Goal: Task Accomplishment & Management: Complete application form

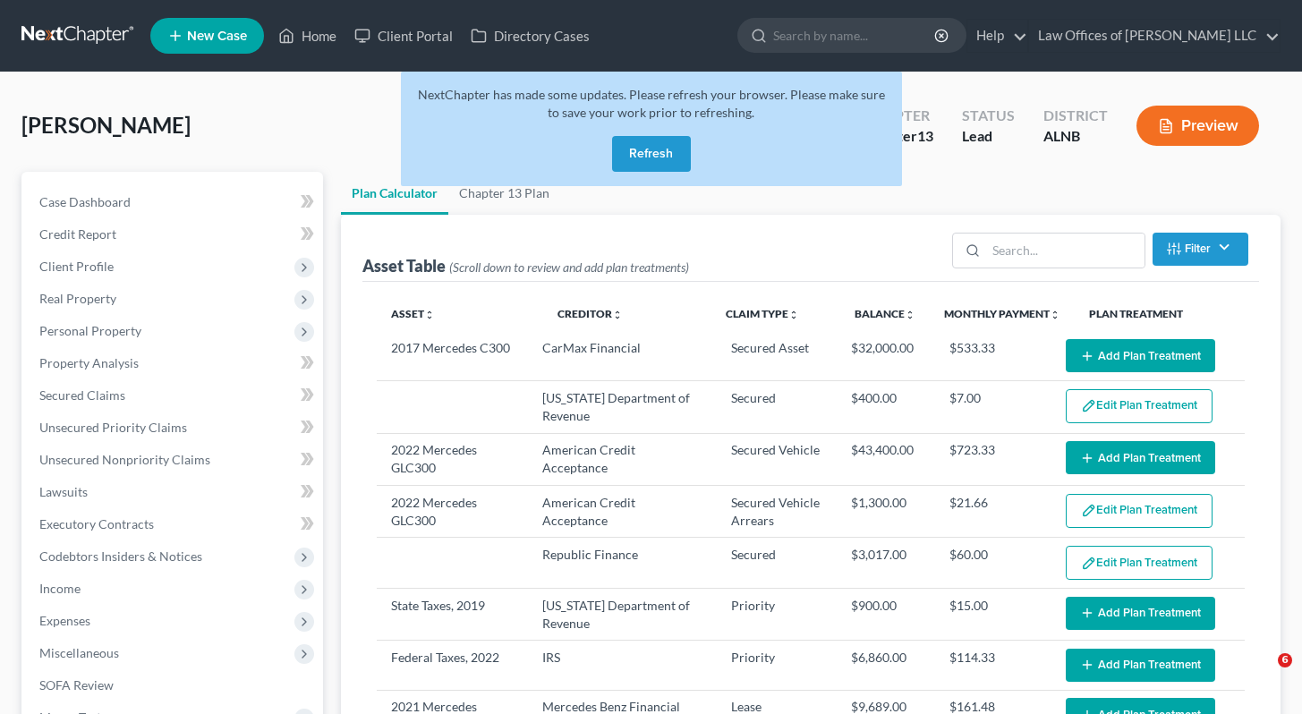
select select "59"
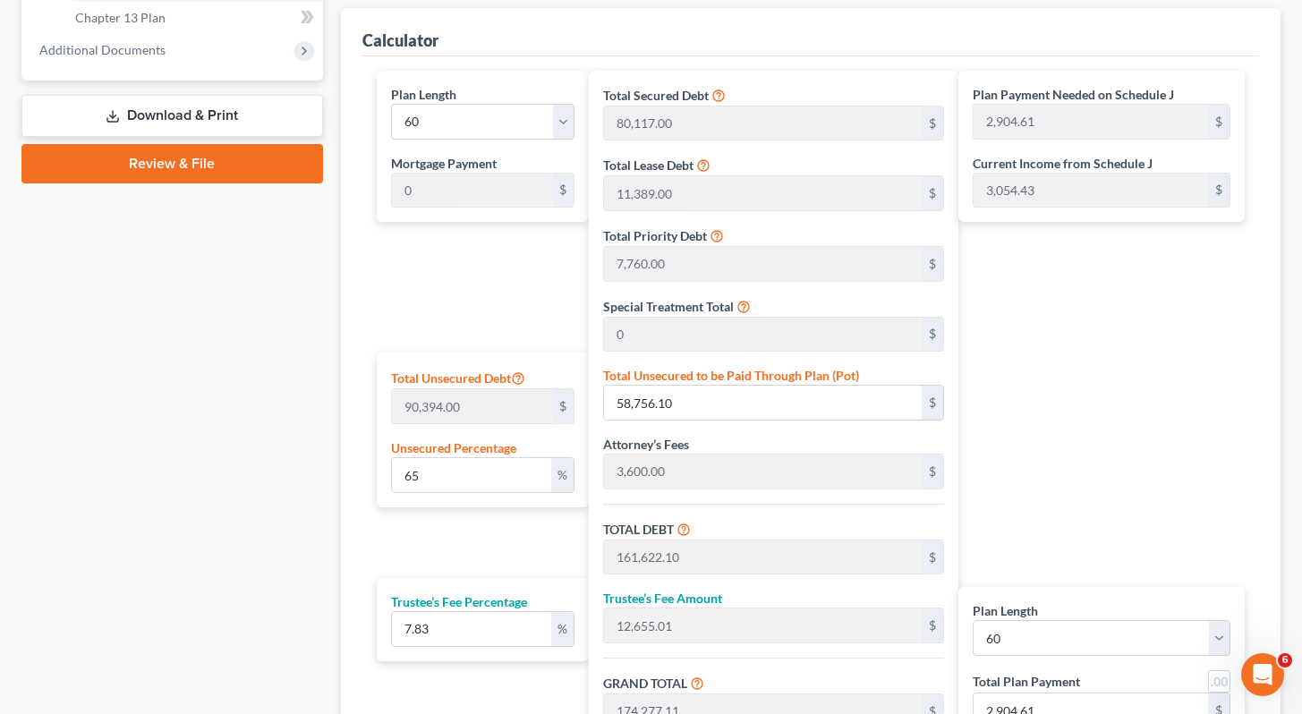
scroll to position [1716, 0]
click at [148, 165] on link "Review & File" at bounding box center [172, 163] width 302 height 39
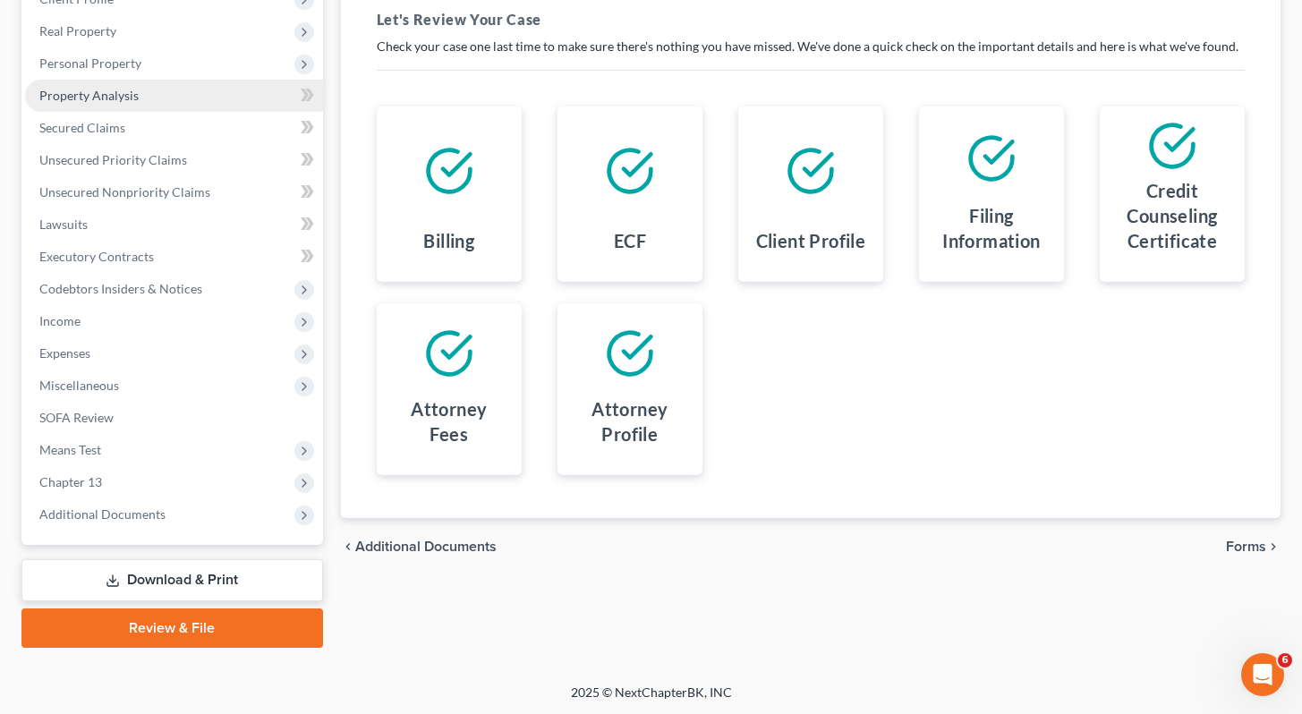
scroll to position [268, 0]
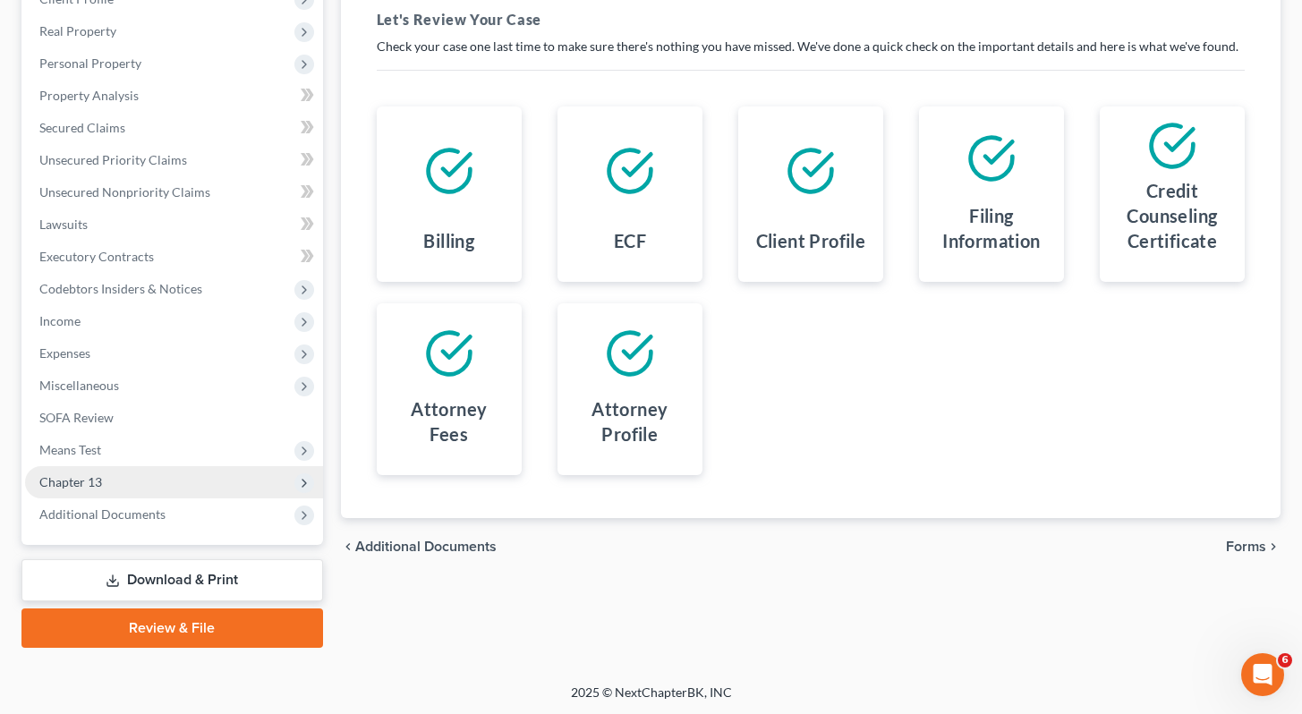
click at [105, 485] on span "Chapter 13" at bounding box center [174, 482] width 298 height 32
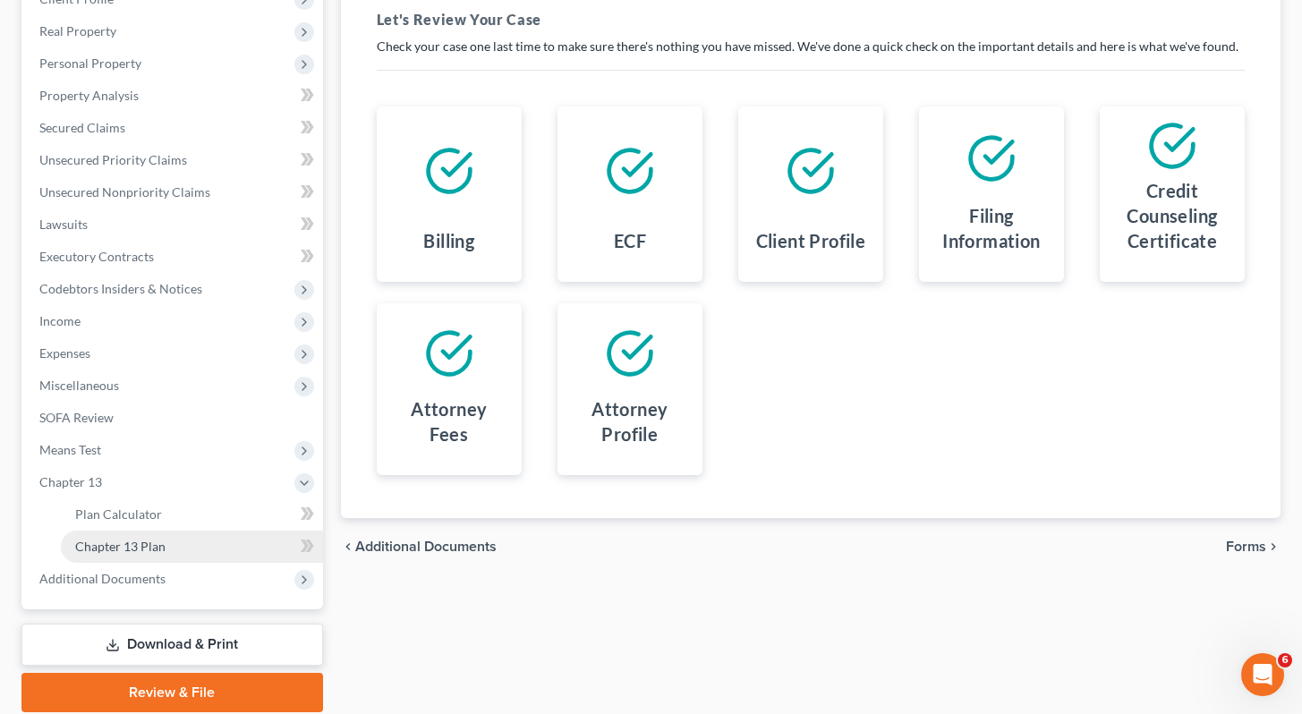
click at [110, 555] on link "Chapter 13 Plan" at bounding box center [192, 547] width 262 height 32
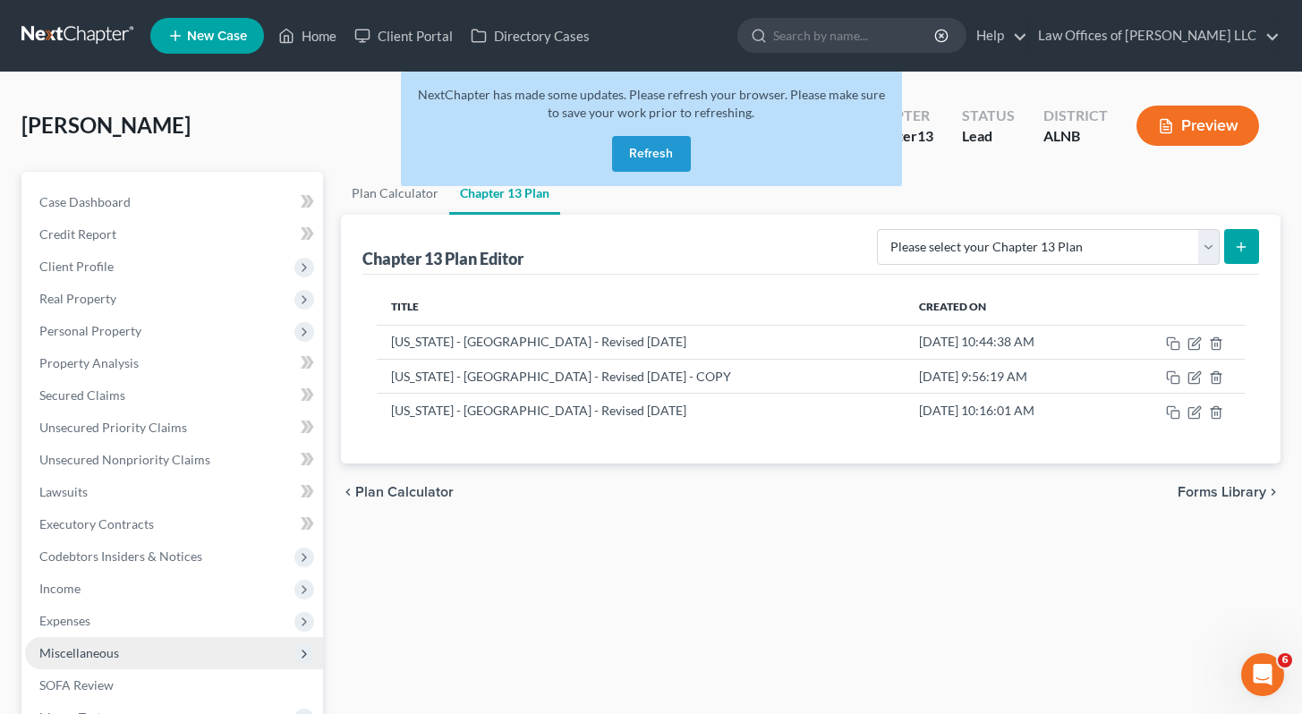
scroll to position [332, 0]
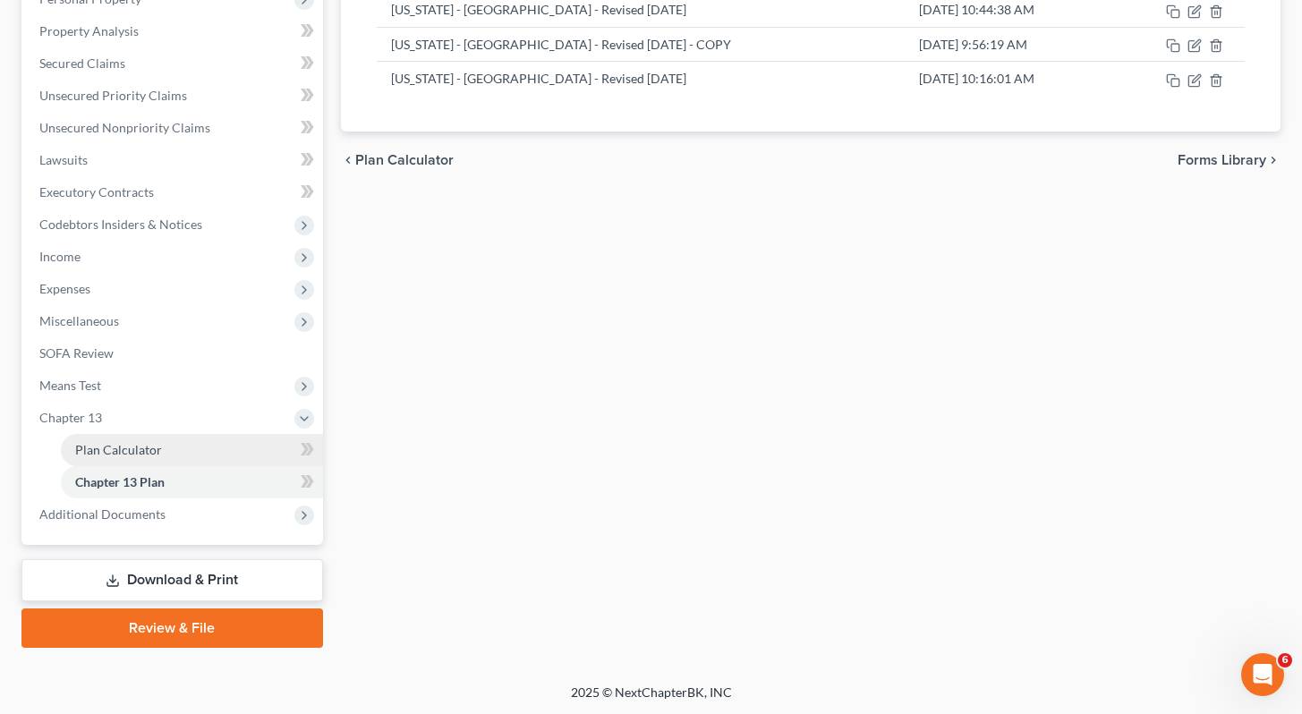
click at [144, 445] on span "Plan Calculator" at bounding box center [118, 449] width 87 height 15
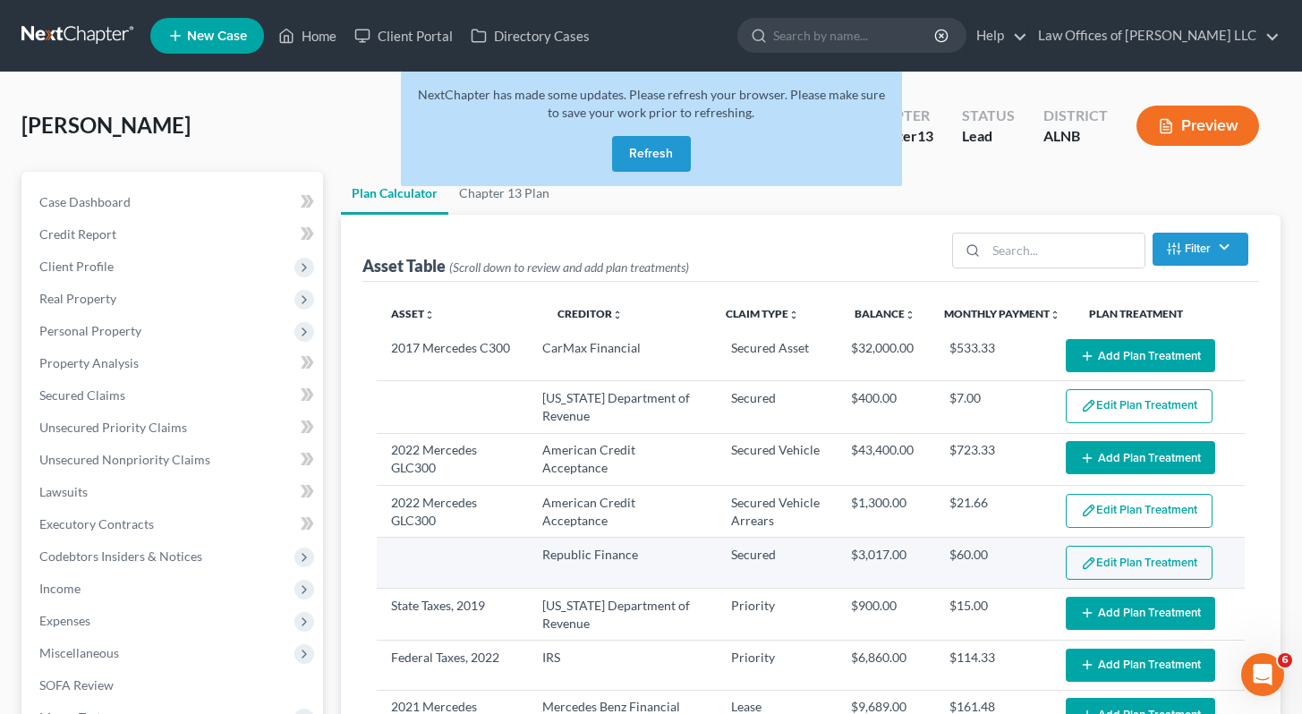
select select "59"
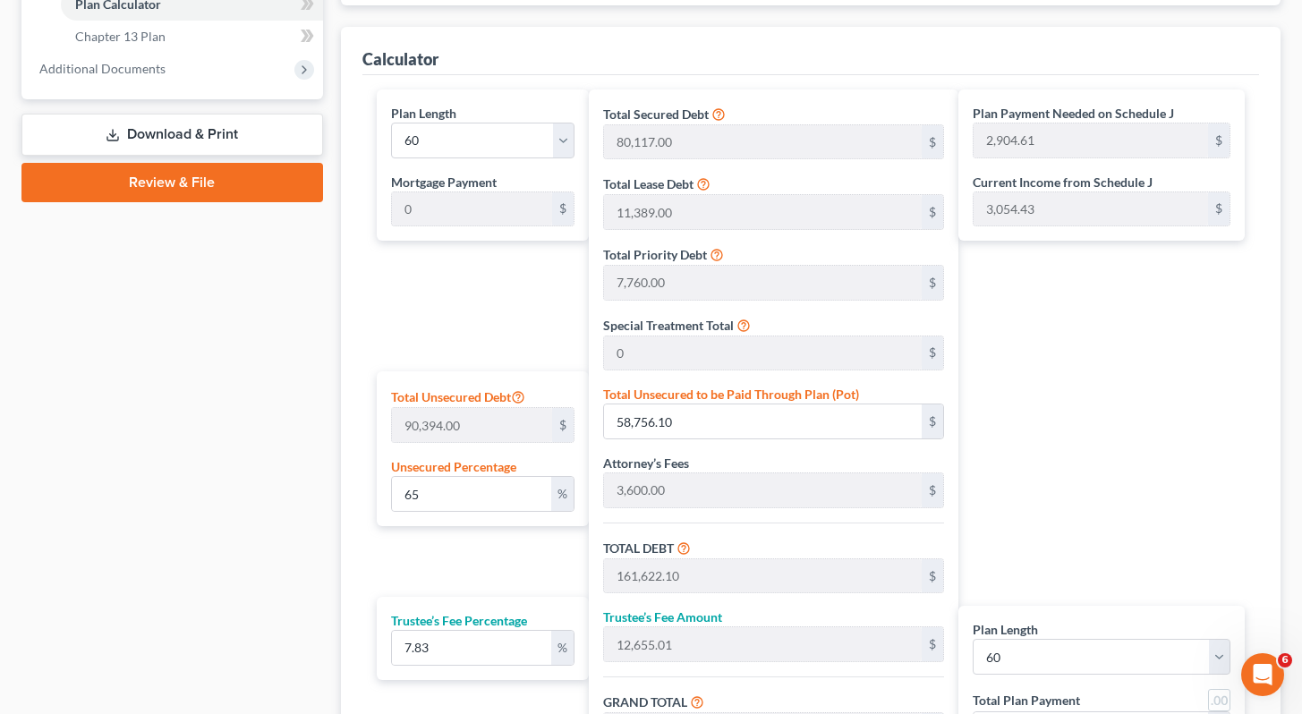
scroll to position [779, 0]
click at [445, 489] on input "65" at bounding box center [472, 493] width 160 height 34
type input "6"
type input "5,423.64"
type input "108,289.64"
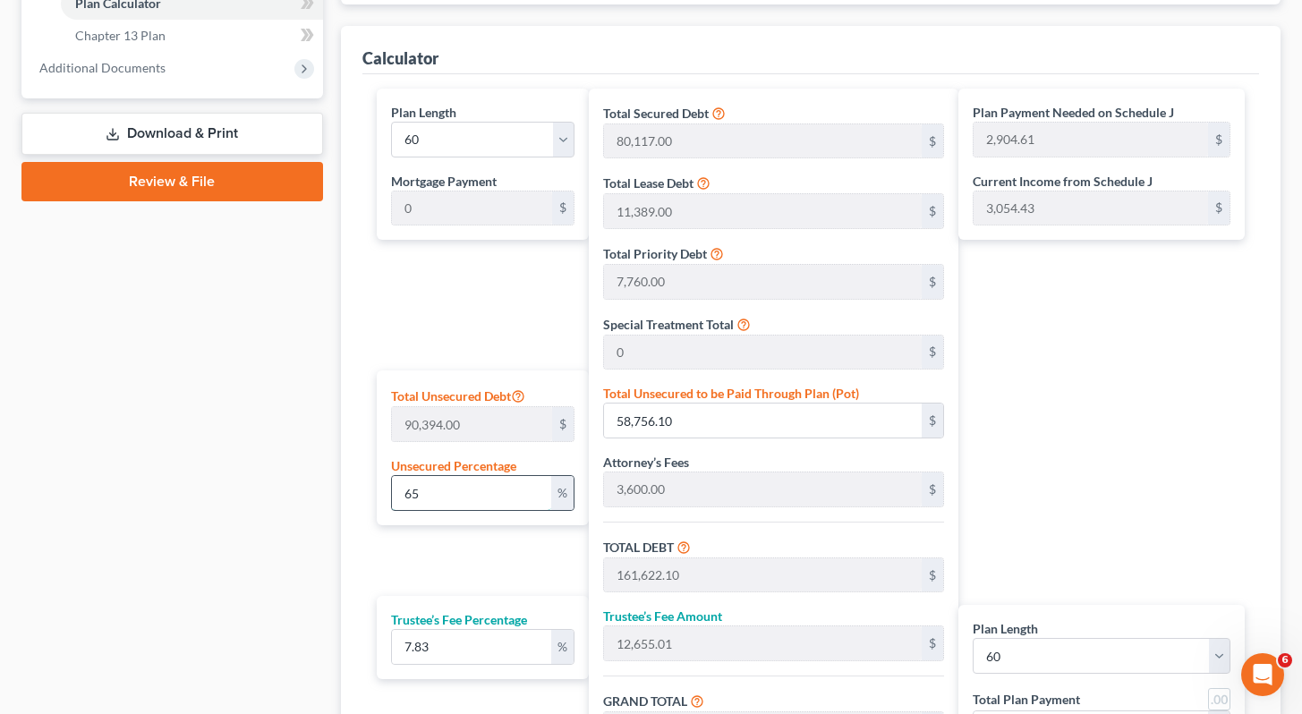
type input "8,479.07"
type input "116,768.71"
type input "1,946.14"
type input "102,866.00"
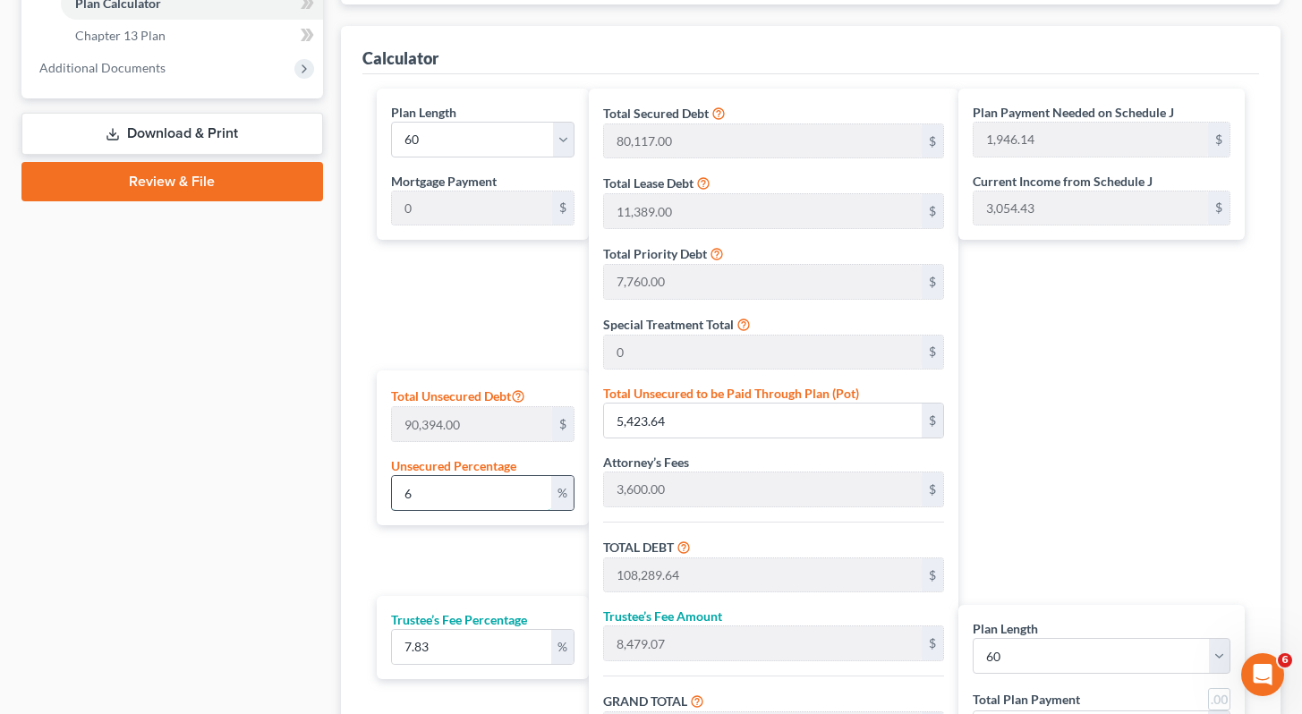
type input "8,054.40"
type input "110,920.40"
type input "1,848.67"
type input "7"
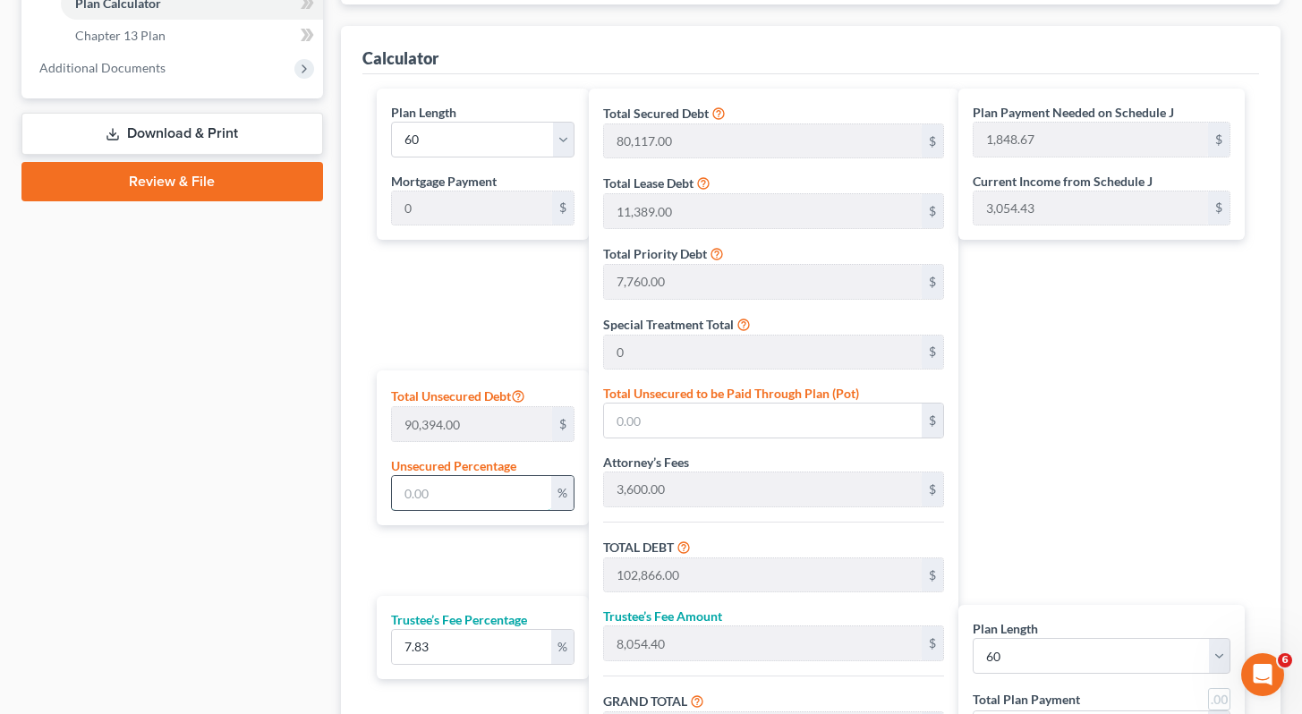
type input "6,327.58"
type input "109,193.58"
type input "8,549.85"
type input "117,743.43"
type input "1,962.39"
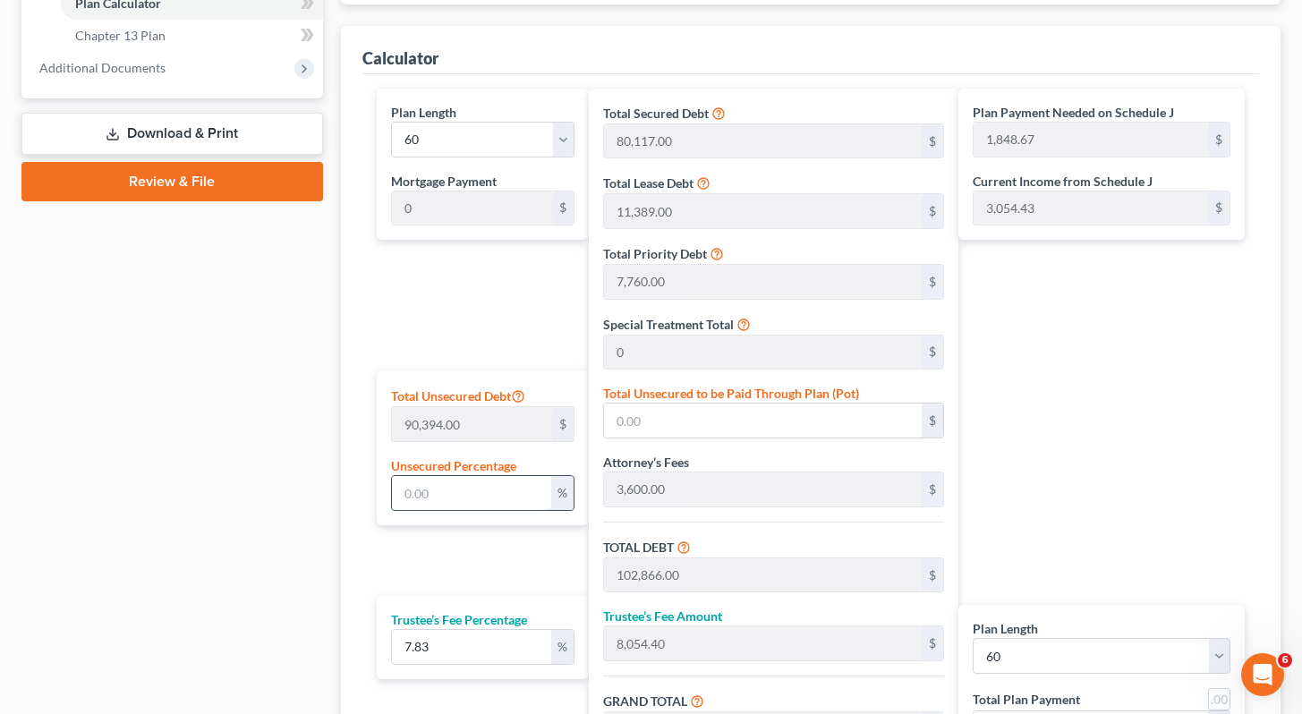
type input "1,962.39"
type input "75"
type input "67,795.50"
type input "170,661.50"
type input "13,362.79"
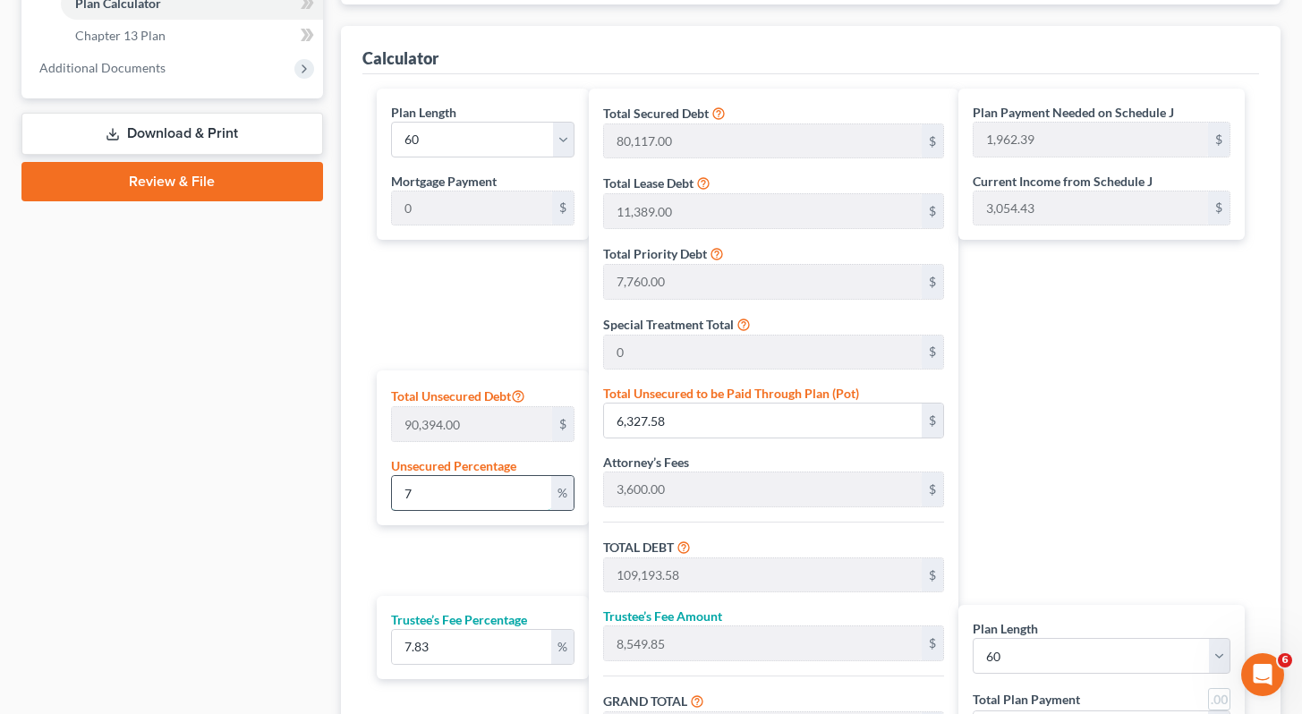
type input "184,024.29"
type input "3,067.07"
type input "75"
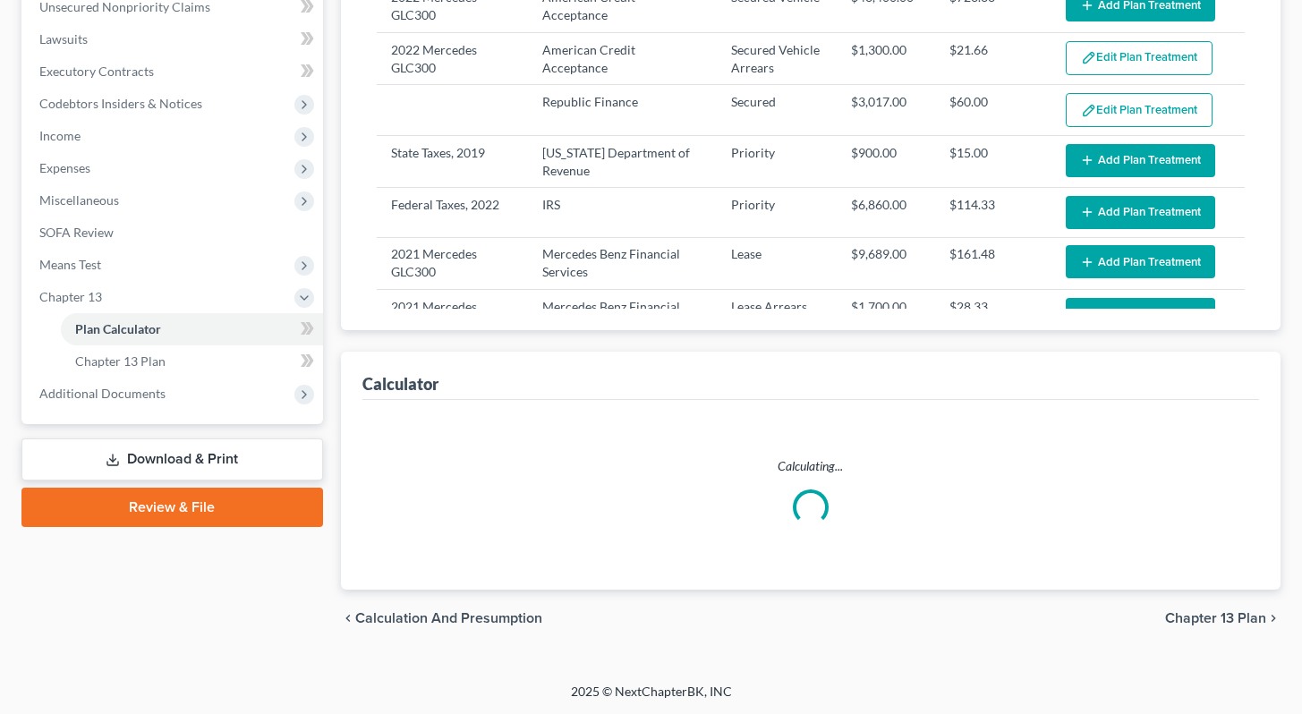
select select "59"
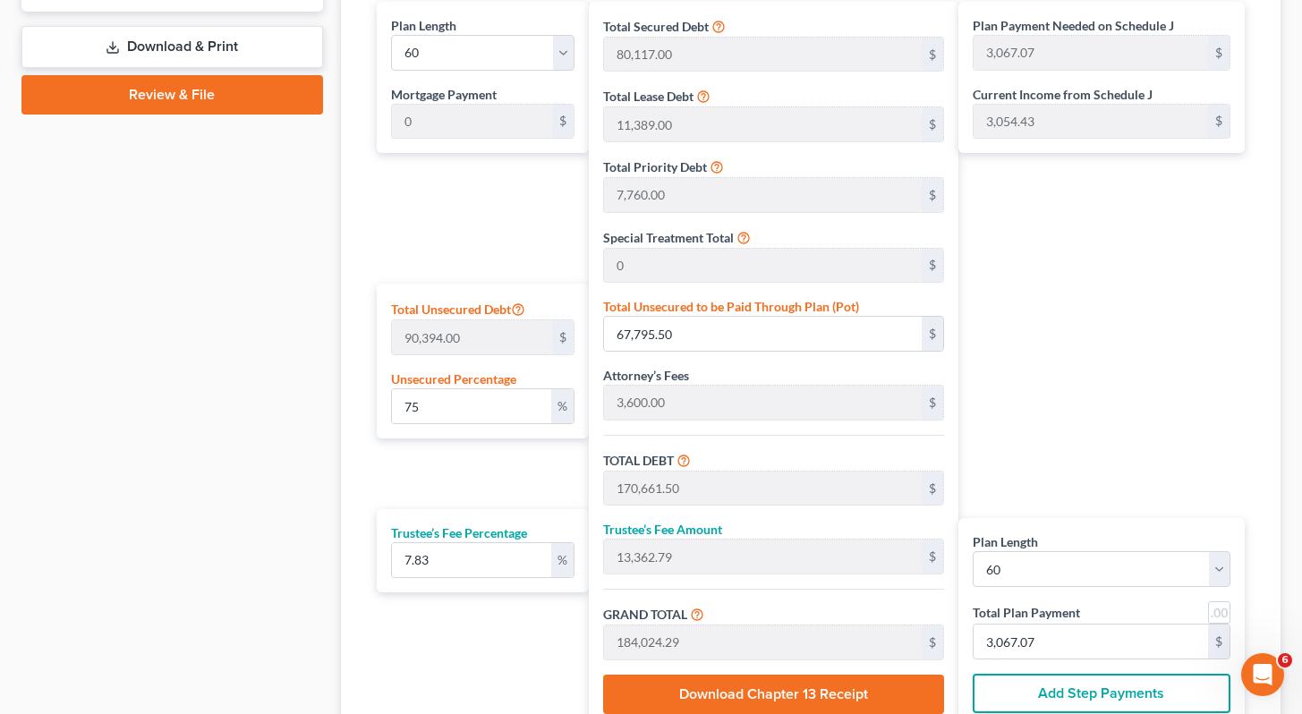
scroll to position [870, 0]
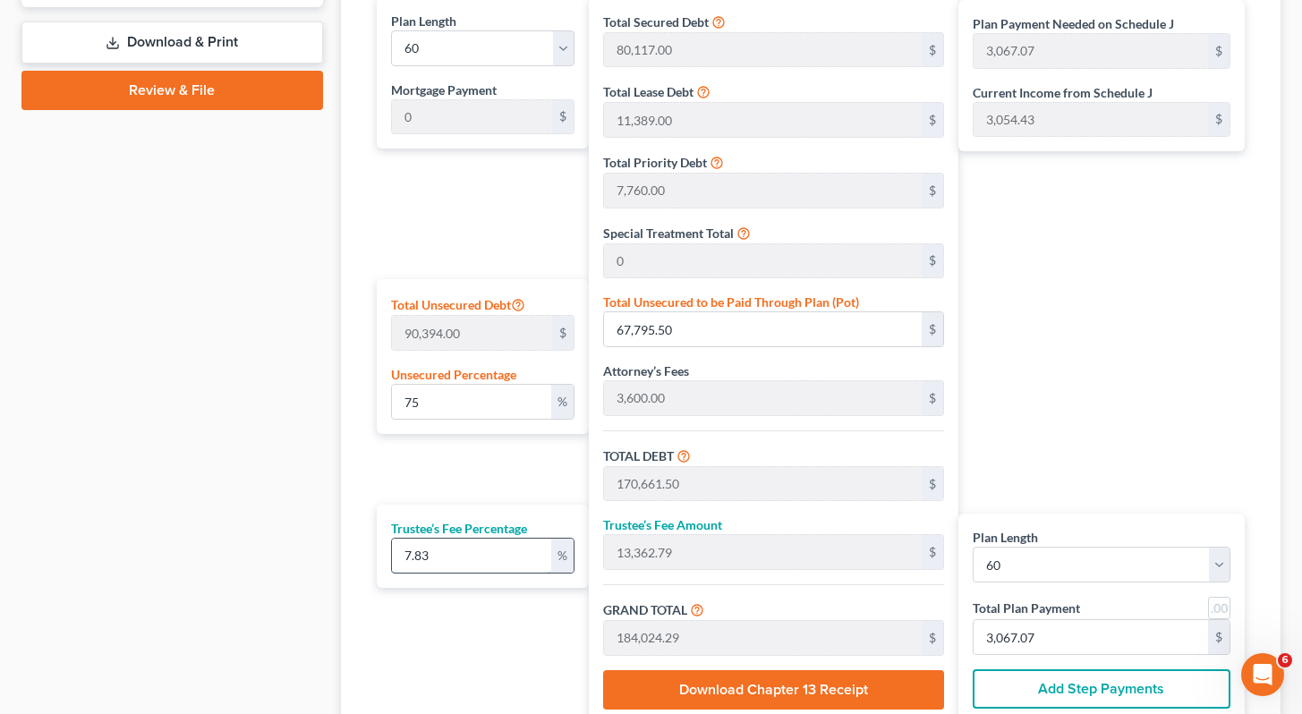
click at [472, 555] on input "7.83" at bounding box center [472, 556] width 160 height 34
type input "7.8"
type input "13,311.59"
type input "183,973.09"
type input "3,066.21"
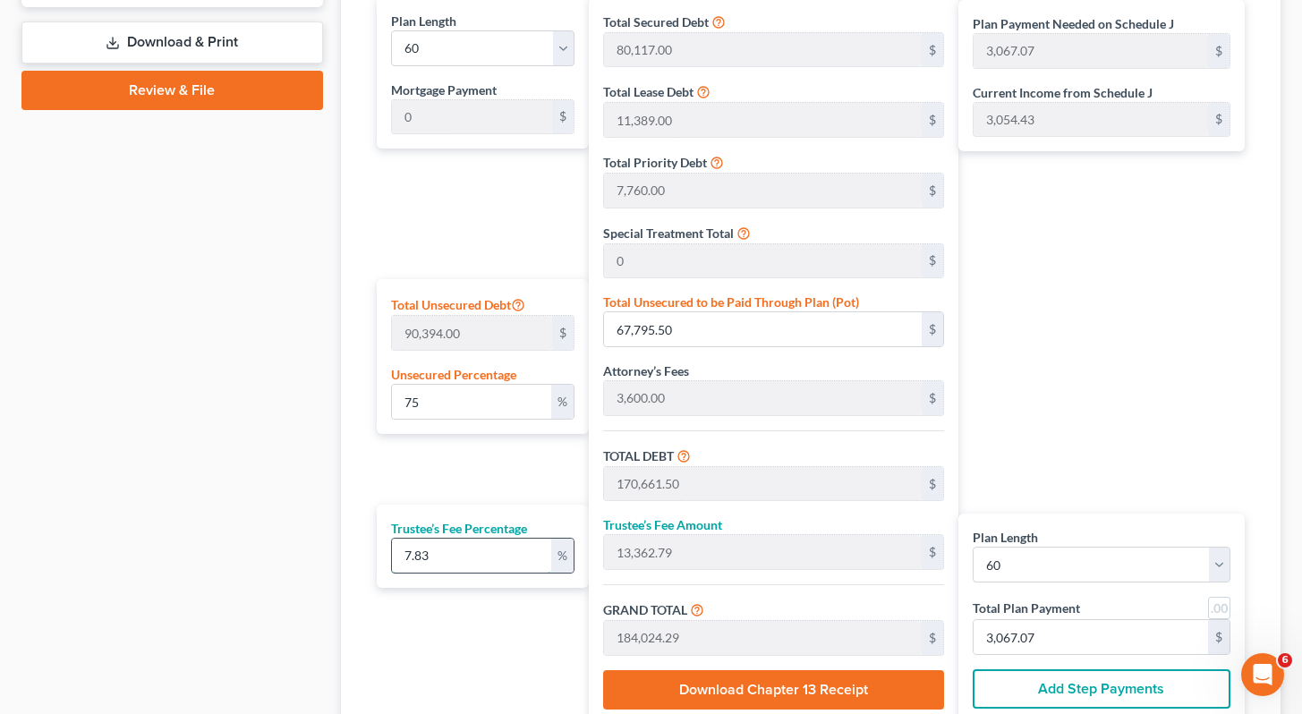
type input "3,066.21"
type input "7."
type input "11,946.30"
type input "182,607.80"
type input "3,043.46"
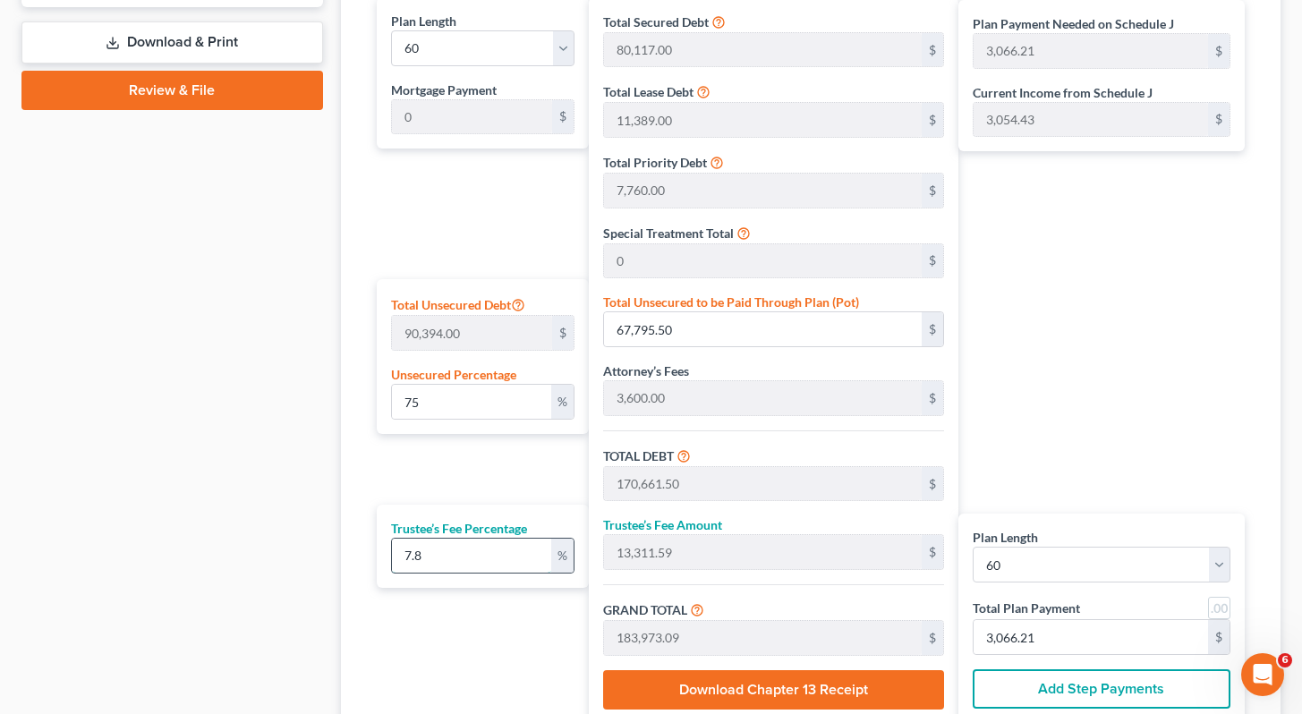
type input "3,043.46"
type input "7"
type input "0"
type input "6"
type input "10,239.69"
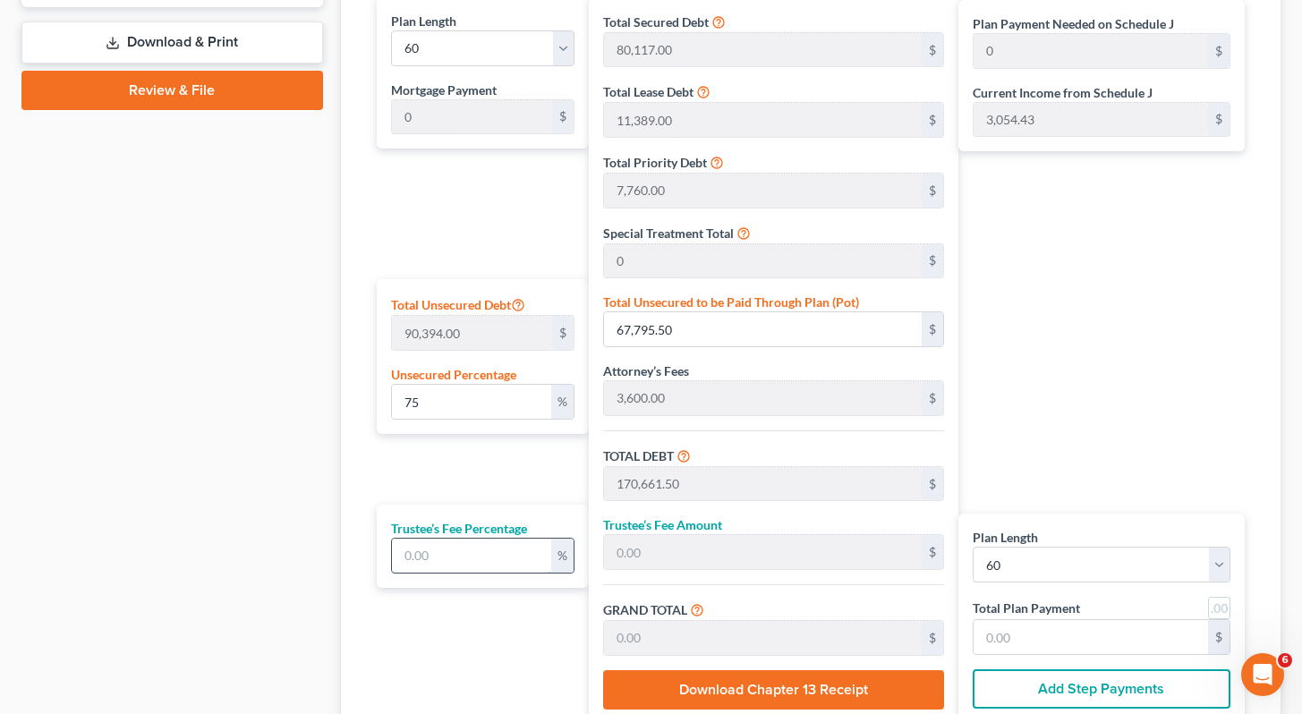
type input "180,901.19"
type input "3,015.01"
type input "6.8"
type input "11,604.98"
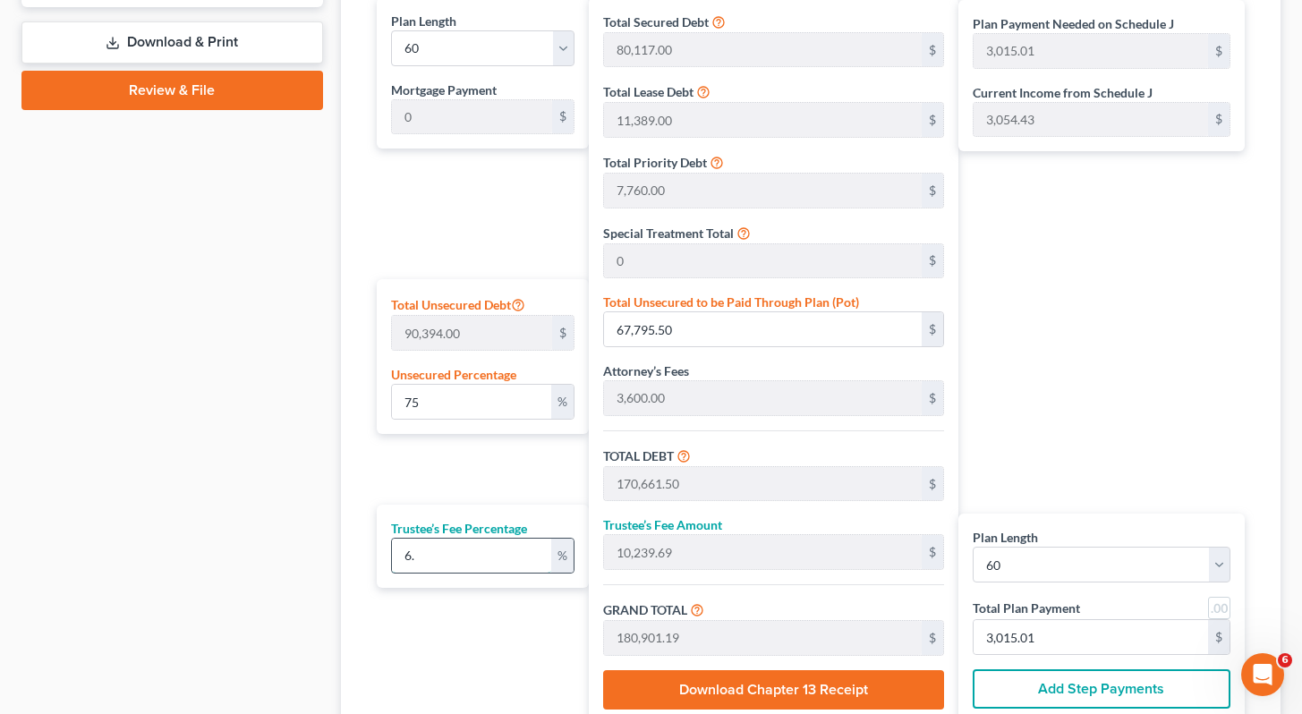
type input "182,266.48"
type input "3,037.77"
type input "6.85"
type input "11,690.31"
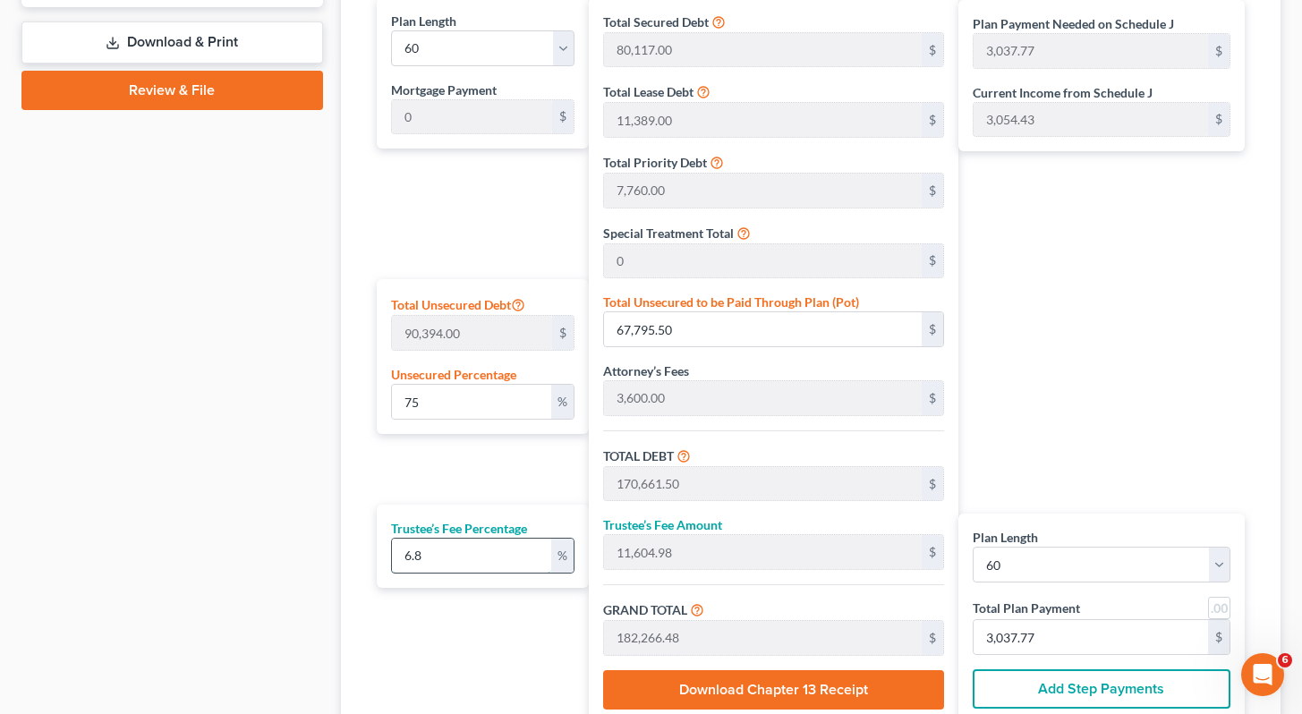
type input "182,351.81"
type input "3,039.19"
type input "6.85"
click at [468, 480] on div "Plan Length 1 2 3 4 5 6 7 8 9 10 11 12 13 14 15 16 17 18 19 20 21 22 23 24 25 2…" at bounding box center [479, 360] width 222 height 727
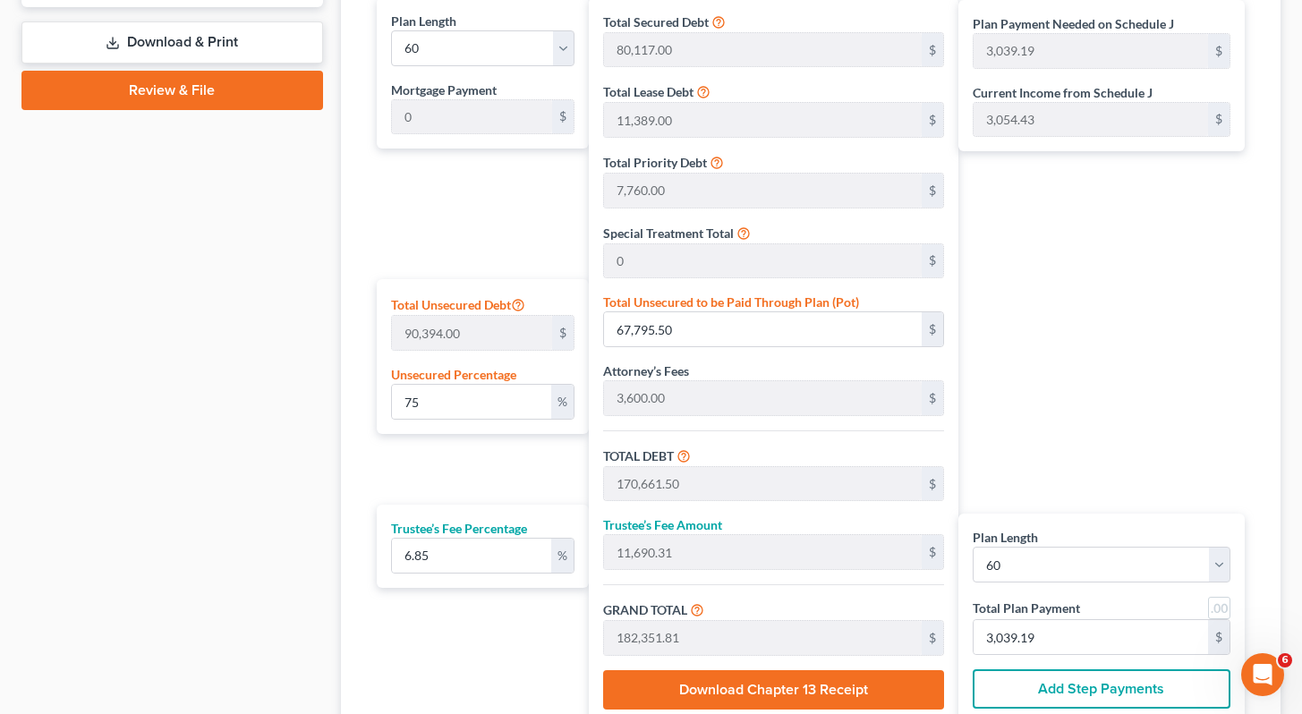
click at [200, 85] on link "Review & File" at bounding box center [172, 90] width 302 height 39
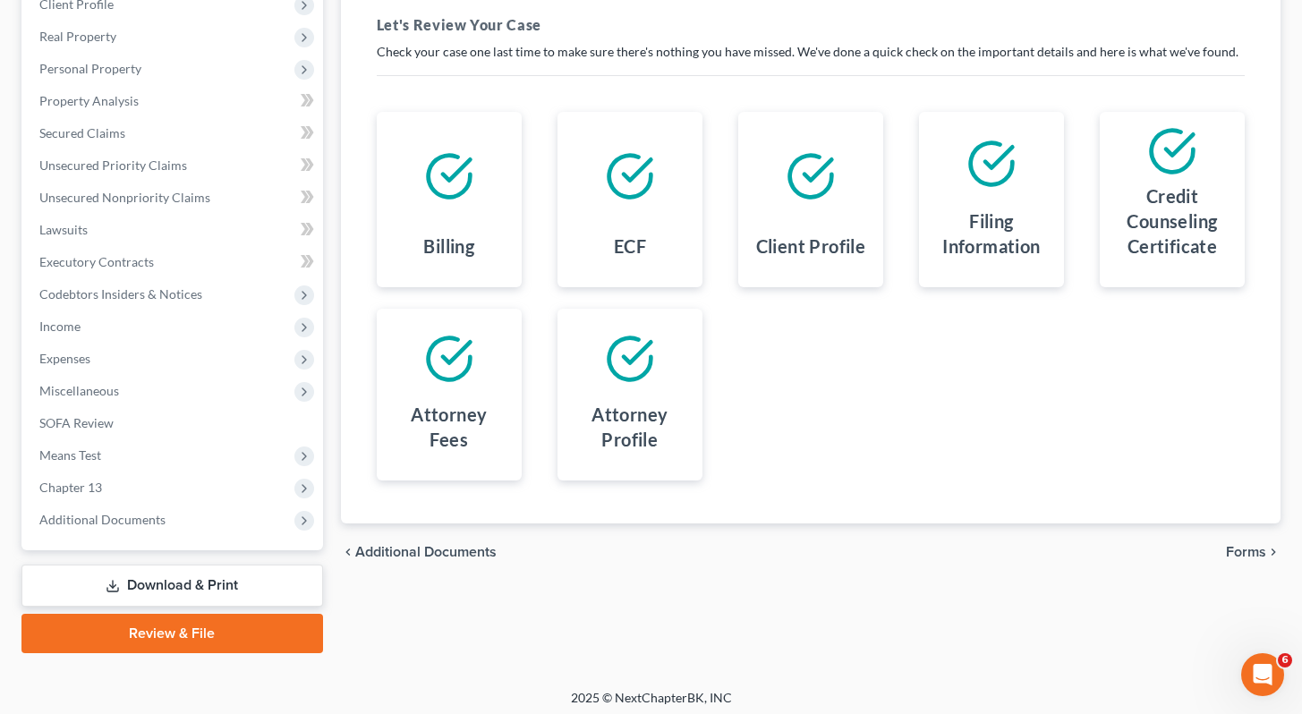
scroll to position [268, 0]
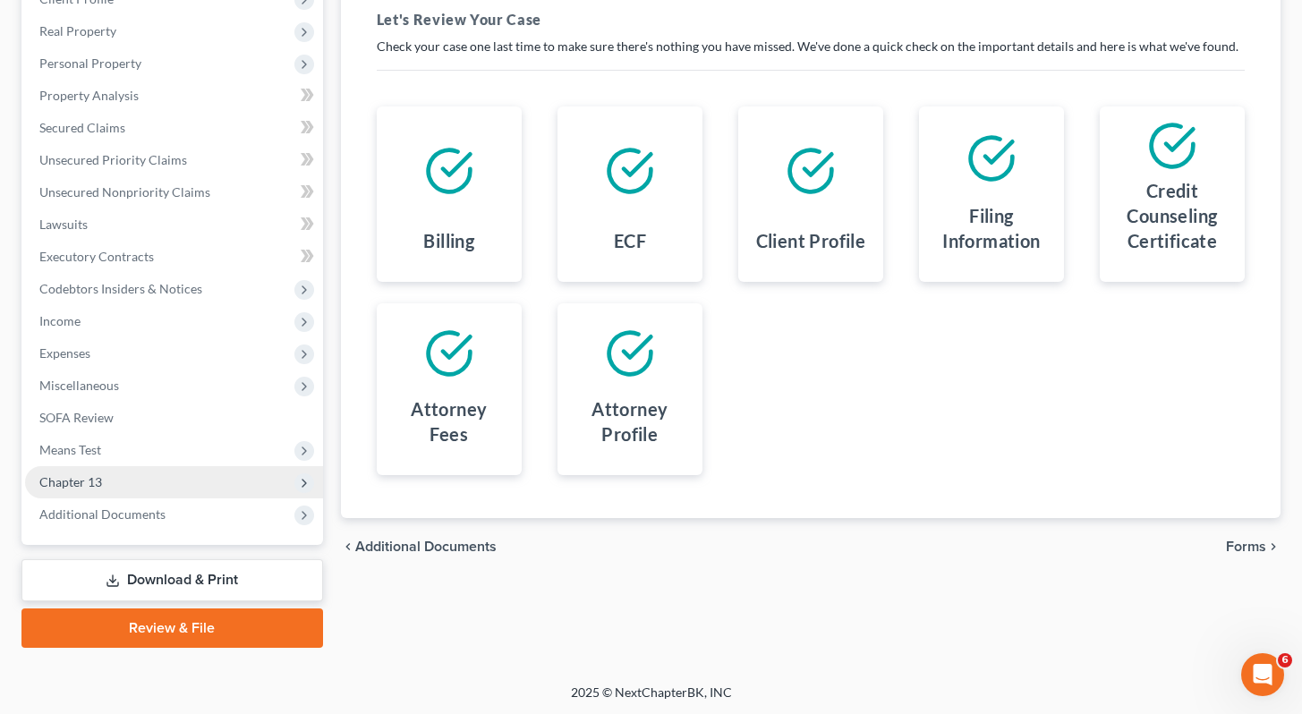
click at [85, 479] on span "Chapter 13" at bounding box center [70, 481] width 63 height 15
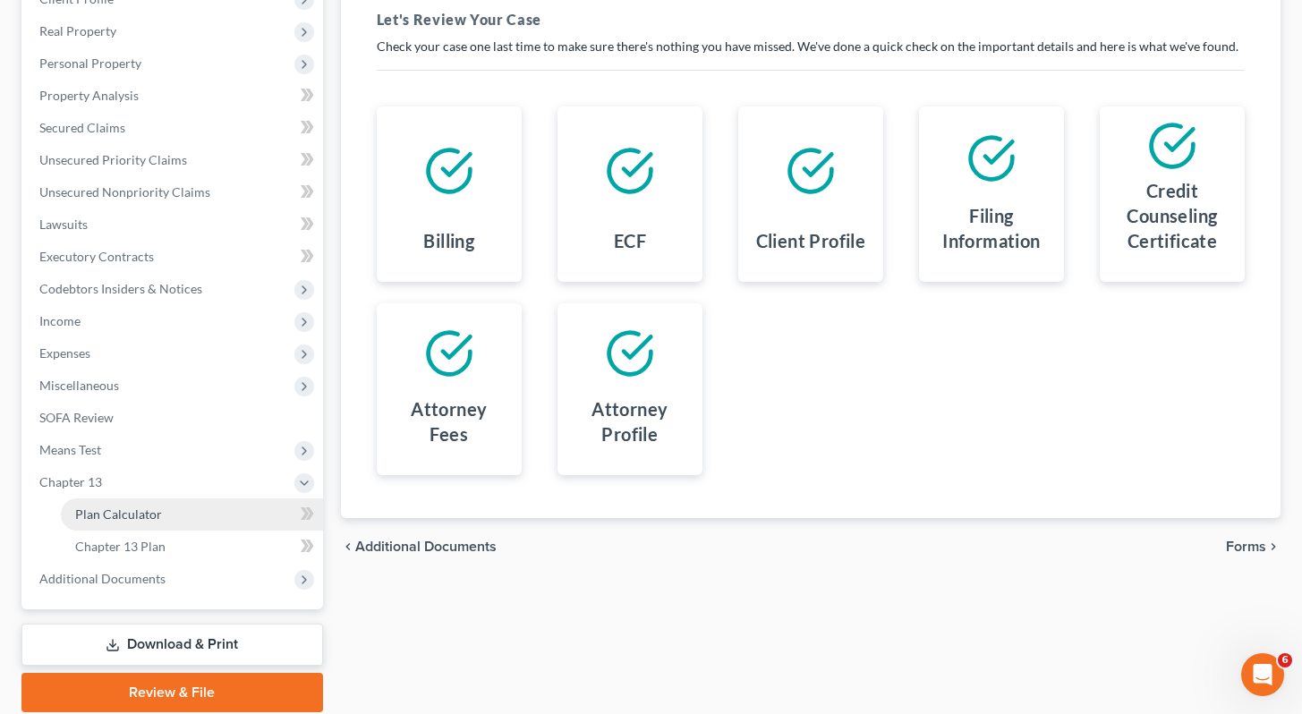
click at [118, 520] on span "Plan Calculator" at bounding box center [118, 514] width 87 height 15
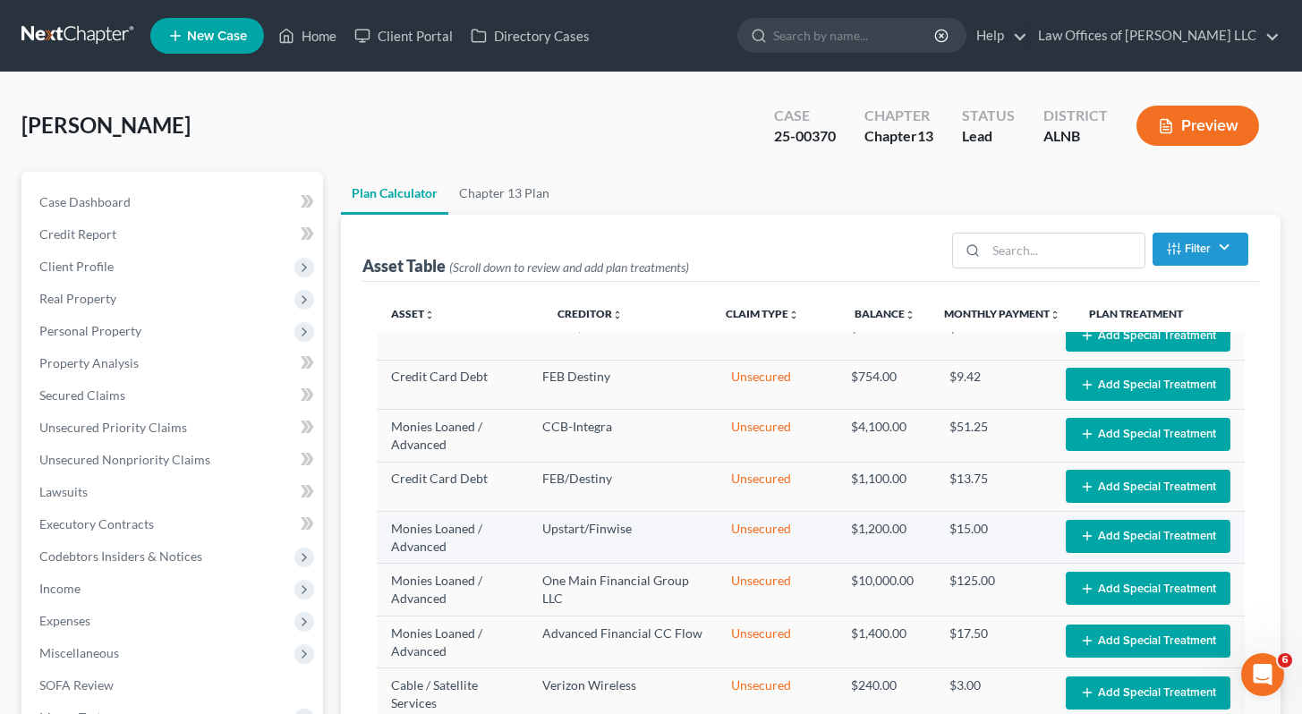
select select "59"
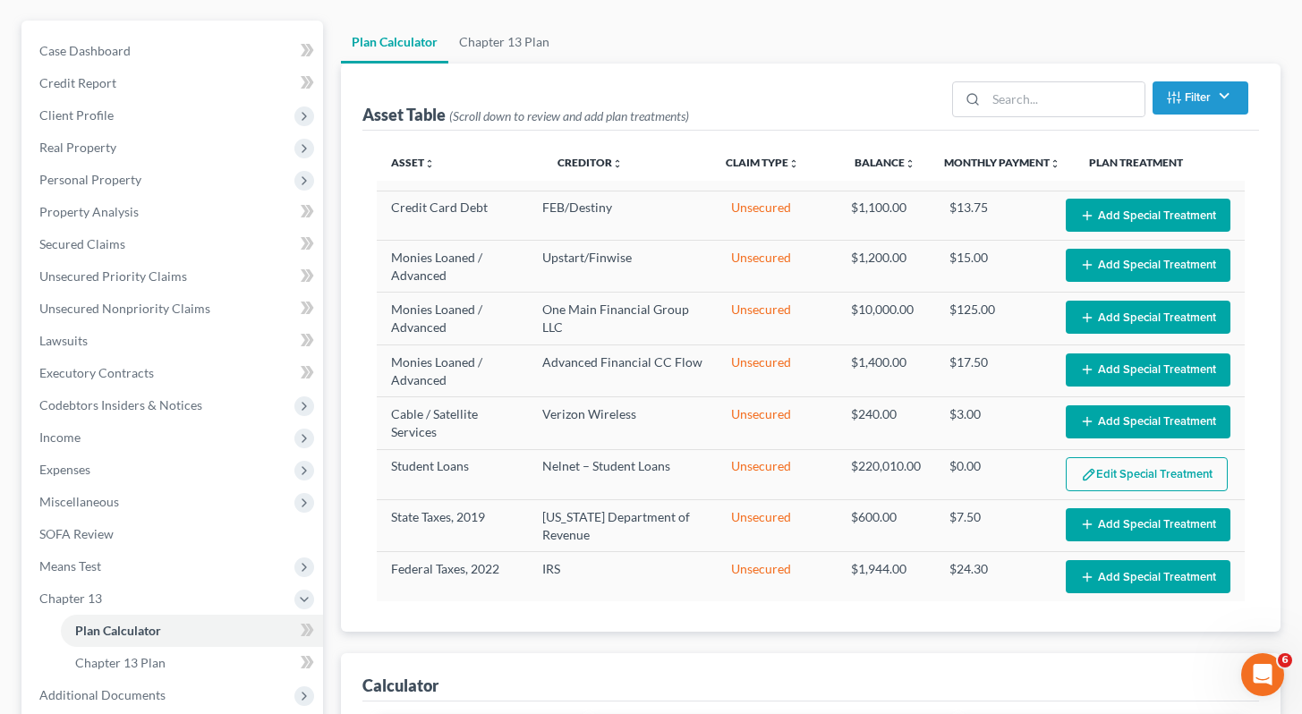
scroll to position [405, 0]
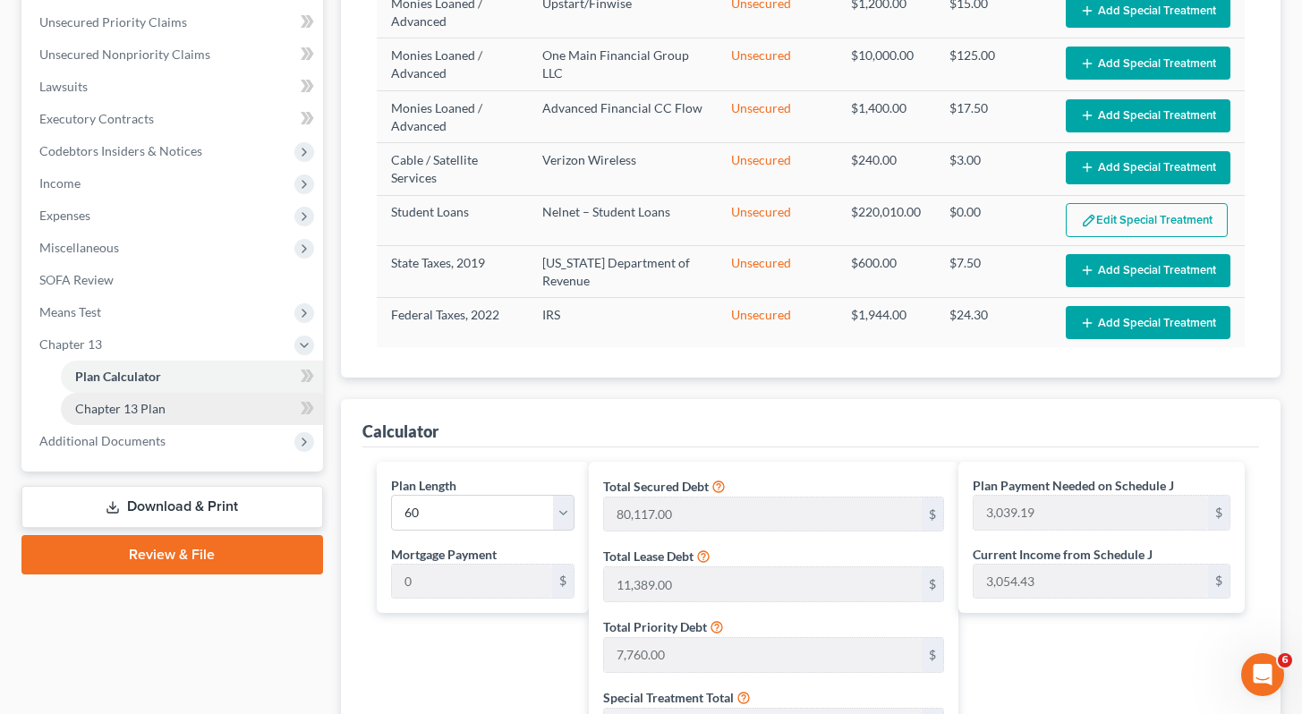
click at [124, 404] on span "Chapter 13 Plan" at bounding box center [120, 408] width 90 height 15
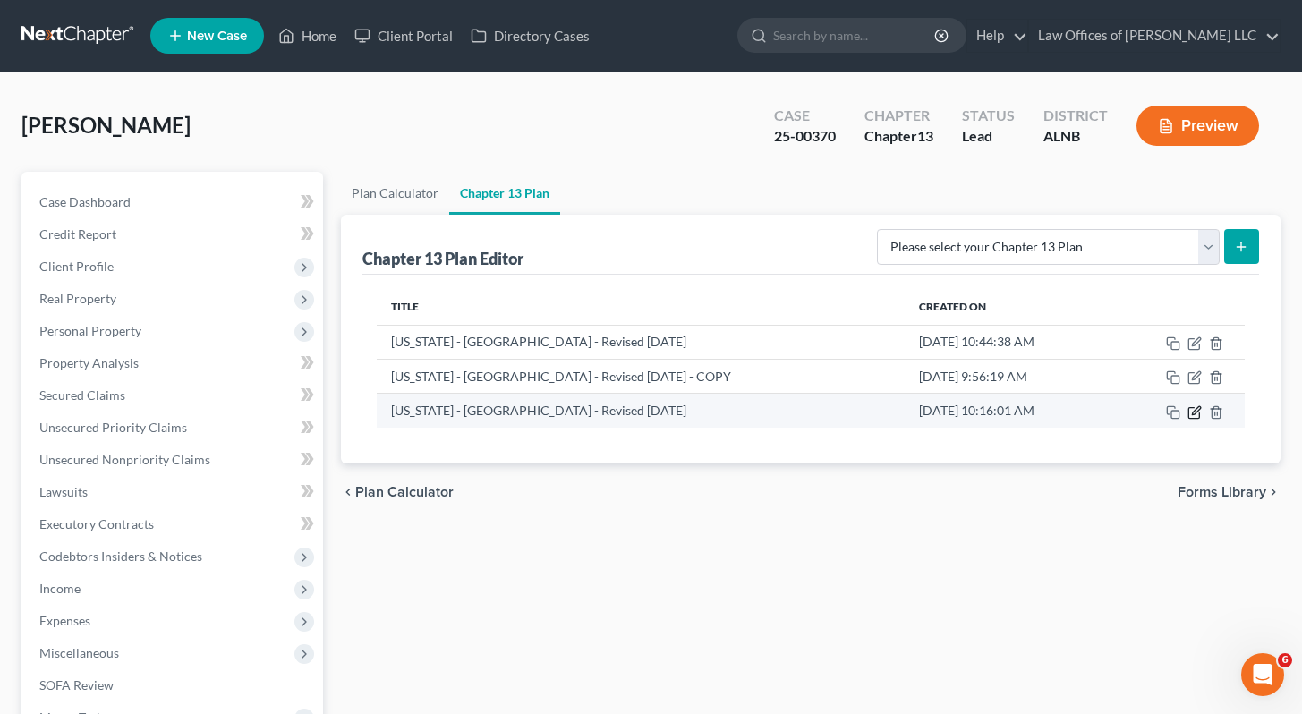
click at [1195, 411] on icon "button" at bounding box center [1195, 412] width 14 height 14
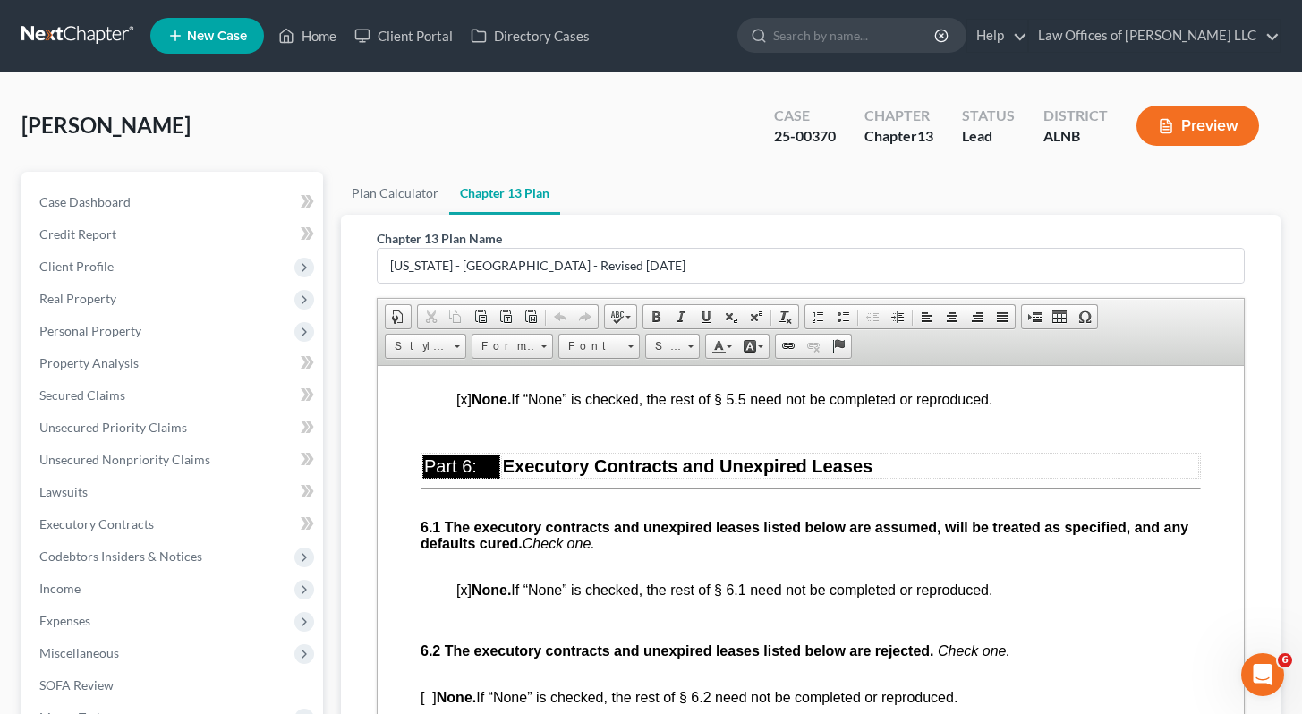
scroll to position [4686, 0]
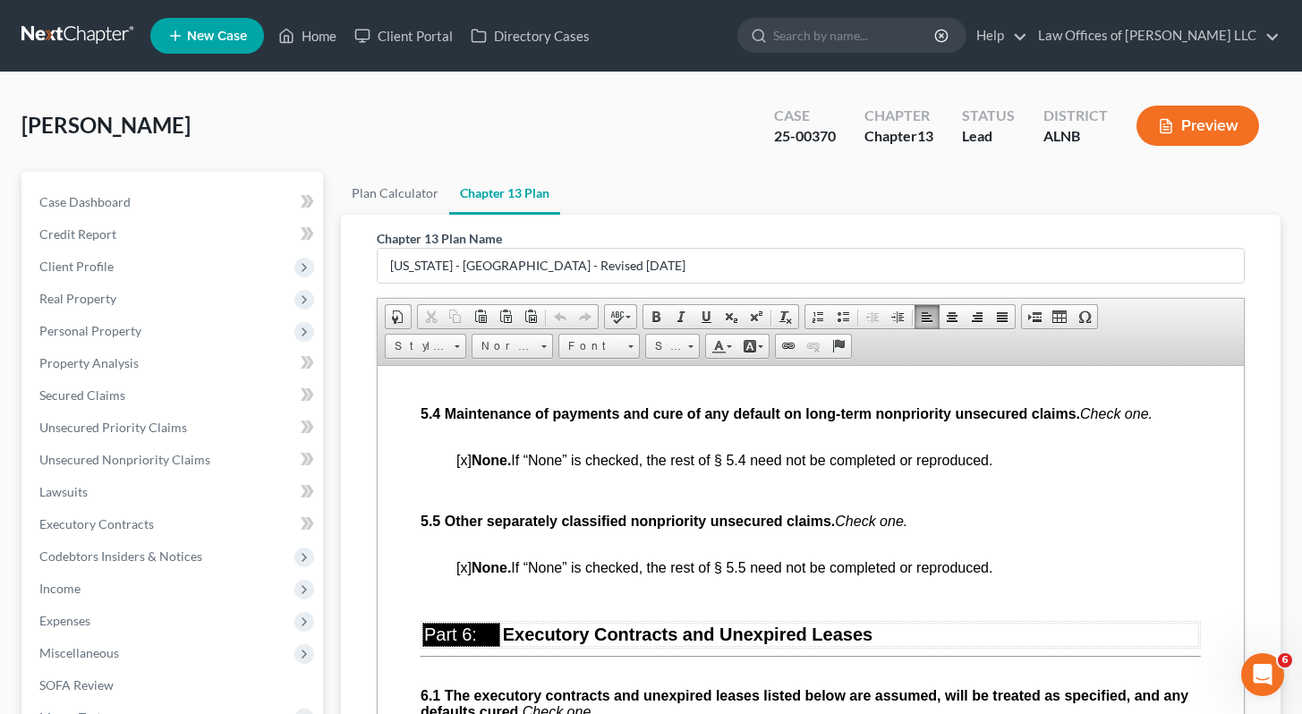
click at [464, 467] on span "[x] None. If “None” is checked, the rest of § 5.4 need not be completed or repr…" at bounding box center [723, 459] width 536 height 15
click at [532, 498] on p at bounding box center [827, 490] width 745 height 16
click at [468, 467] on span "[x] None. If “None” is checked, the rest of § 5.4 need not be completed or repr…" at bounding box center [723, 459] width 536 height 15
click at [508, 498] on p at bounding box center [827, 490] width 745 height 16
click at [118, 299] on span "Real Property" at bounding box center [174, 299] width 298 height 32
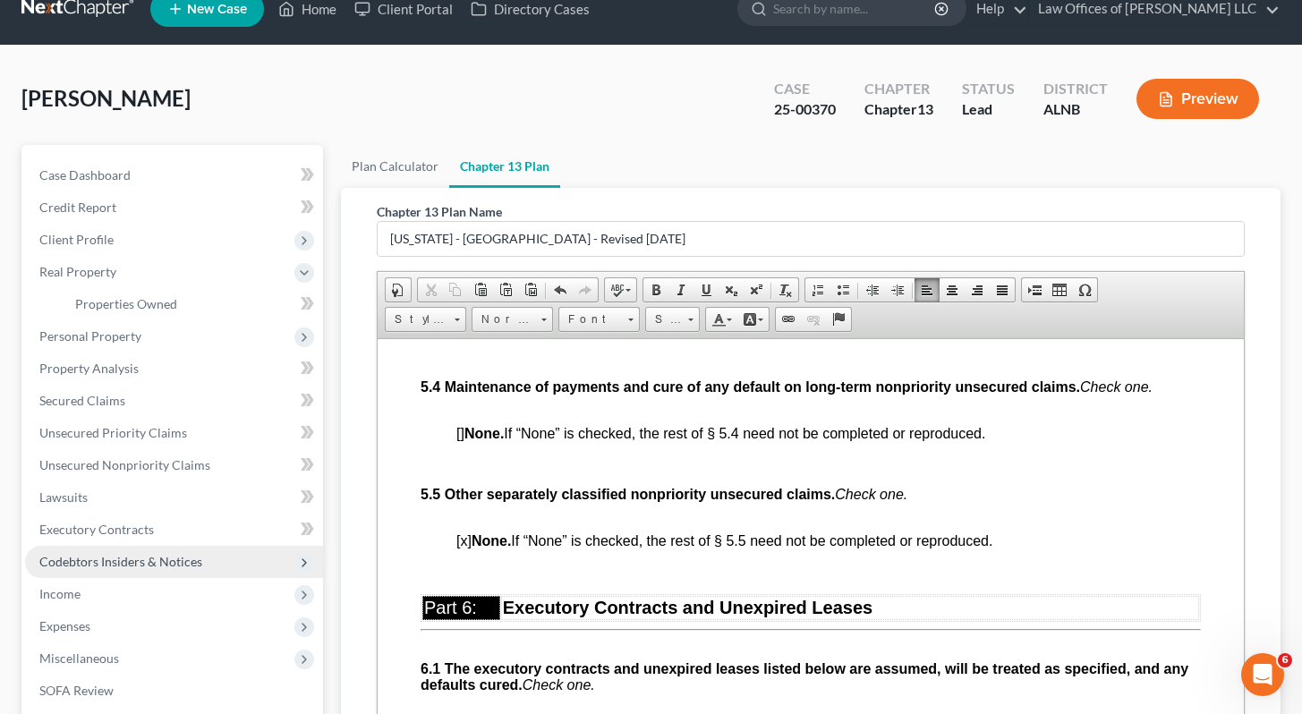
scroll to position [254, 0]
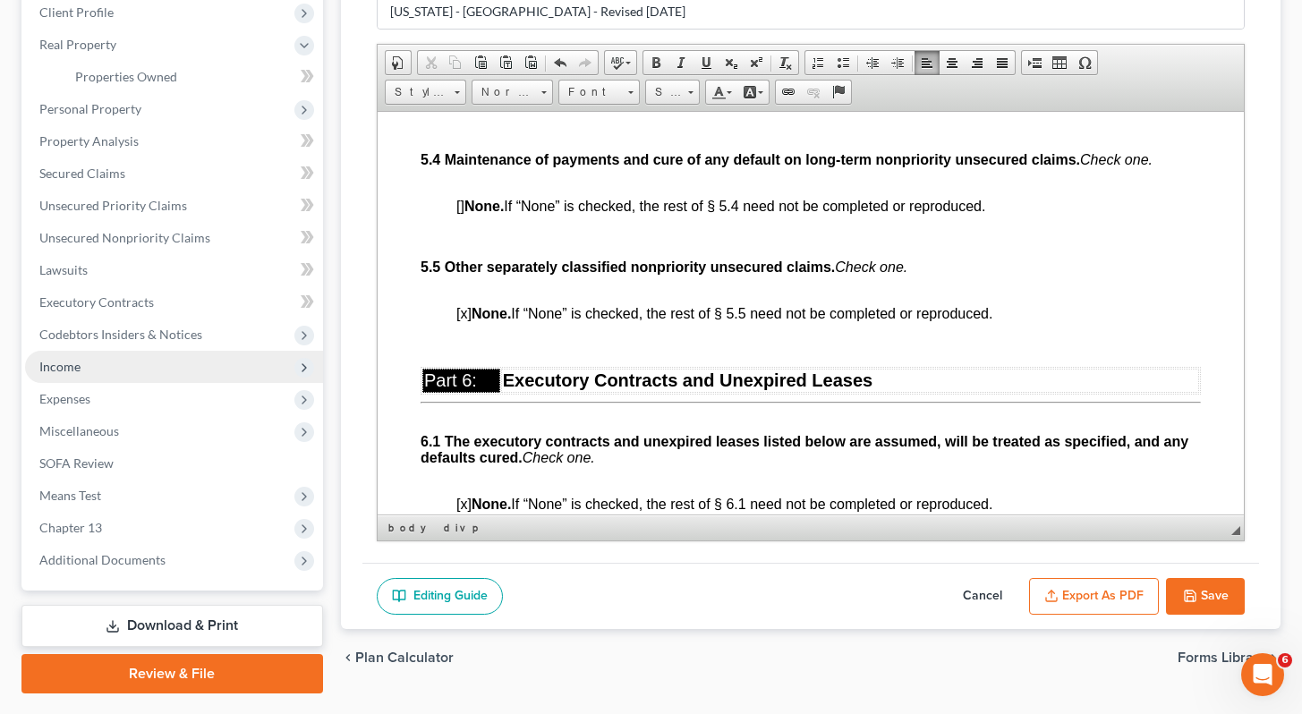
click at [85, 366] on span "Income" at bounding box center [174, 367] width 298 height 32
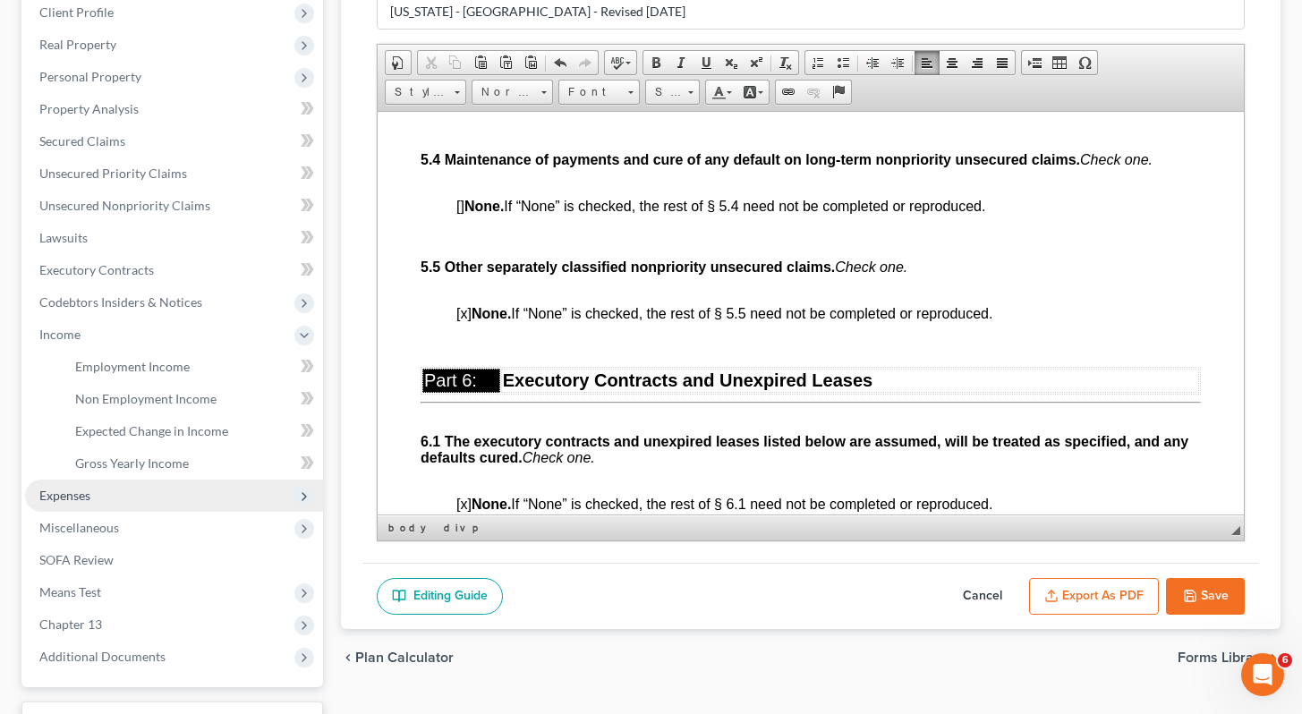
click at [105, 500] on span "Expenses" at bounding box center [174, 496] width 298 height 32
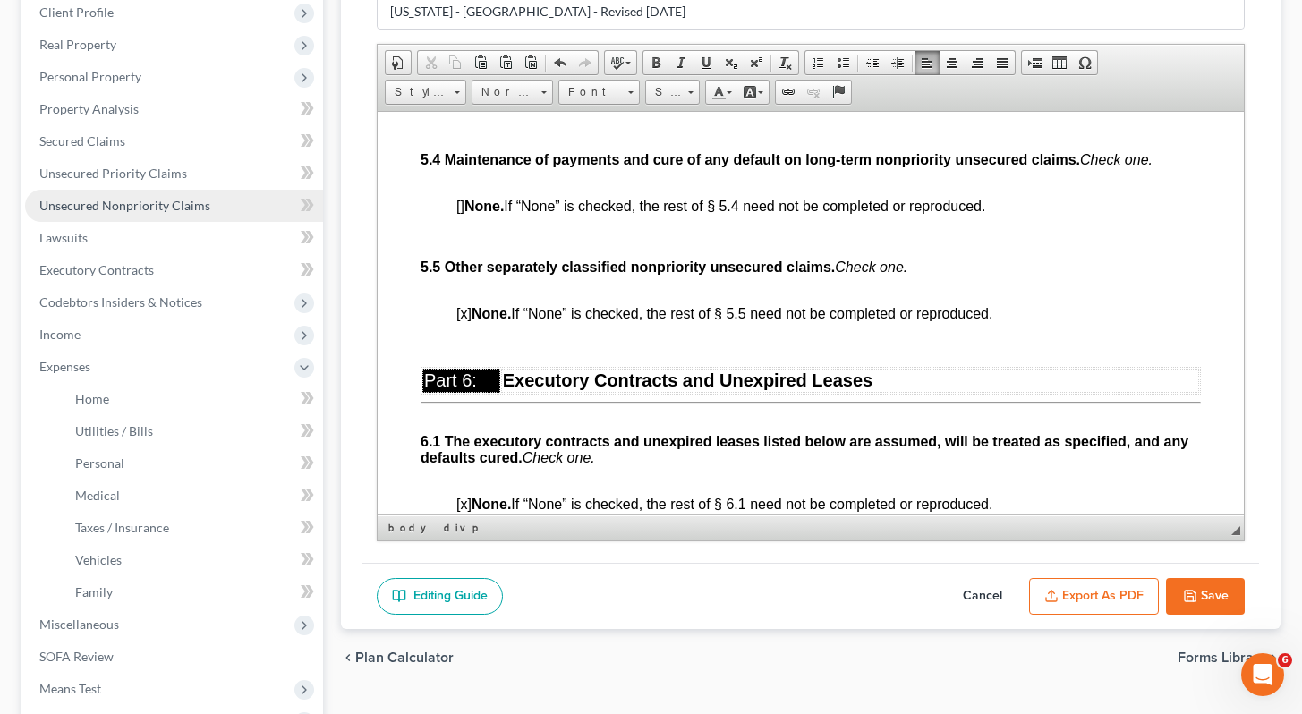
click at [157, 200] on span "Unsecured Nonpriority Claims" at bounding box center [124, 205] width 171 height 15
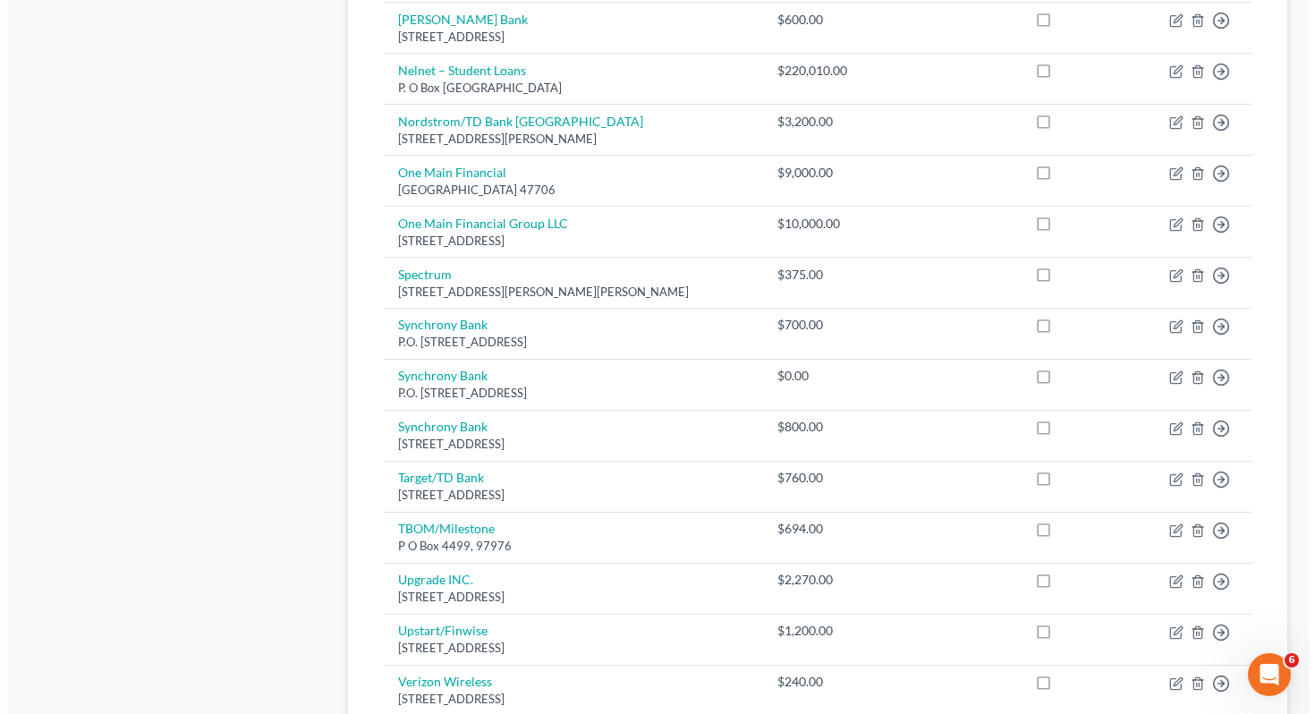
scroll to position [1046, 0]
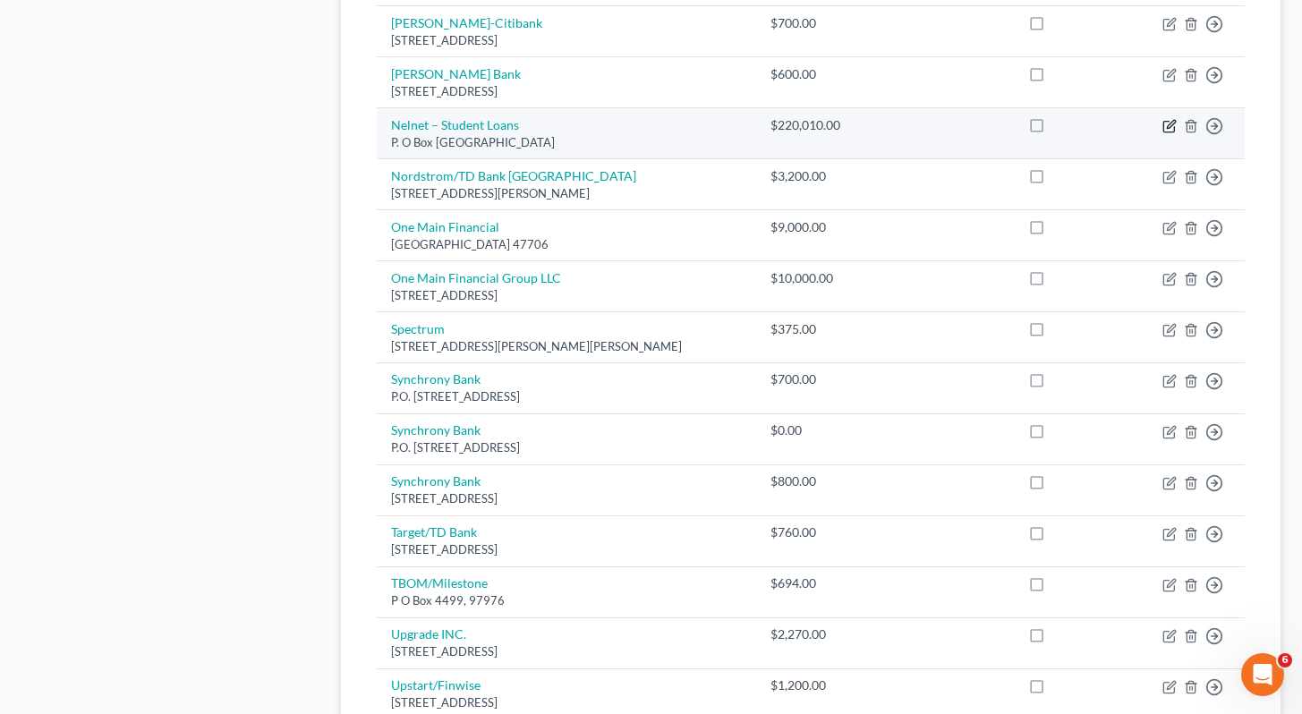
click at [1175, 125] on icon "button" at bounding box center [1169, 126] width 14 height 14
select select "30"
select select "17"
select select "0"
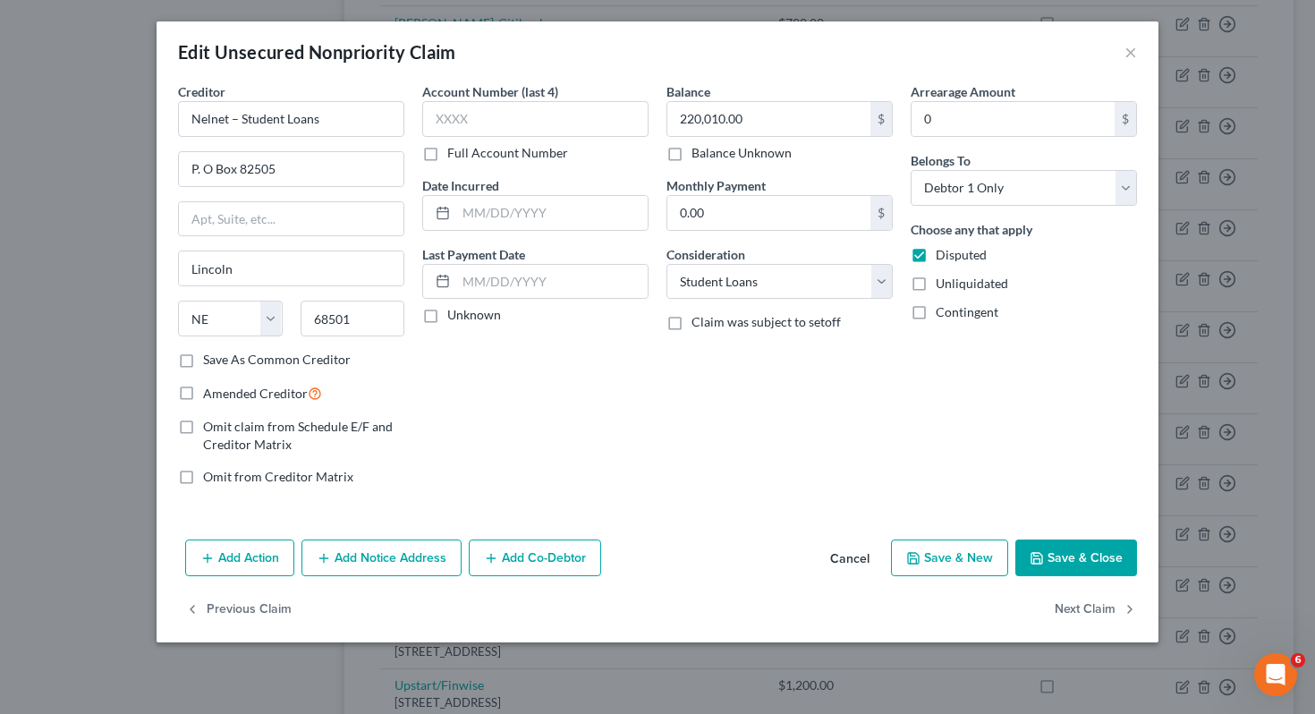
click at [250, 566] on button "Add Action" at bounding box center [239, 559] width 109 height 38
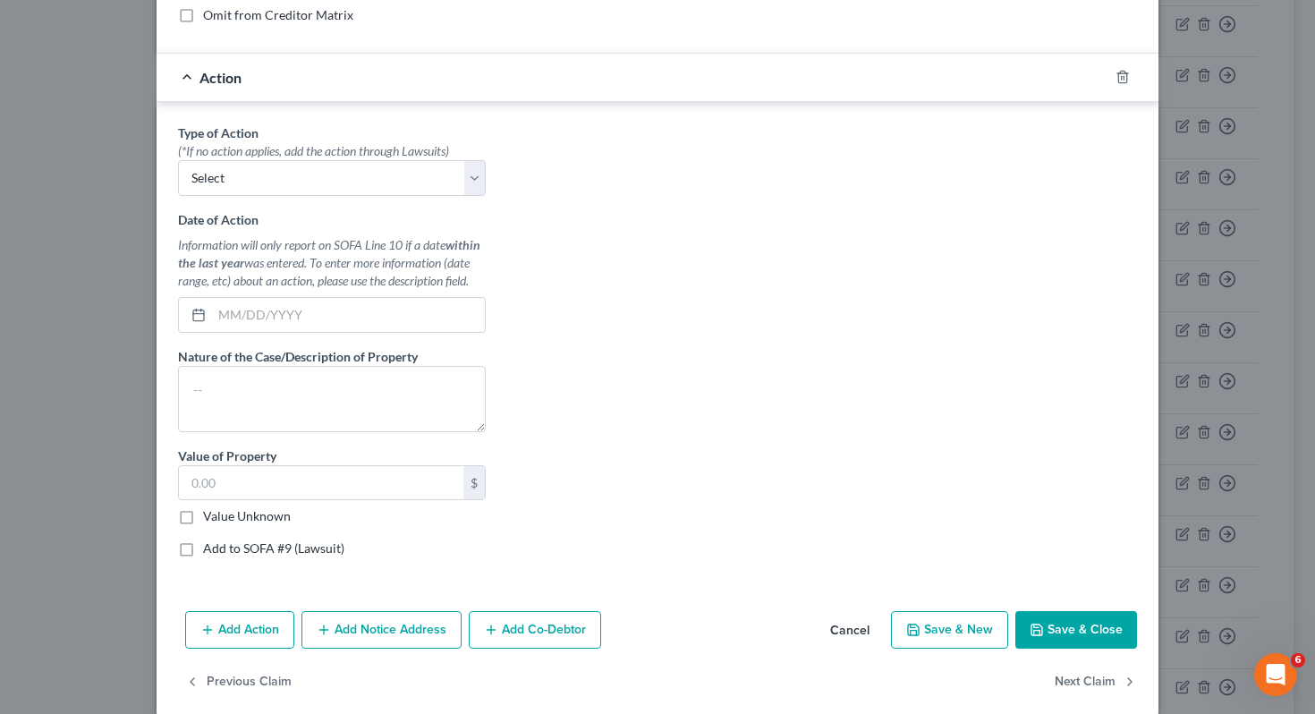
scroll to position [483, 0]
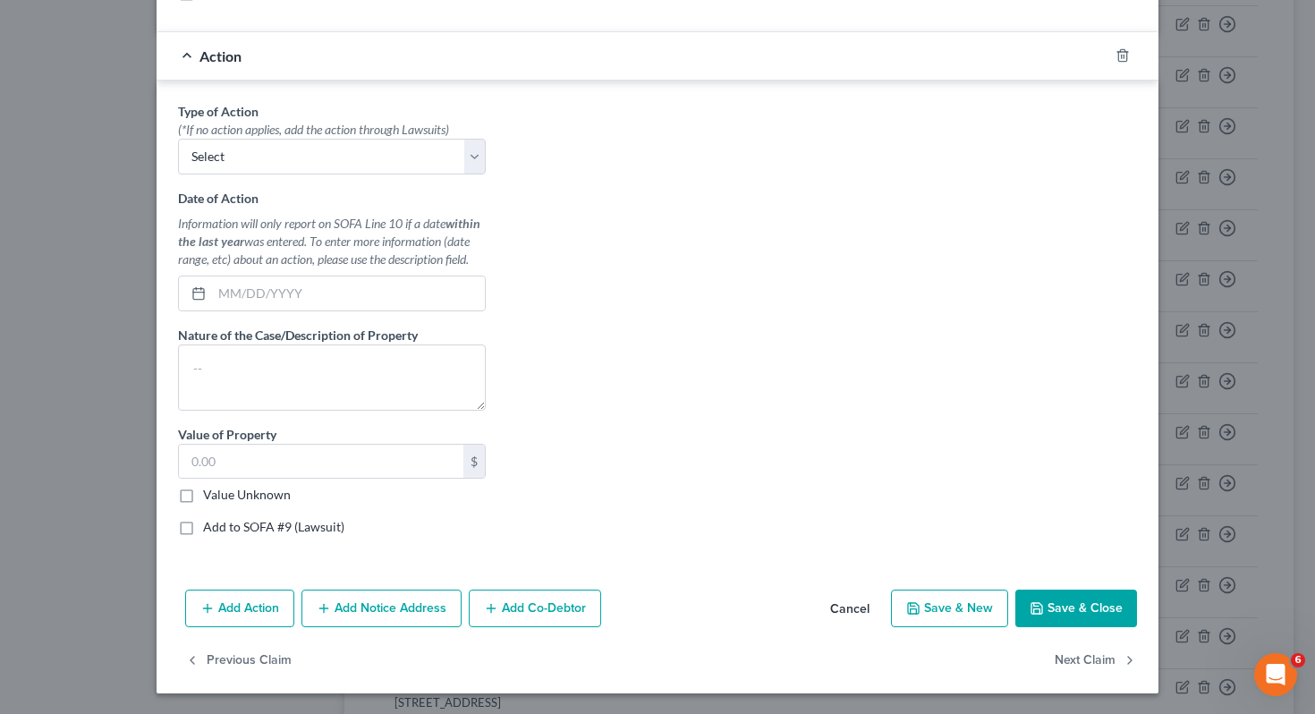
scroll to position [254, 0]
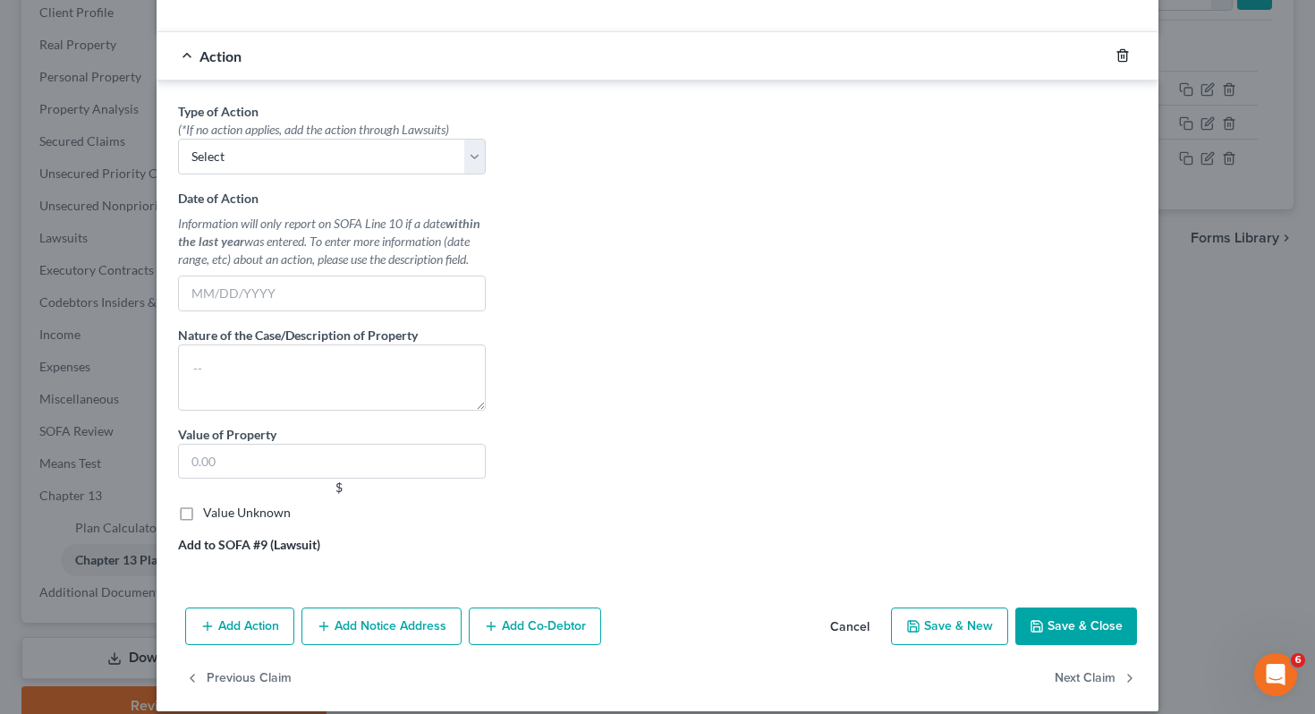
click at [1119, 57] on icon "button" at bounding box center [1123, 56] width 8 height 12
click at [1118, 54] on icon "button" at bounding box center [1123, 55] width 14 height 14
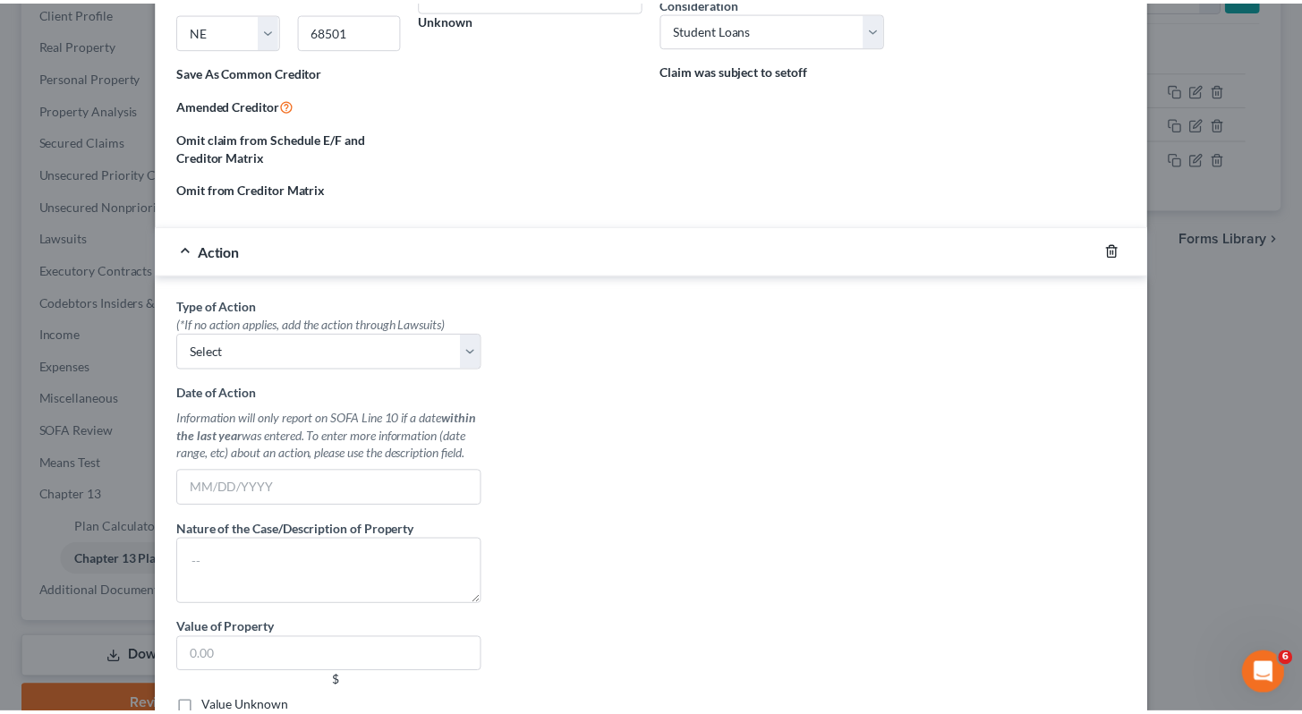
scroll to position [0, 0]
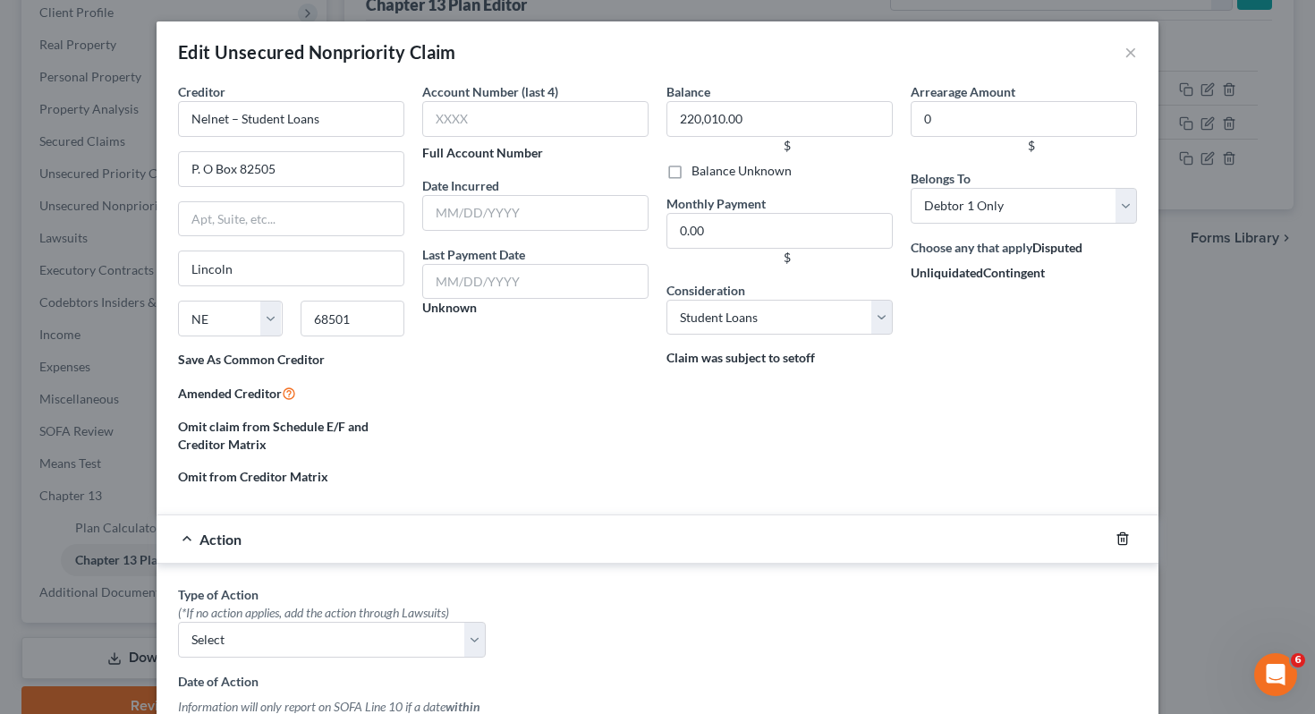
click at [1119, 532] on icon "button" at bounding box center [1123, 539] width 14 height 14
click at [184, 540] on div "Action" at bounding box center [633, 538] width 952 height 47
click at [1119, 538] on icon "button" at bounding box center [1123, 539] width 14 height 14
click at [1124, 539] on line "button" at bounding box center [1124, 541] width 0 height 4
click at [209, 538] on span "Action" at bounding box center [221, 539] width 42 height 17
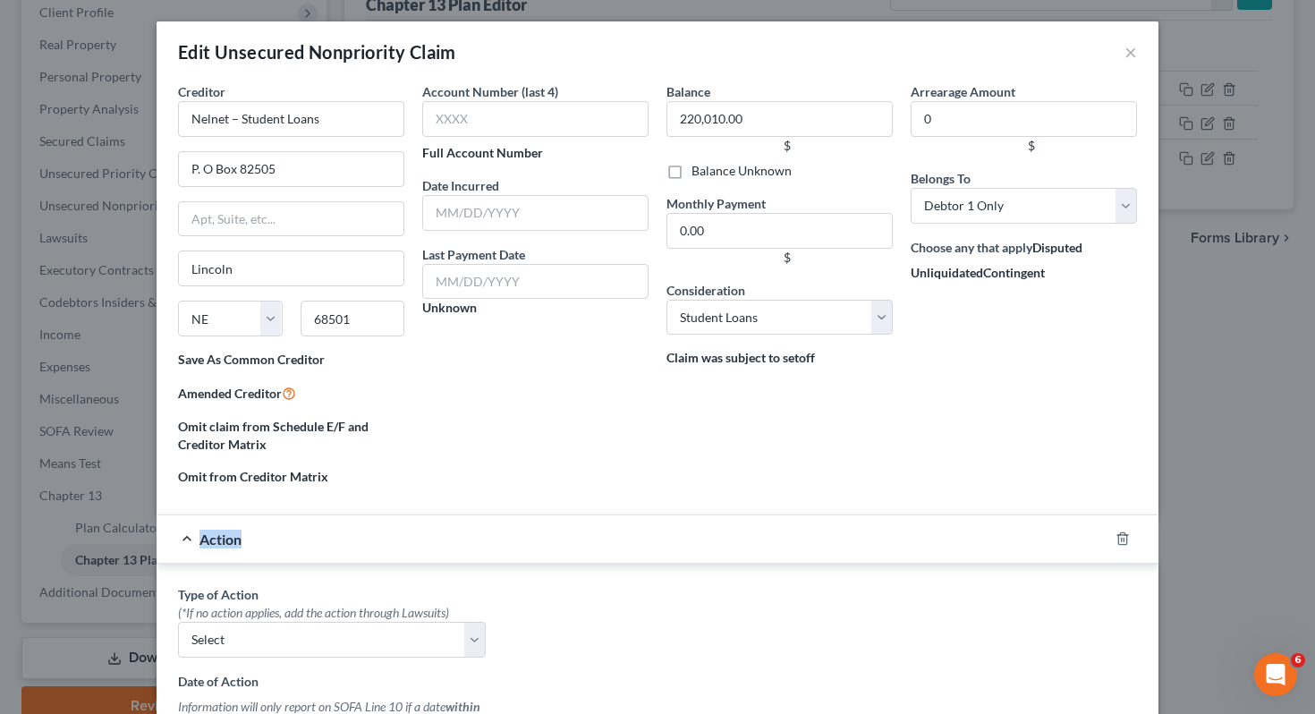
click at [208, 538] on span "Action" at bounding box center [221, 539] width 42 height 17
click at [1116, 539] on icon "button" at bounding box center [1123, 539] width 14 height 14
click at [1128, 53] on button "×" at bounding box center [1131, 51] width 13 height 21
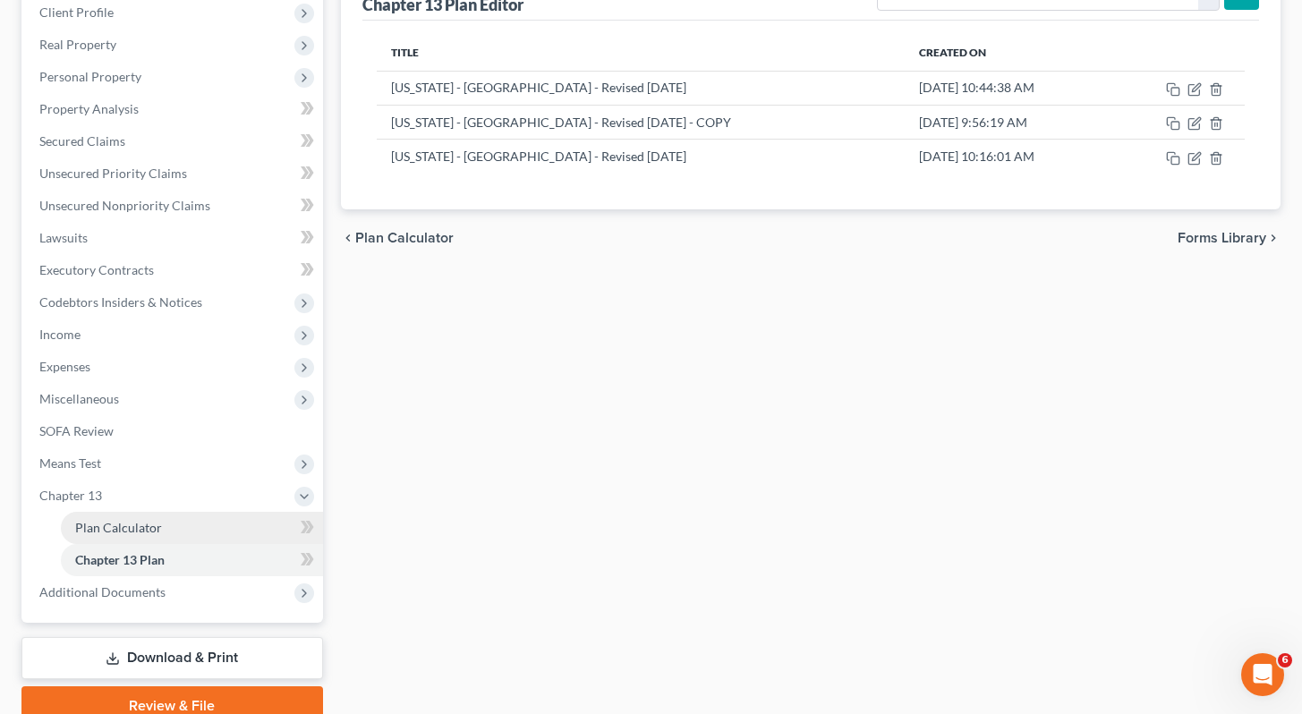
click at [110, 526] on span "Plan Calculator" at bounding box center [118, 527] width 87 height 15
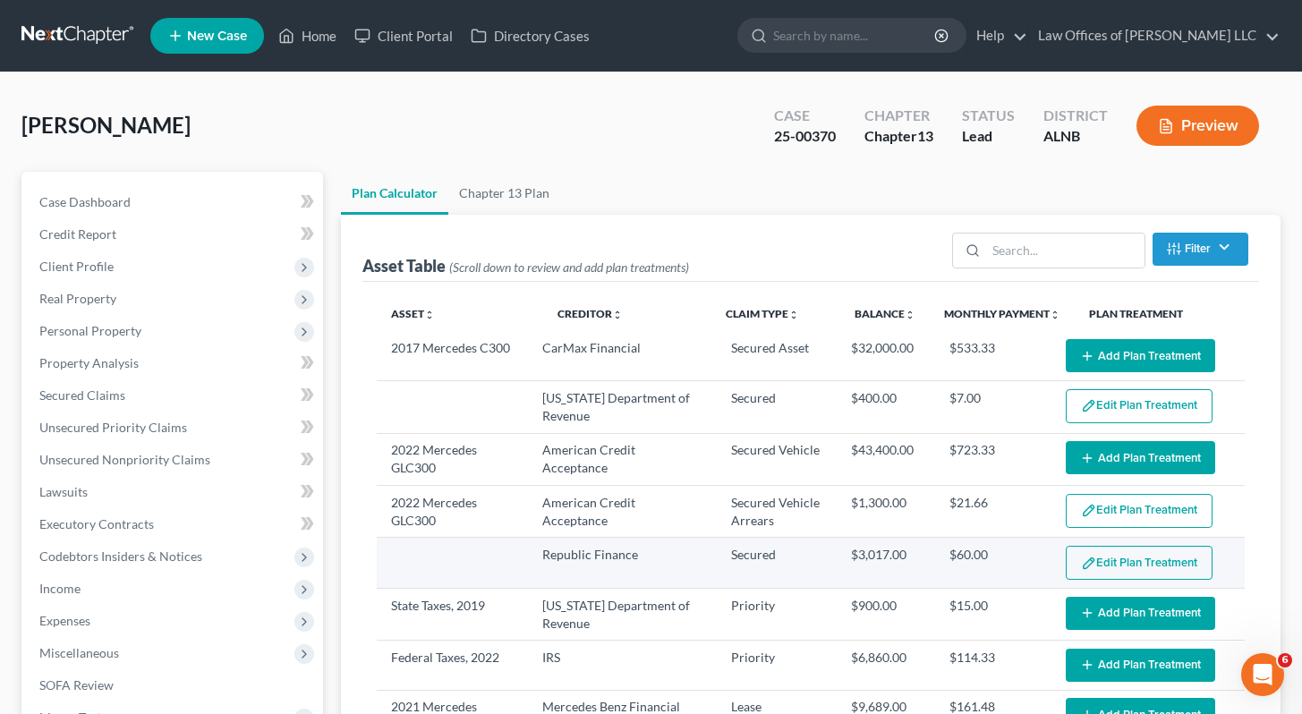
select select "59"
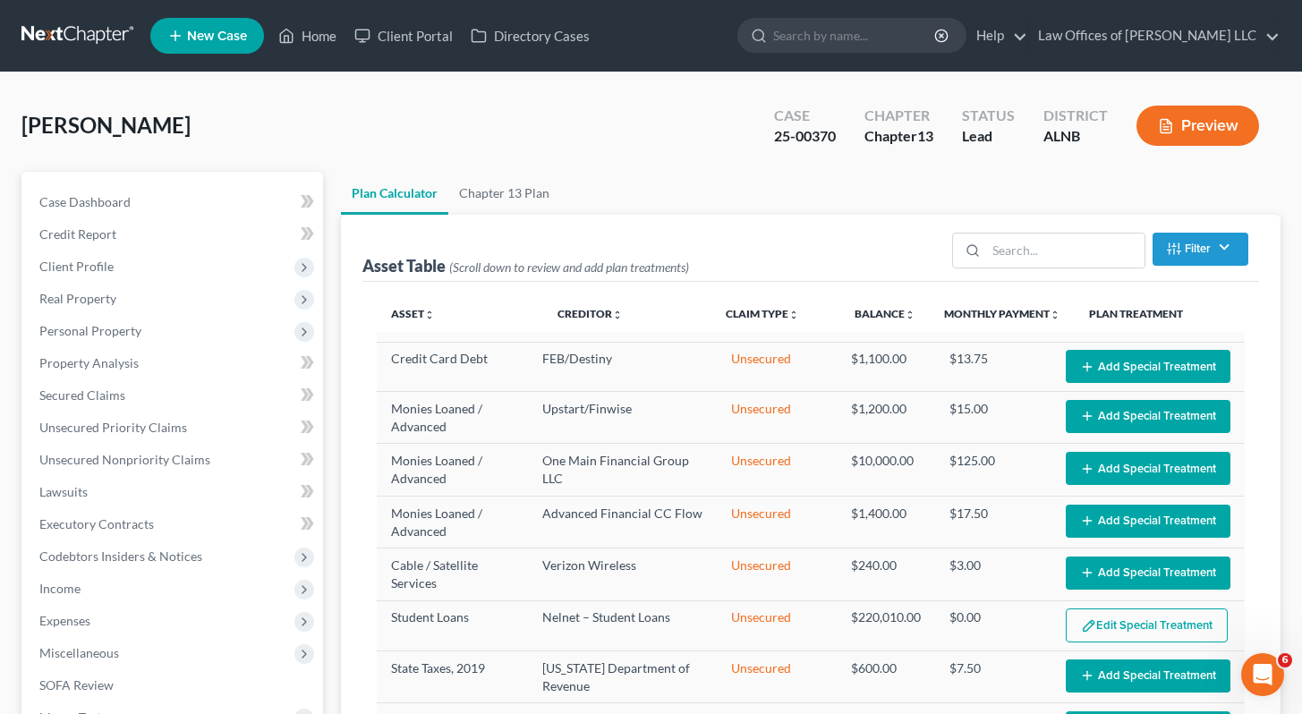
scroll to position [1716, 0]
click at [1154, 617] on button "Edit Special Treatment" at bounding box center [1147, 626] width 162 height 34
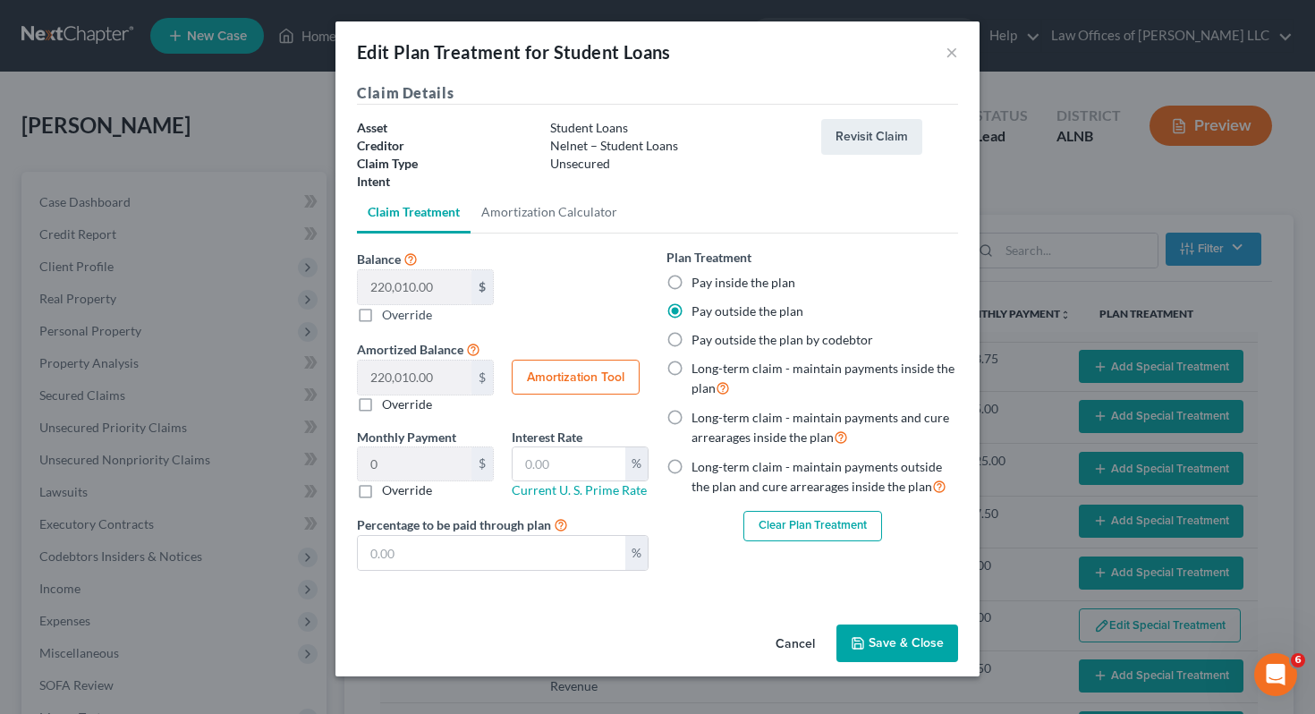
click at [923, 648] on button "Save & Close" at bounding box center [898, 644] width 122 height 38
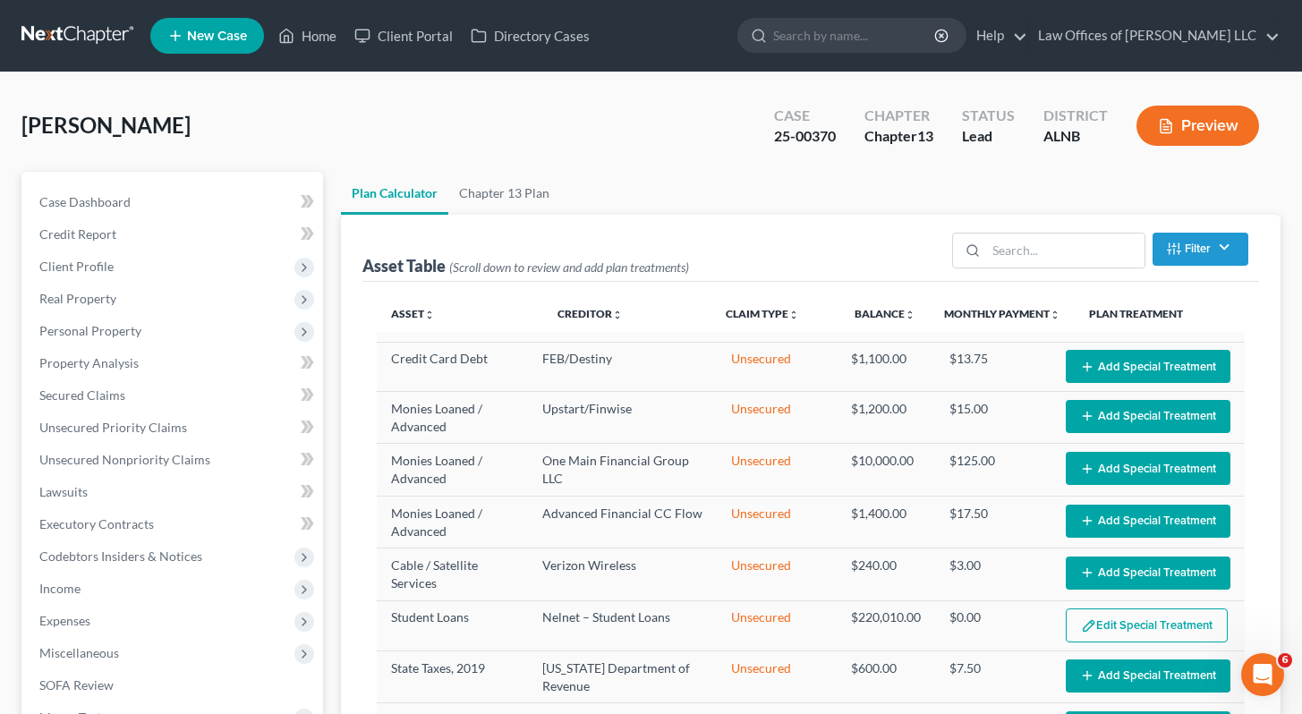
select select "59"
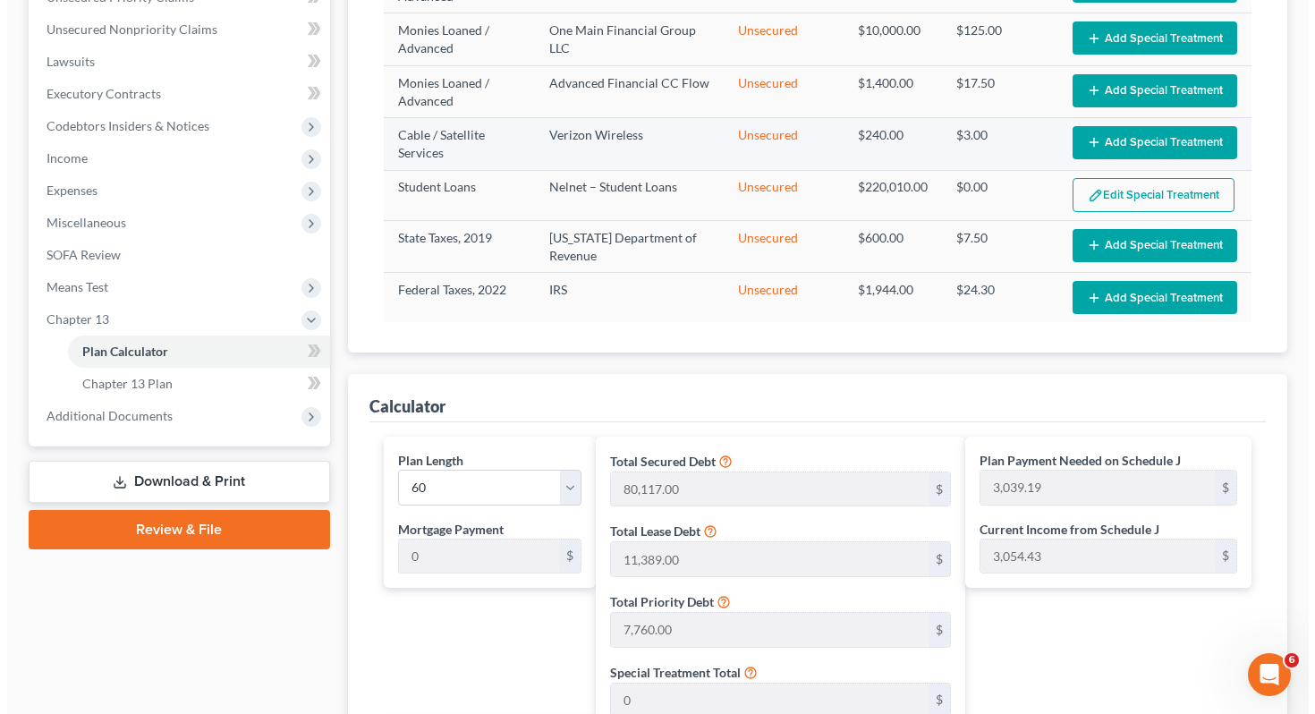
scroll to position [468, 0]
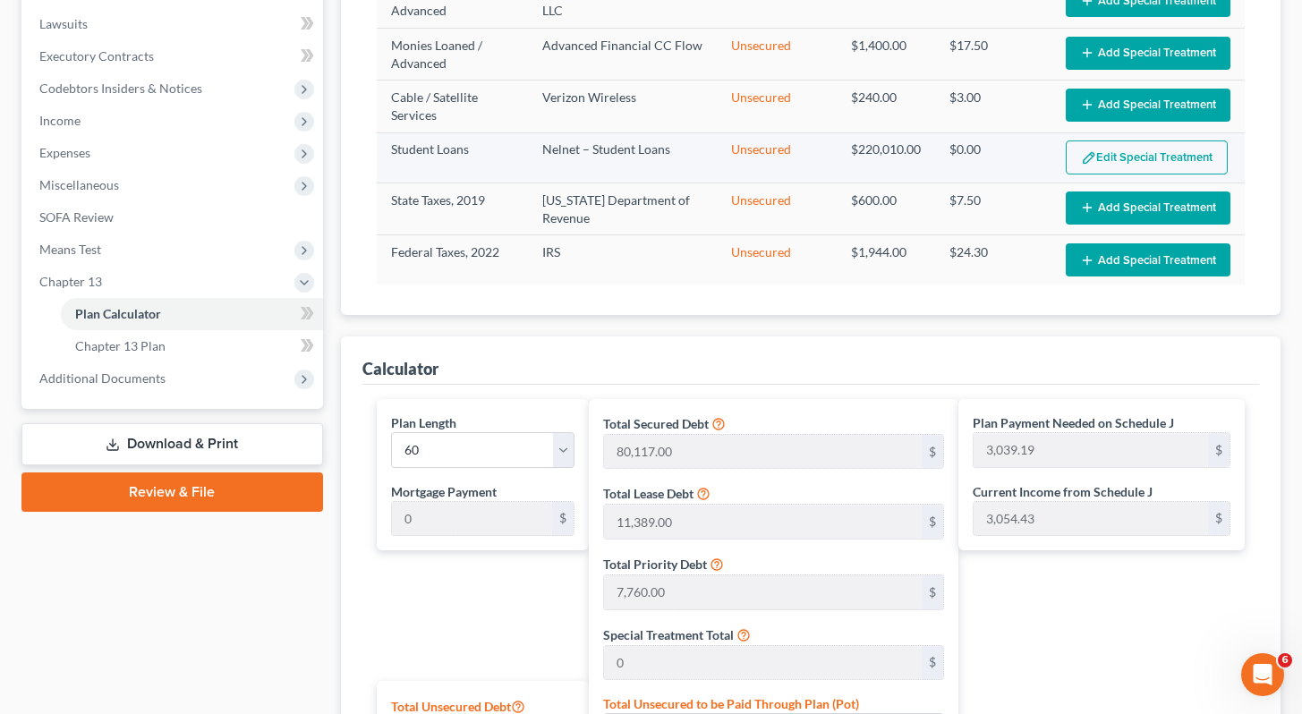
click at [1112, 149] on button "Edit Special Treatment" at bounding box center [1147, 157] width 162 height 34
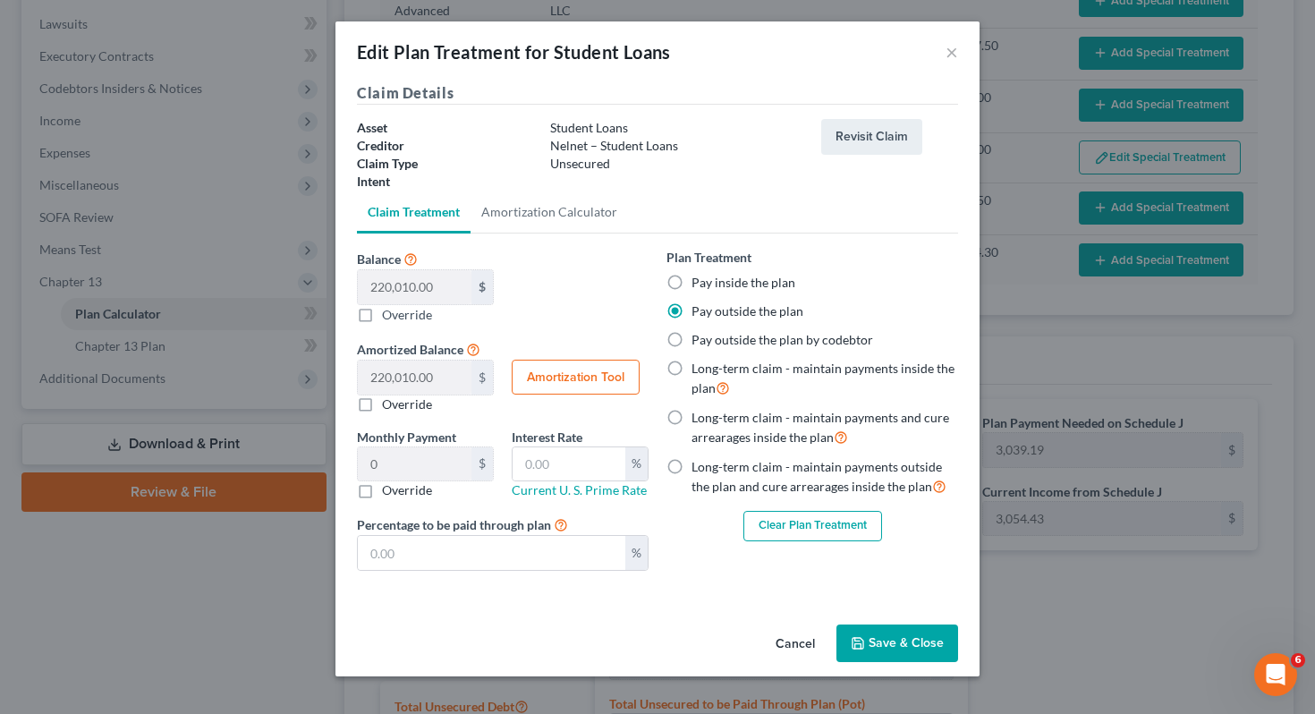
click at [915, 642] on button "Save & Close" at bounding box center [898, 644] width 122 height 38
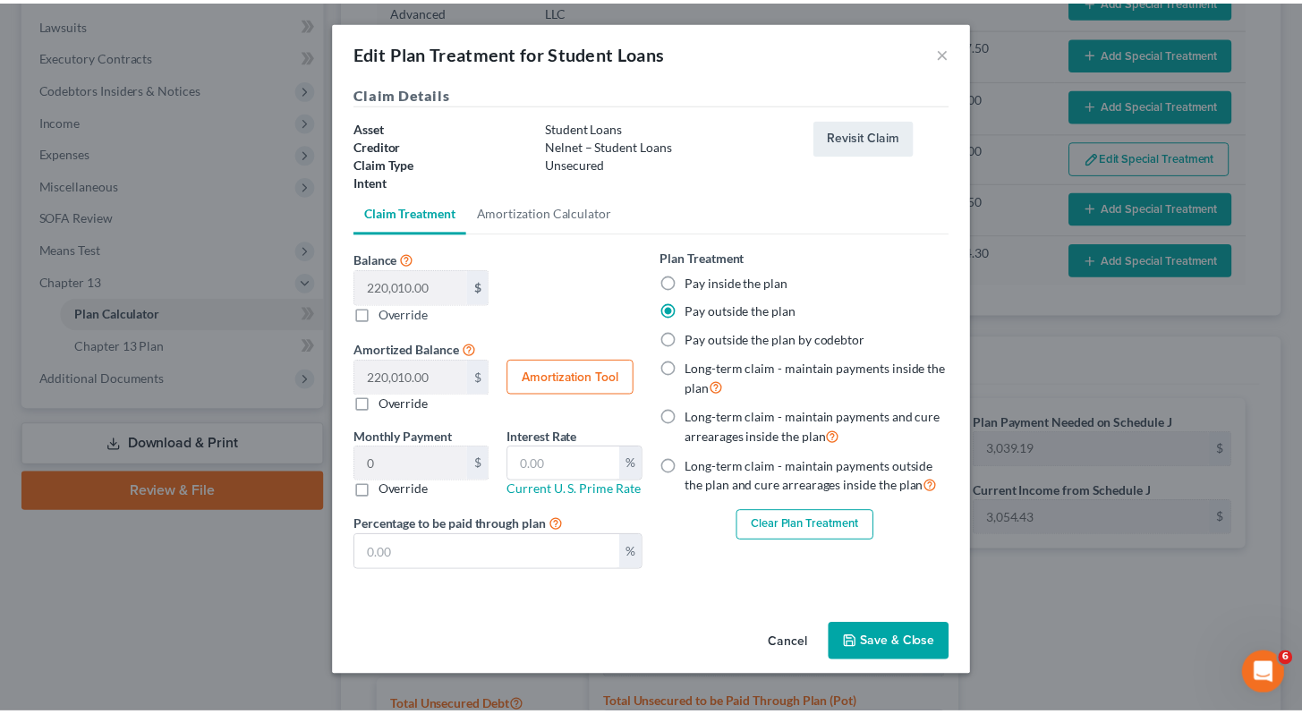
scroll to position [453, 0]
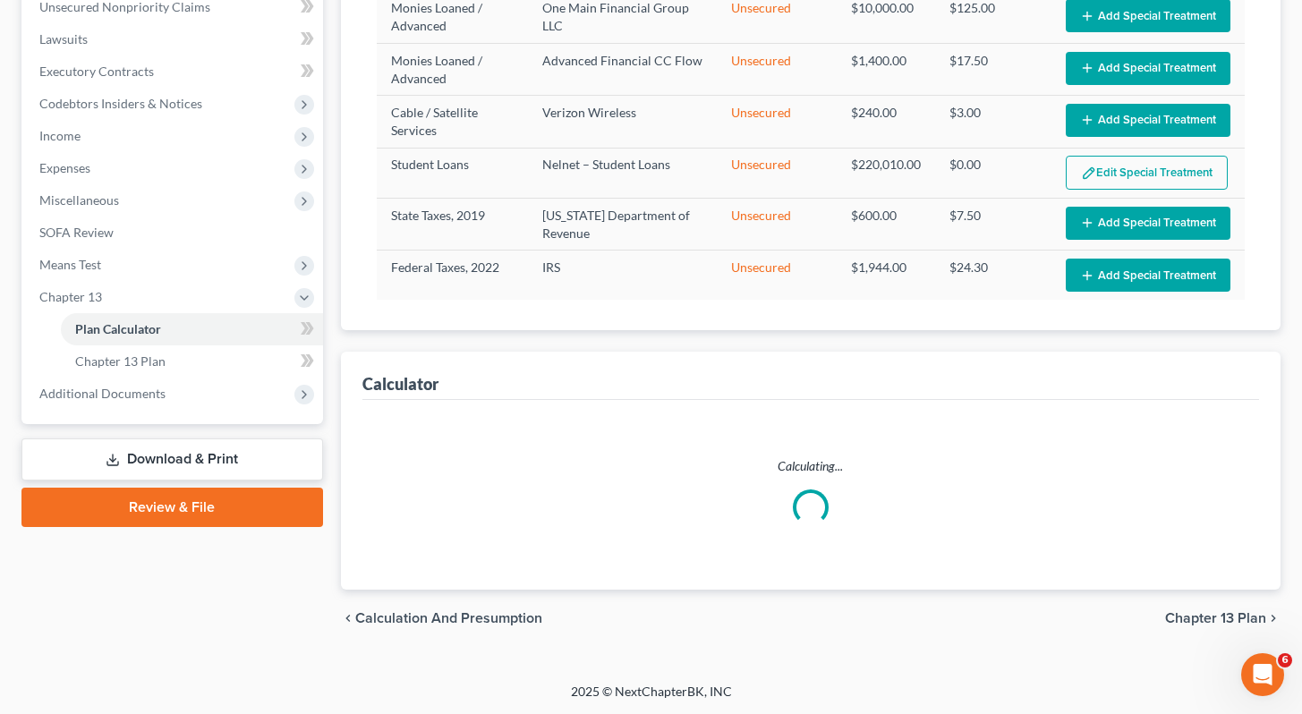
select select "59"
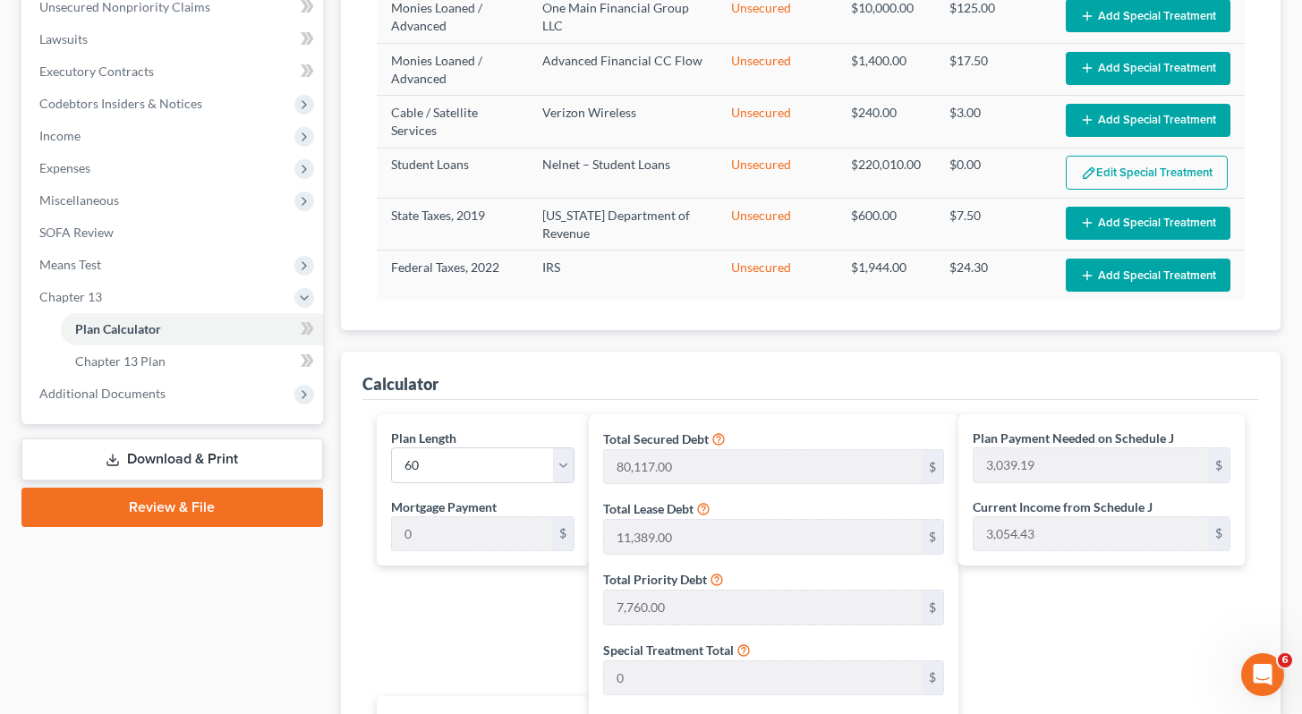
click at [145, 502] on link "Review & File" at bounding box center [172, 507] width 302 height 39
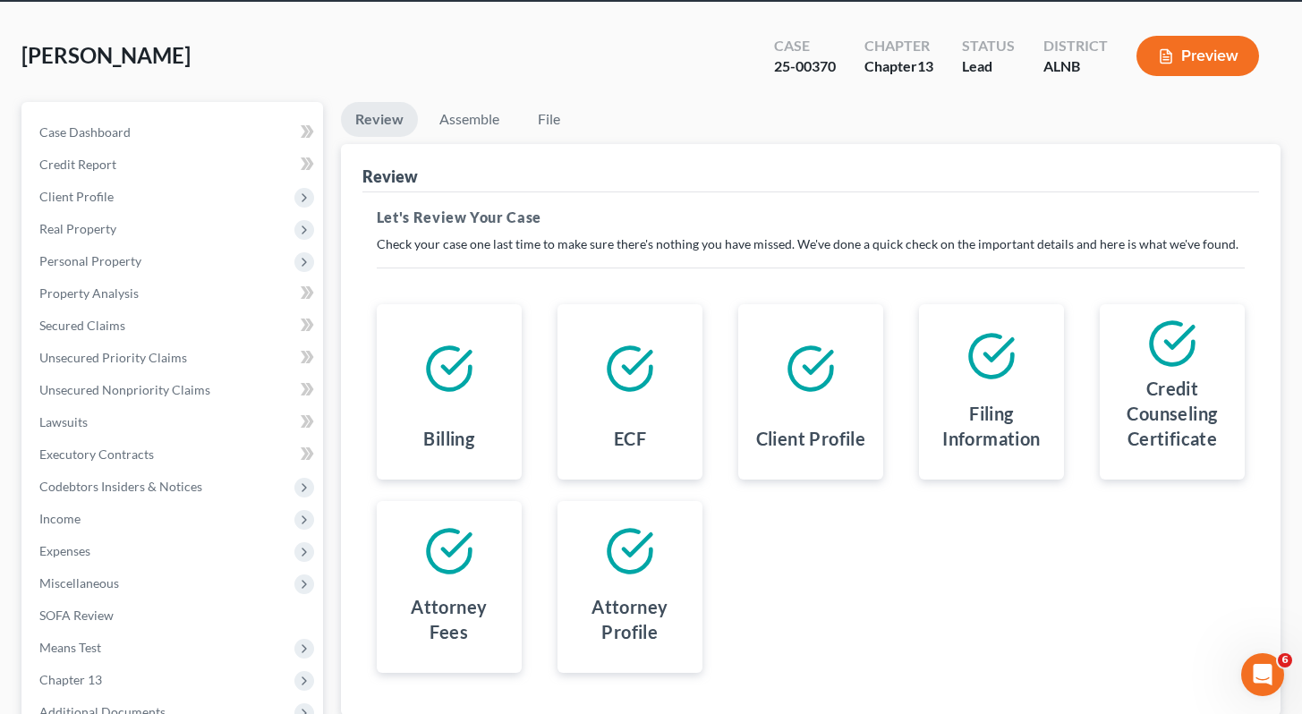
scroll to position [214, 0]
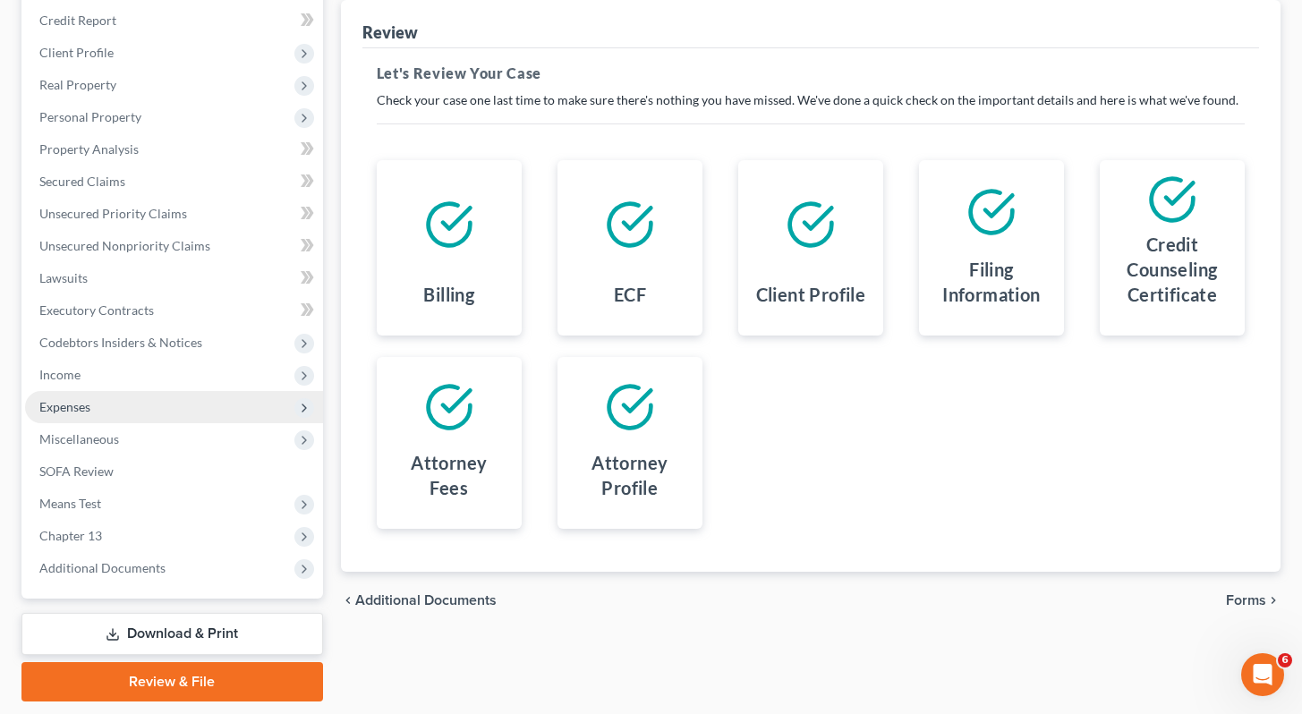
click at [67, 401] on span "Expenses" at bounding box center [64, 406] width 51 height 15
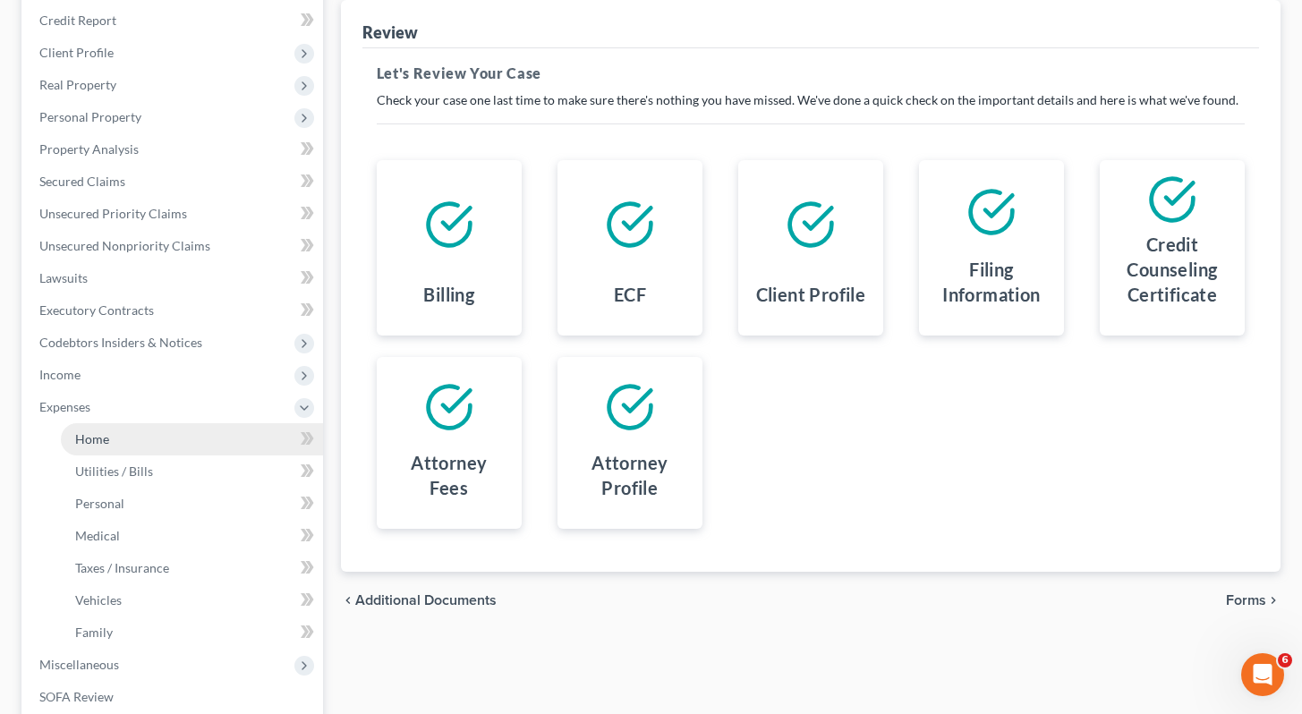
click at [177, 430] on link "Home" at bounding box center [192, 439] width 262 height 32
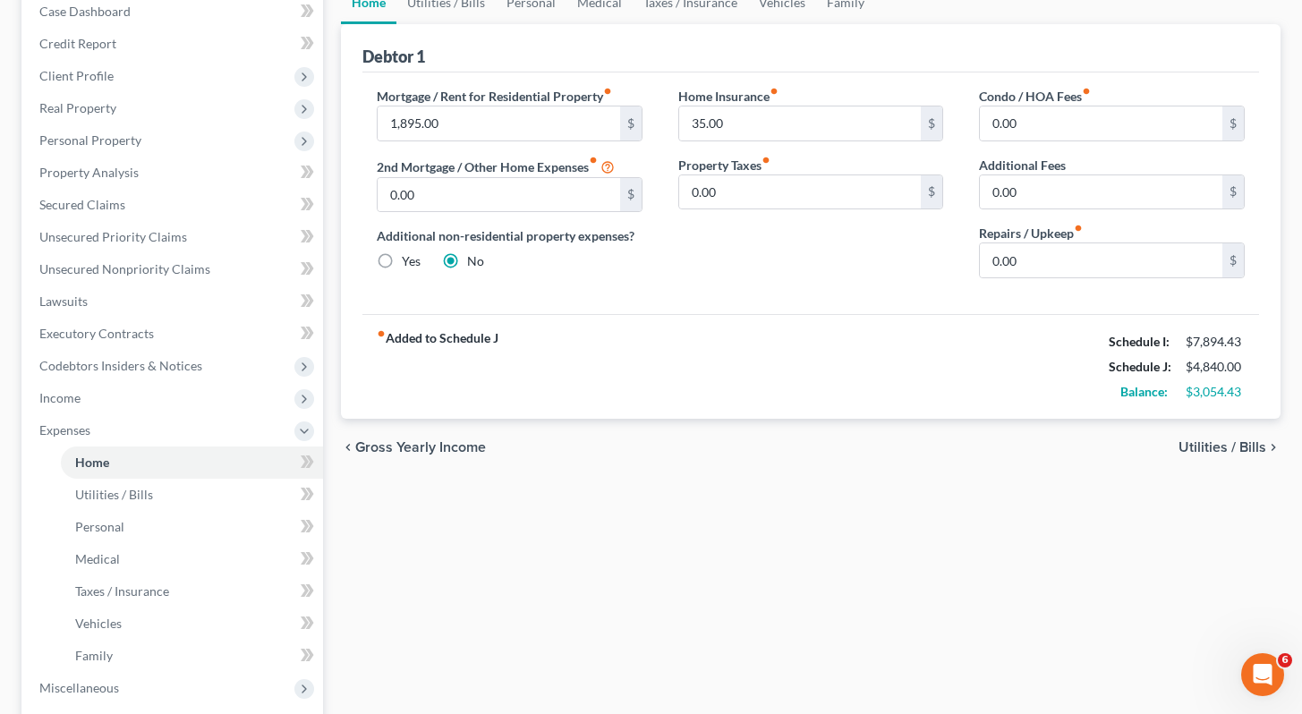
scroll to position [191, 0]
click at [174, 493] on link "Utilities / Bills" at bounding box center [192, 495] width 262 height 32
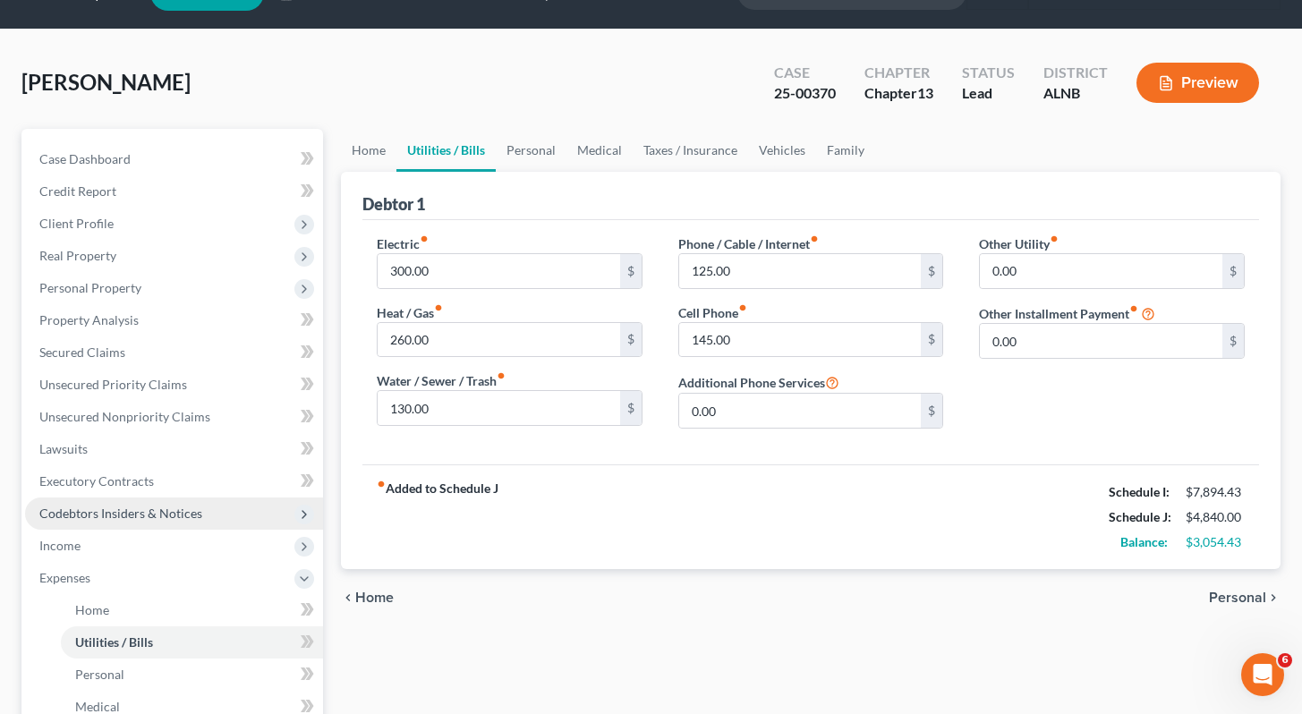
scroll to position [125, 0]
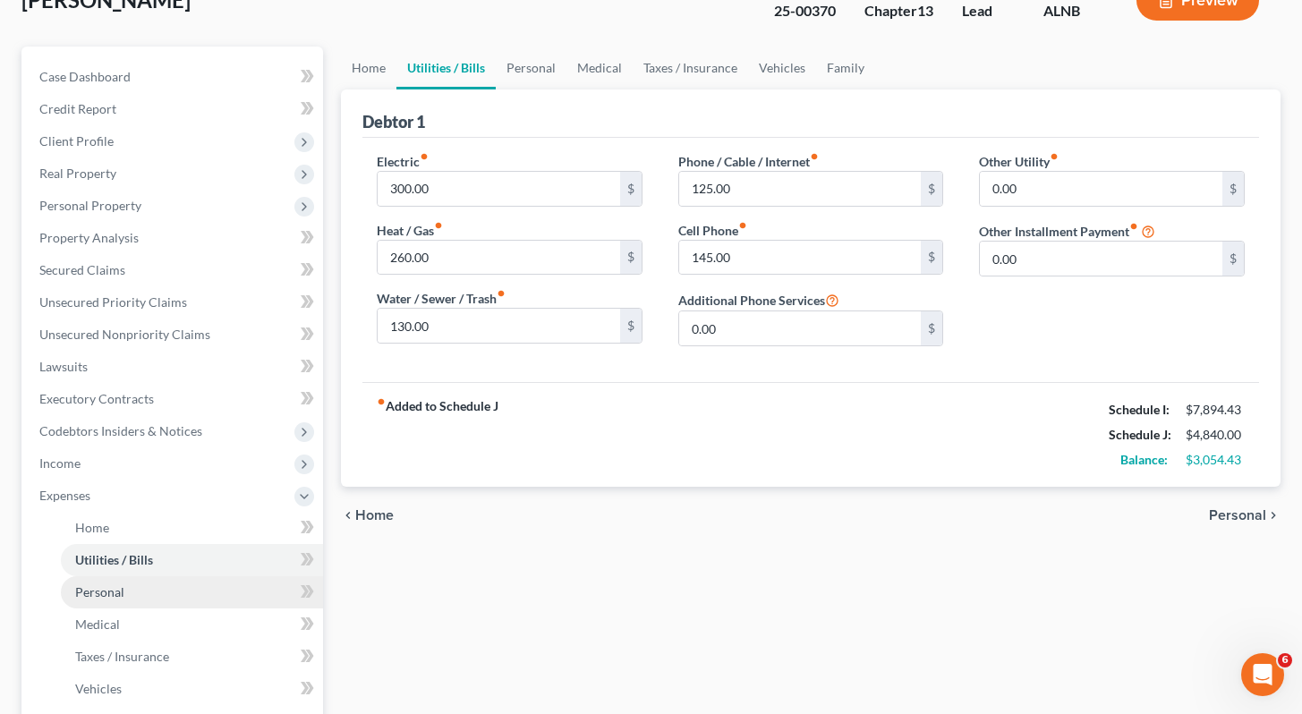
click at [92, 587] on span "Personal" at bounding box center [99, 591] width 49 height 15
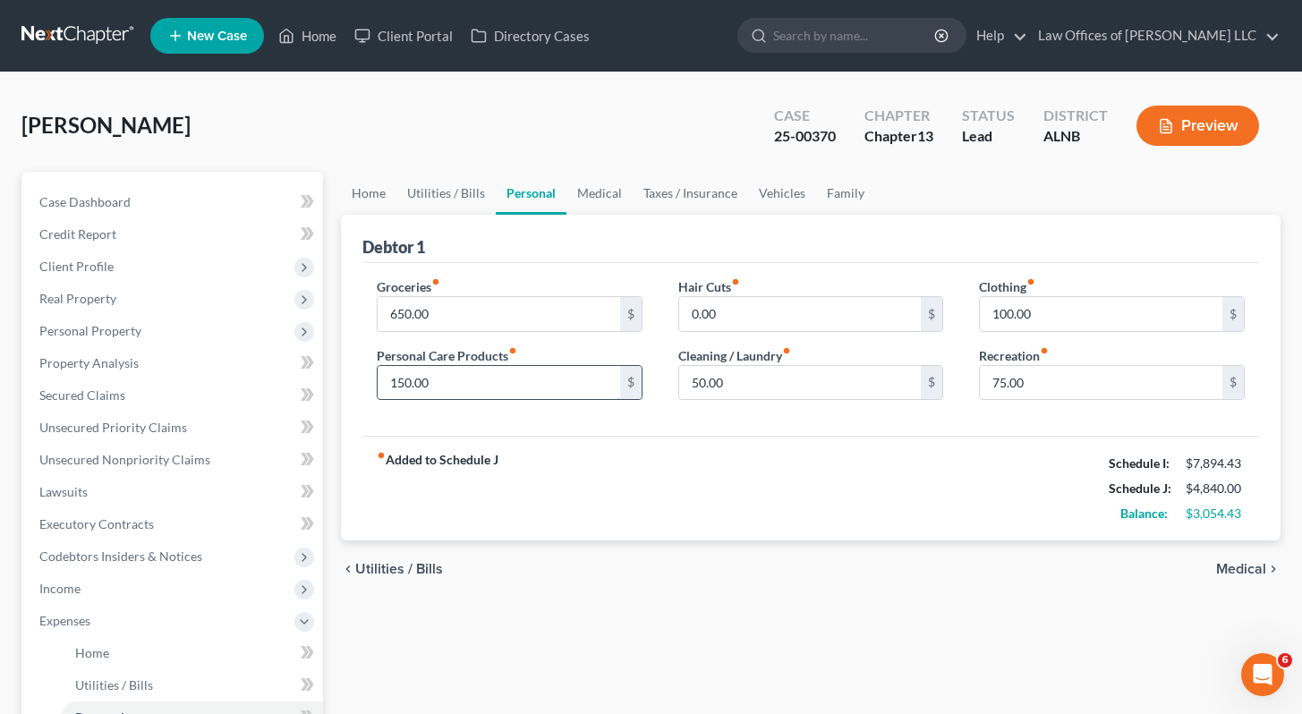
click at [512, 375] on input "150.00" at bounding box center [499, 383] width 243 height 34
type input "100.00"
click at [873, 484] on div "fiber_manual_record Added to Schedule J Schedule I: $7,894.43 Schedule J: $4,79…" at bounding box center [810, 488] width 897 height 105
click at [521, 315] on input "650.00" at bounding box center [499, 314] width 243 height 34
type input "625.00"
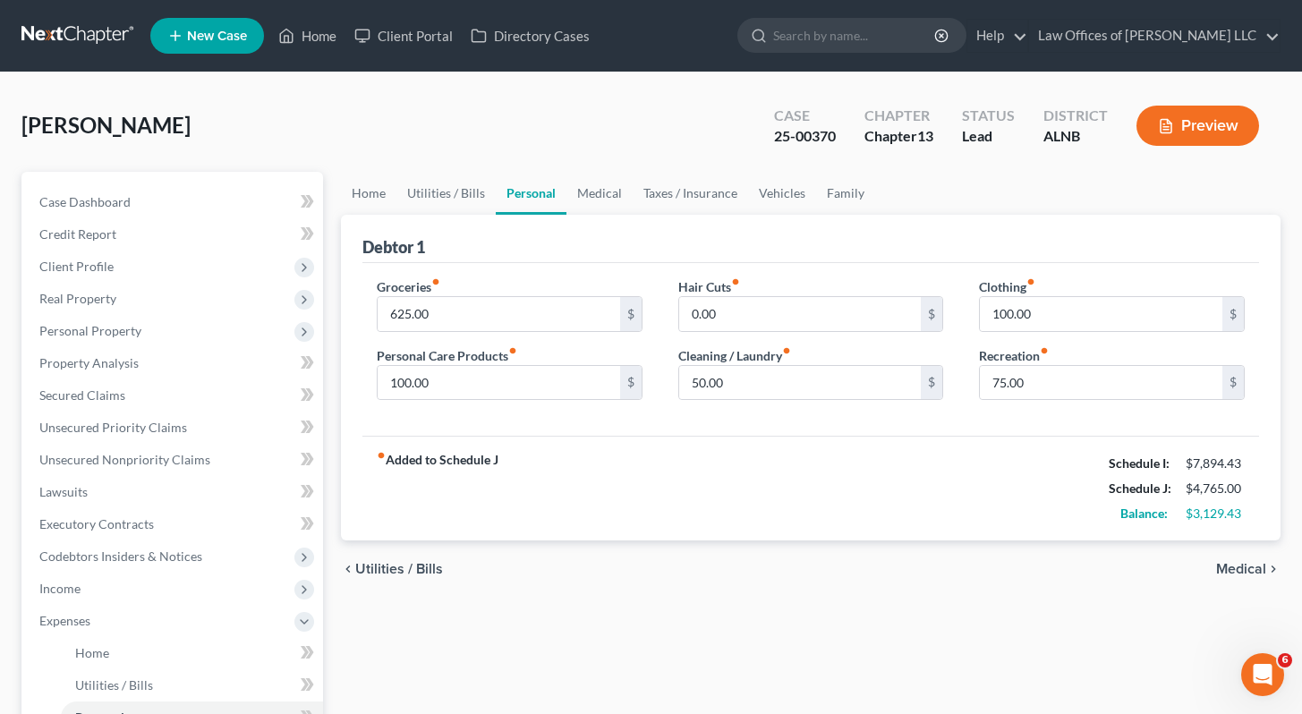
click at [694, 433] on div "Groceries fiber_manual_record 625.00 $ Personal Care Products fiber_manual_reco…" at bounding box center [810, 350] width 897 height 174
click at [1114, 310] on input "100.00" at bounding box center [1101, 314] width 243 height 34
click at [489, 379] on input "100.00" at bounding box center [499, 383] width 243 height 34
type input "90.00"
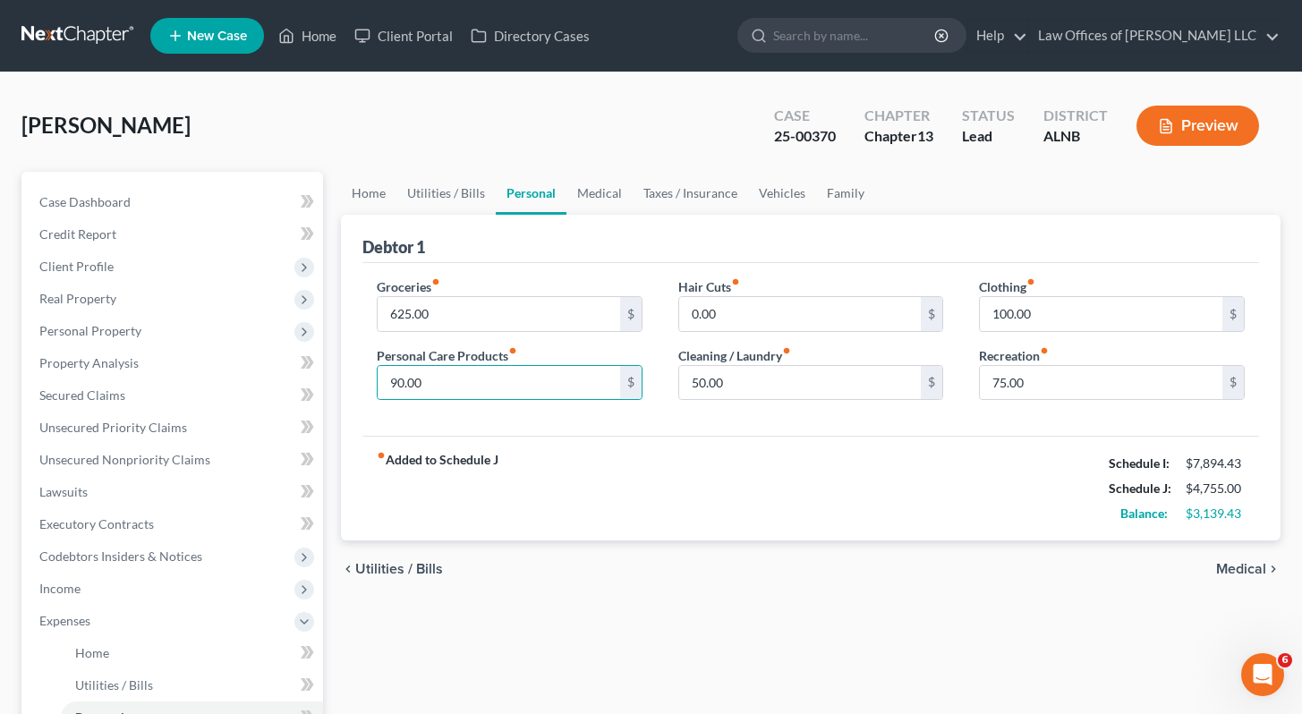
click at [720, 413] on div "Hair Cuts fiber_manual_record 0.00 $ Cleaning / Laundry fiber_manual_record 50.…" at bounding box center [811, 346] width 302 height 138
click at [926, 246] on div "Debtor 1" at bounding box center [810, 239] width 897 height 48
click at [370, 188] on link "Home" at bounding box center [368, 193] width 55 height 43
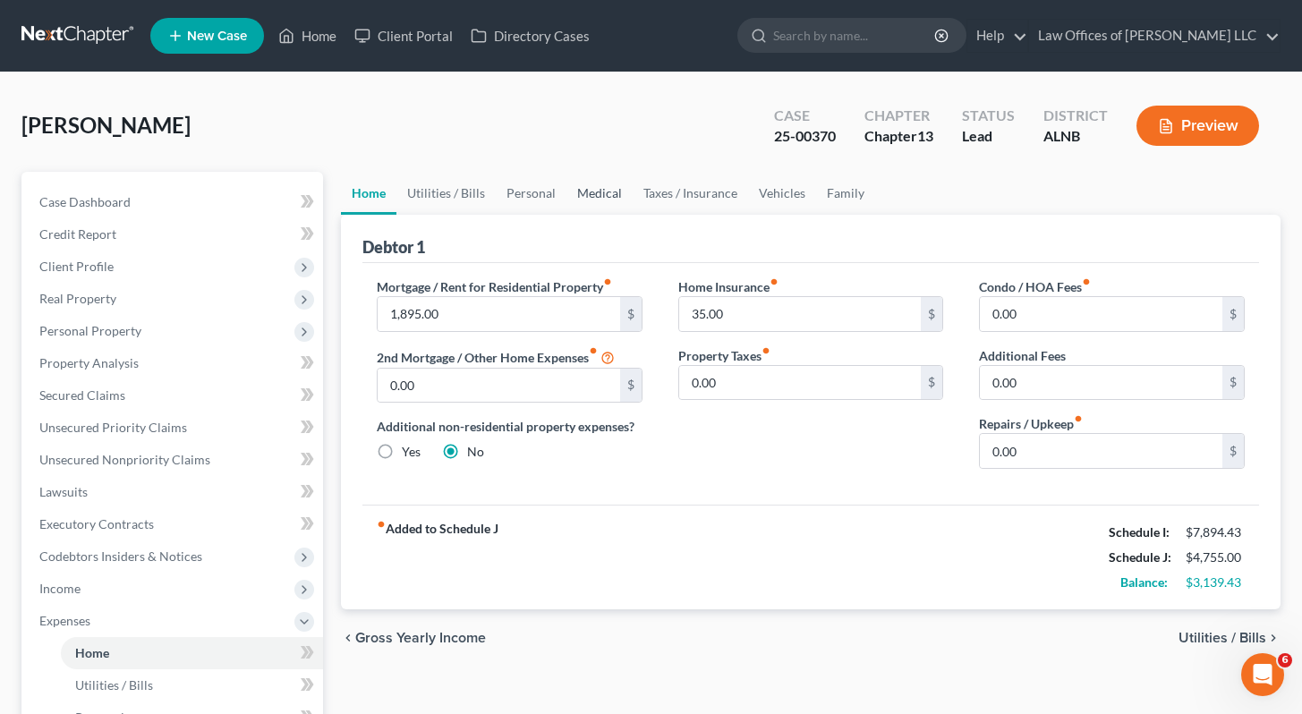
click at [599, 193] on link "Medical" at bounding box center [599, 193] width 66 height 43
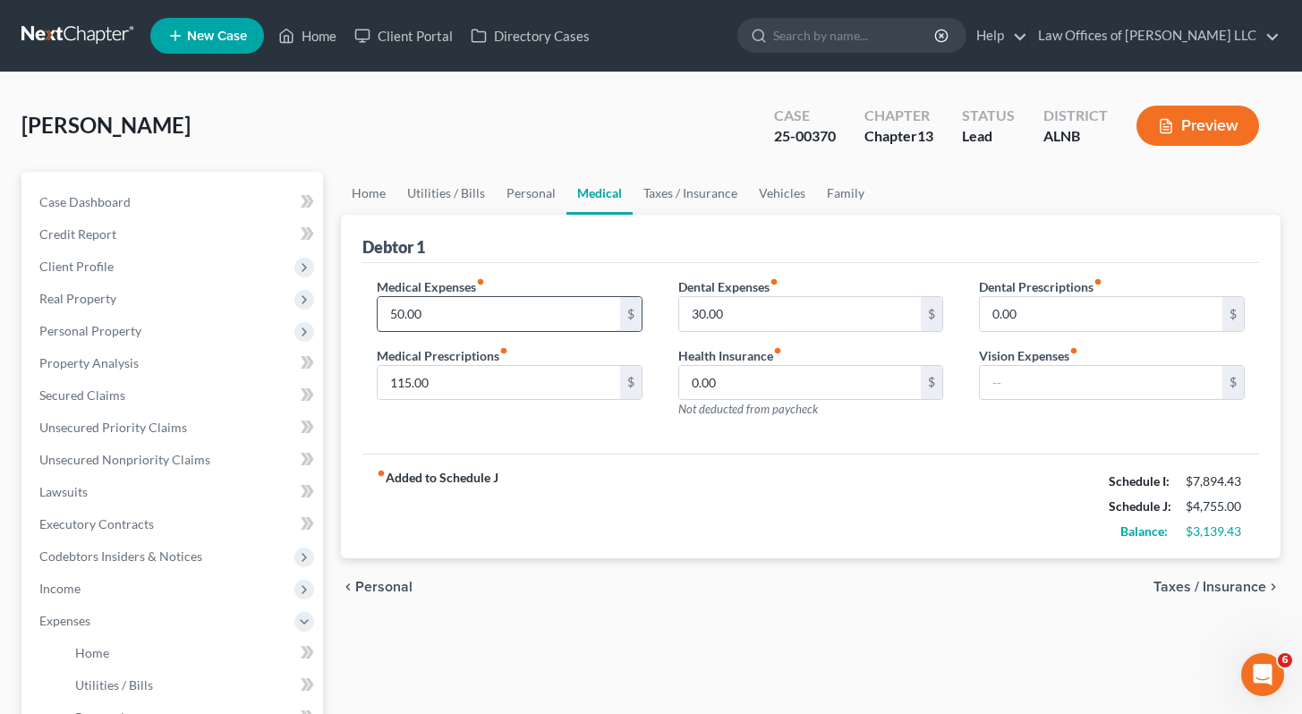
click at [404, 311] on input "50.00" at bounding box center [499, 314] width 243 height 34
type input "60.00"
click at [480, 432] on div "Medical Expenses fiber_manual_record 60.00 $ Medical Prescriptions fiber_manual…" at bounding box center [810, 359] width 897 height 192
click at [704, 315] on input "30.00" at bounding box center [800, 314] width 243 height 34
type input "34.00"
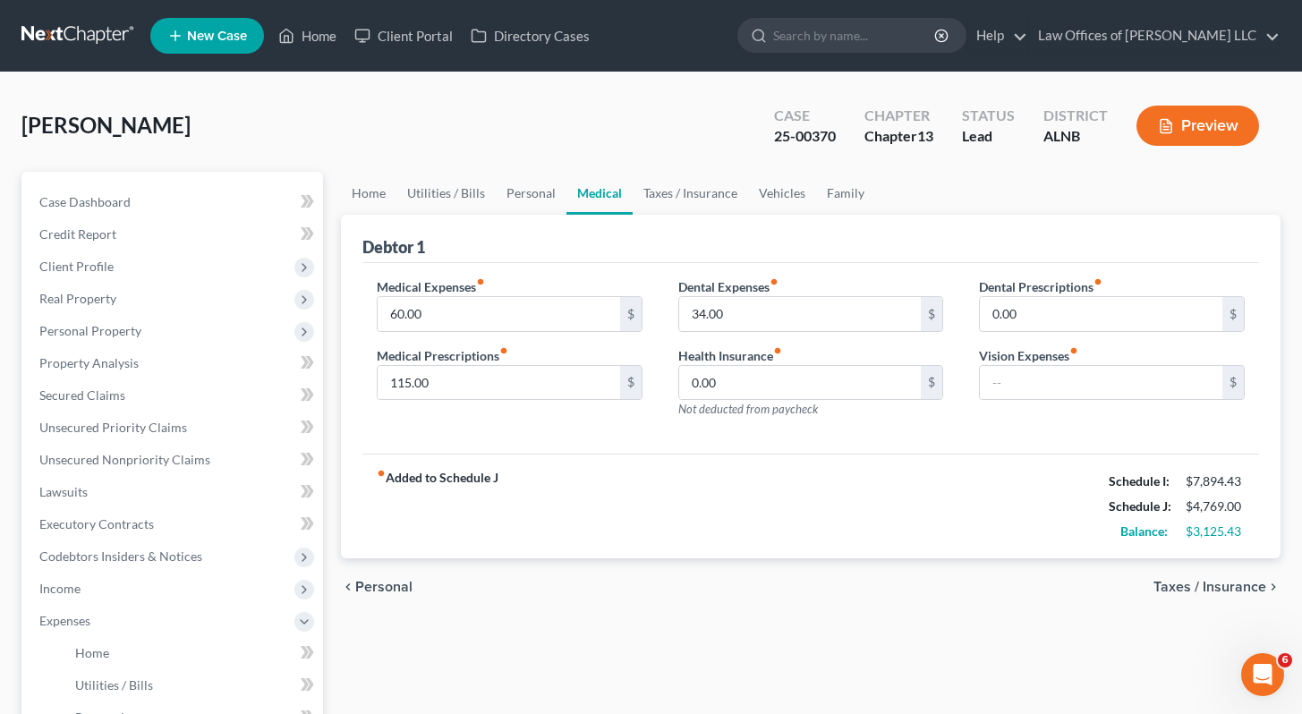
click at [949, 420] on div "Dental Expenses fiber_manual_record 34.00 $ Health Insurance fiber_manual_recor…" at bounding box center [811, 355] width 302 height 156
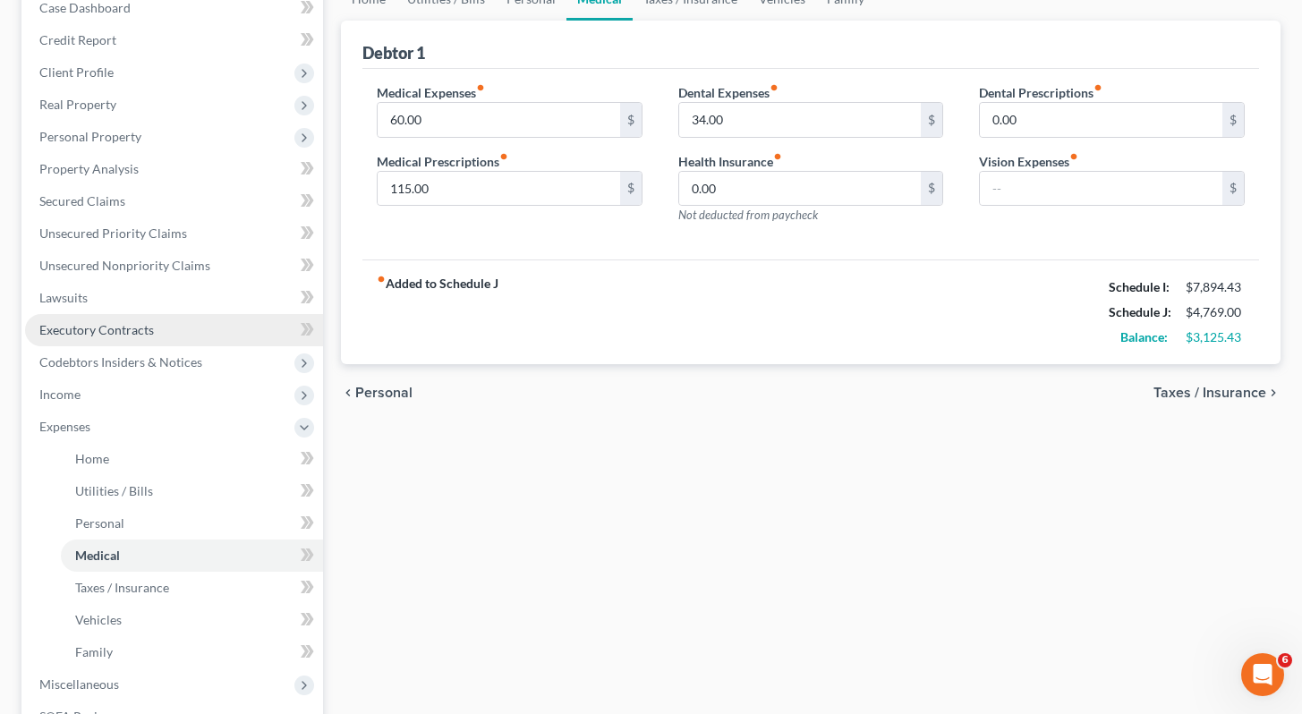
scroll to position [493, 0]
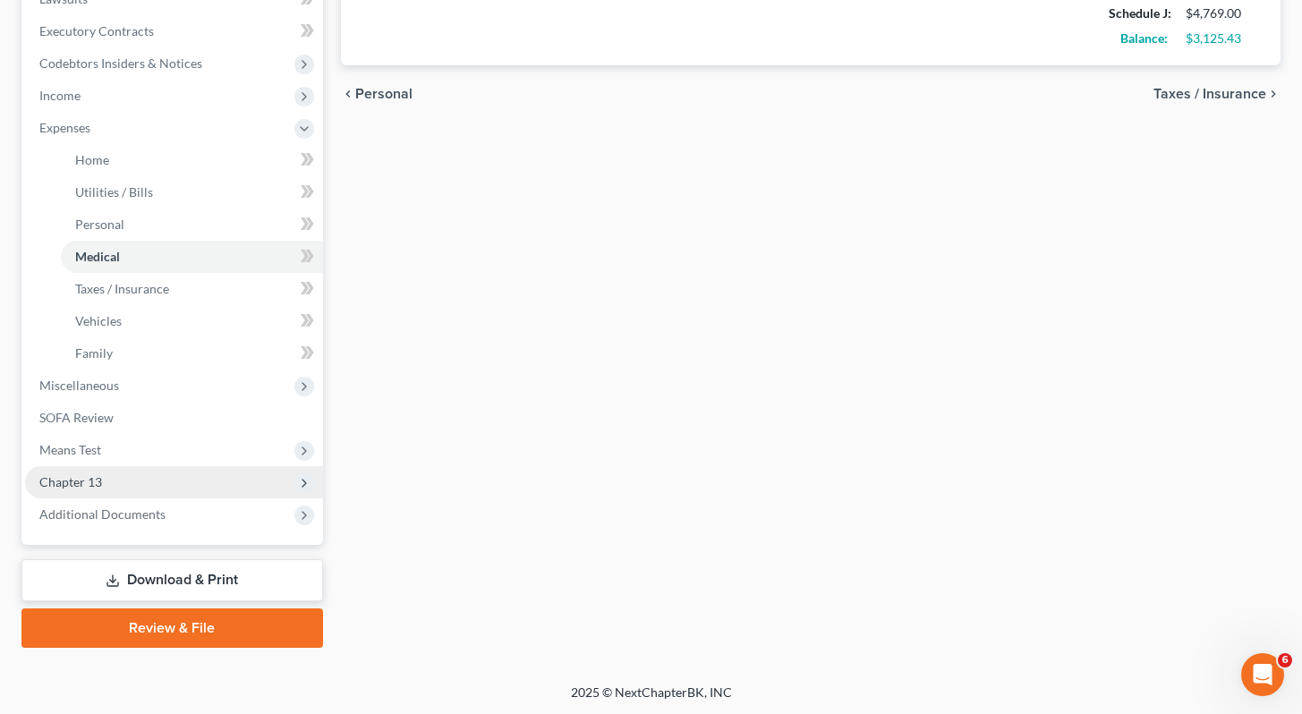
click at [98, 478] on span "Chapter 13" at bounding box center [70, 481] width 63 height 15
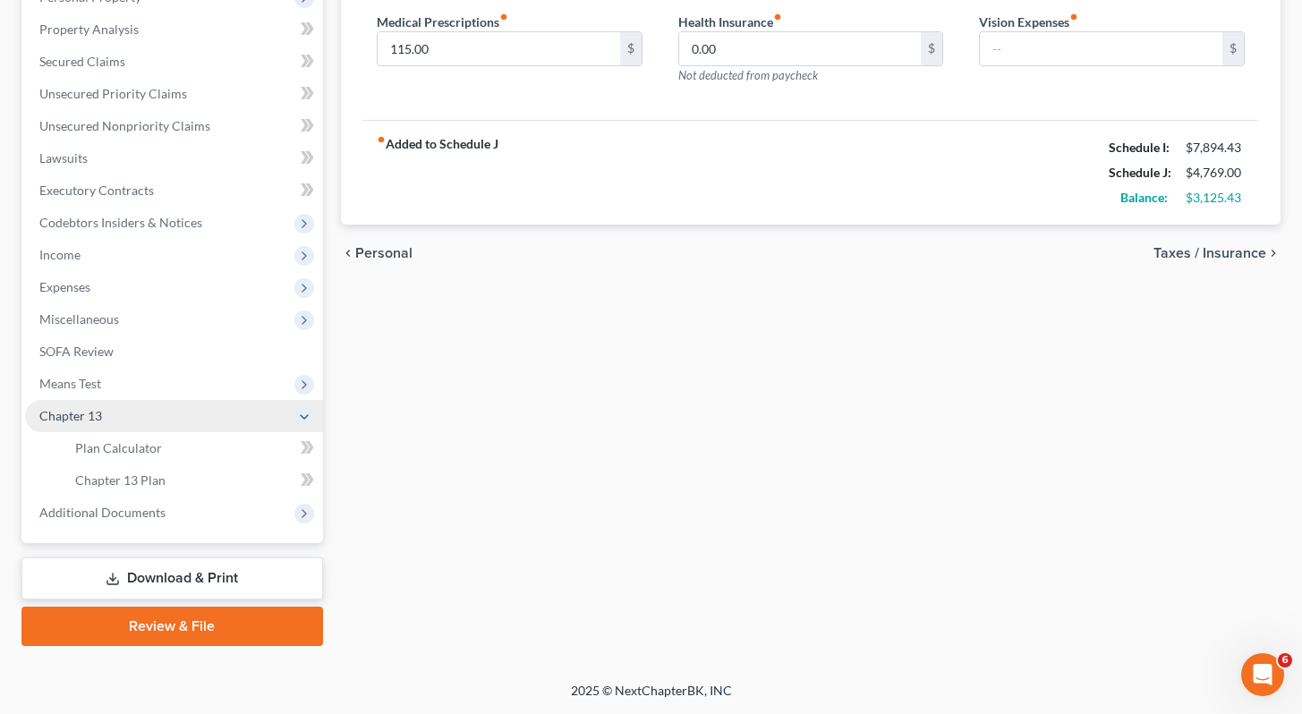
scroll to position [332, 0]
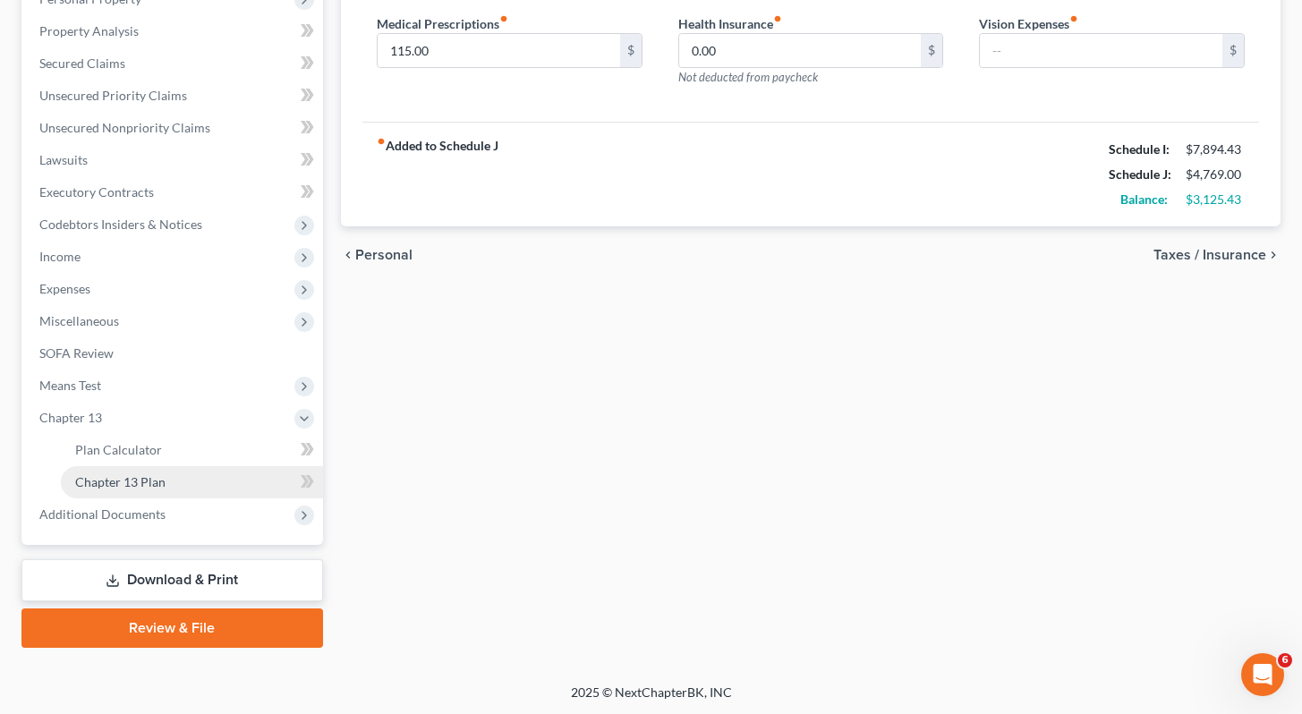
click at [152, 481] on span "Chapter 13 Plan" at bounding box center [120, 481] width 90 height 15
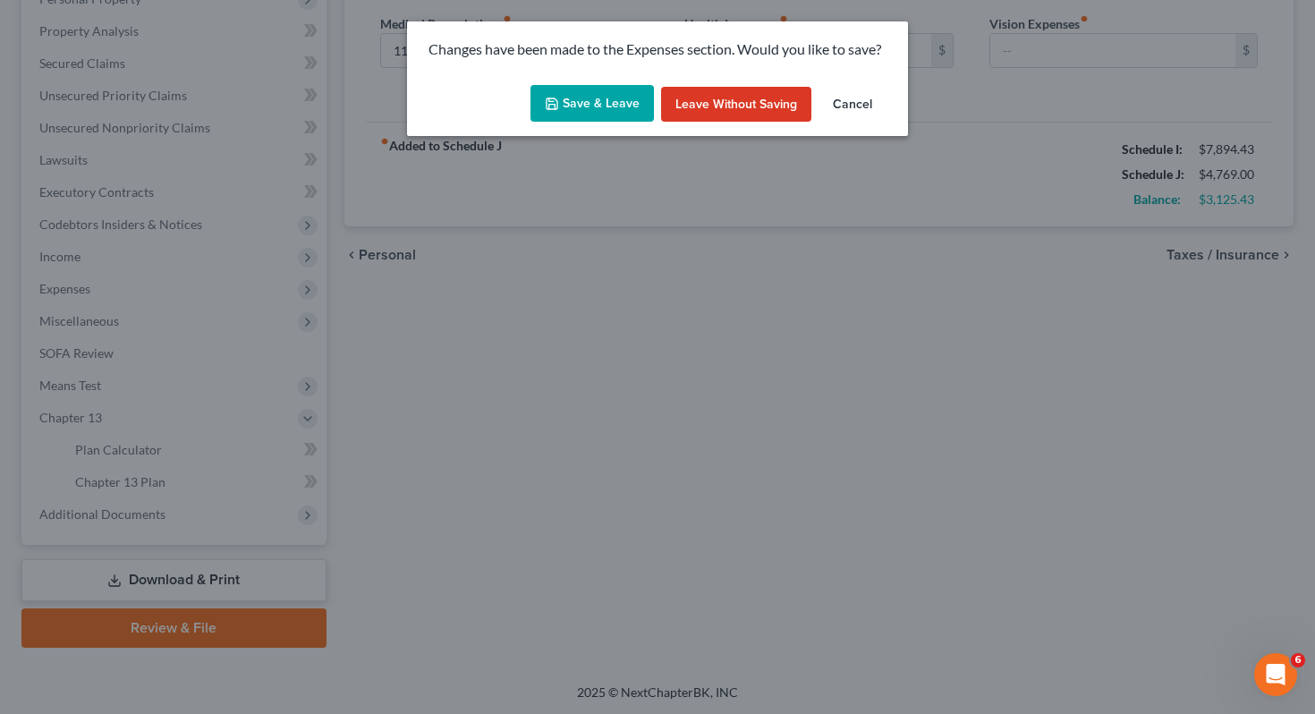
click at [622, 108] on button "Save & Leave" at bounding box center [592, 104] width 123 height 38
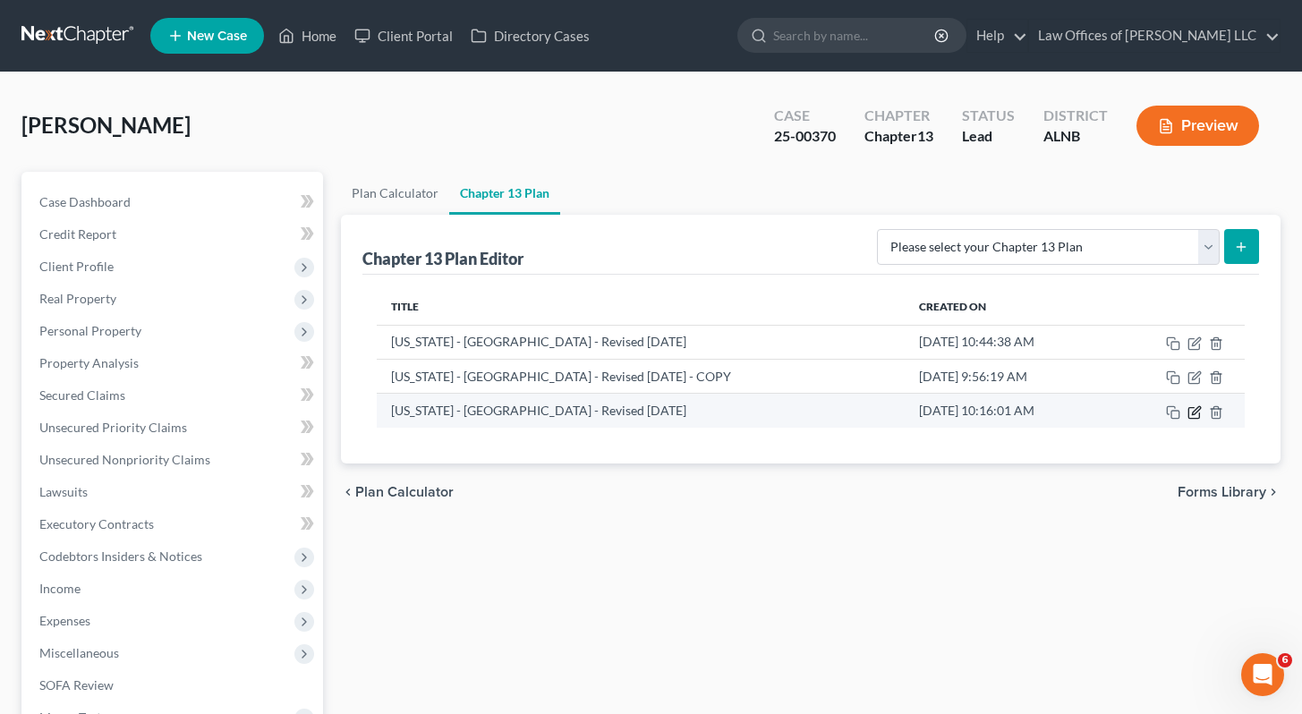
click at [1198, 410] on icon "button" at bounding box center [1196, 410] width 8 height 8
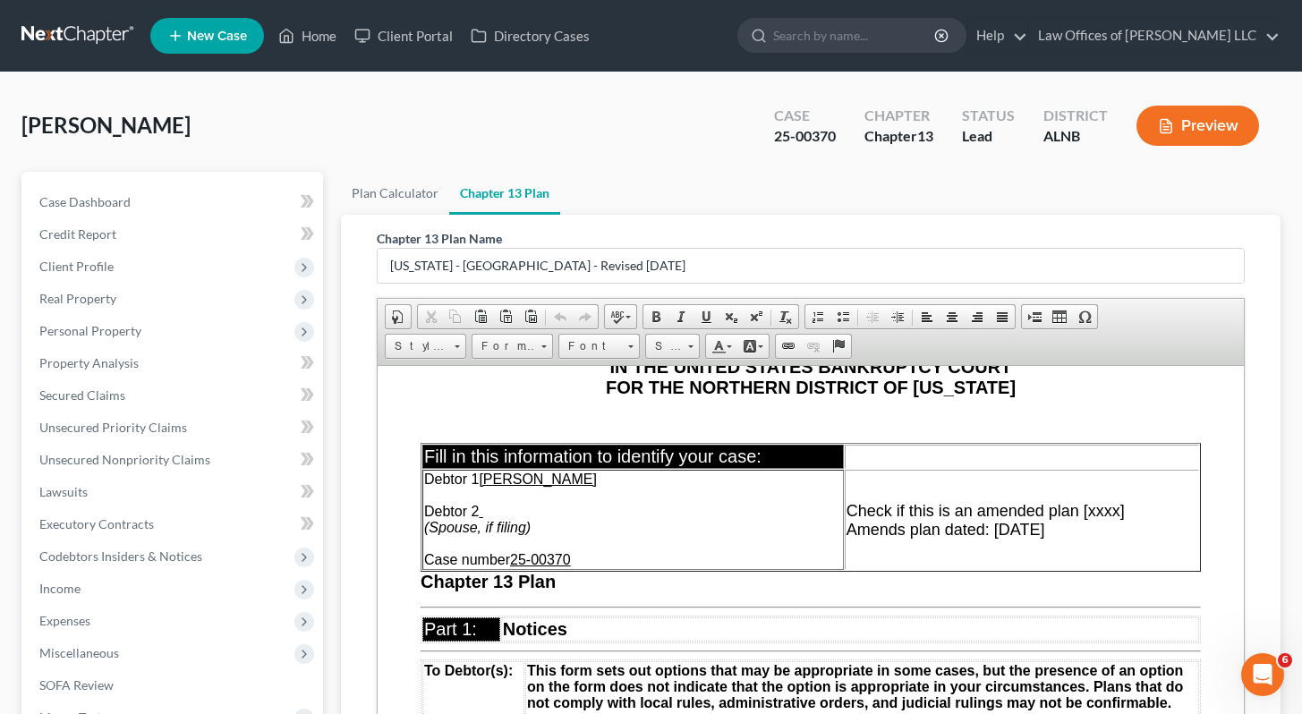
scroll to position [181, 0]
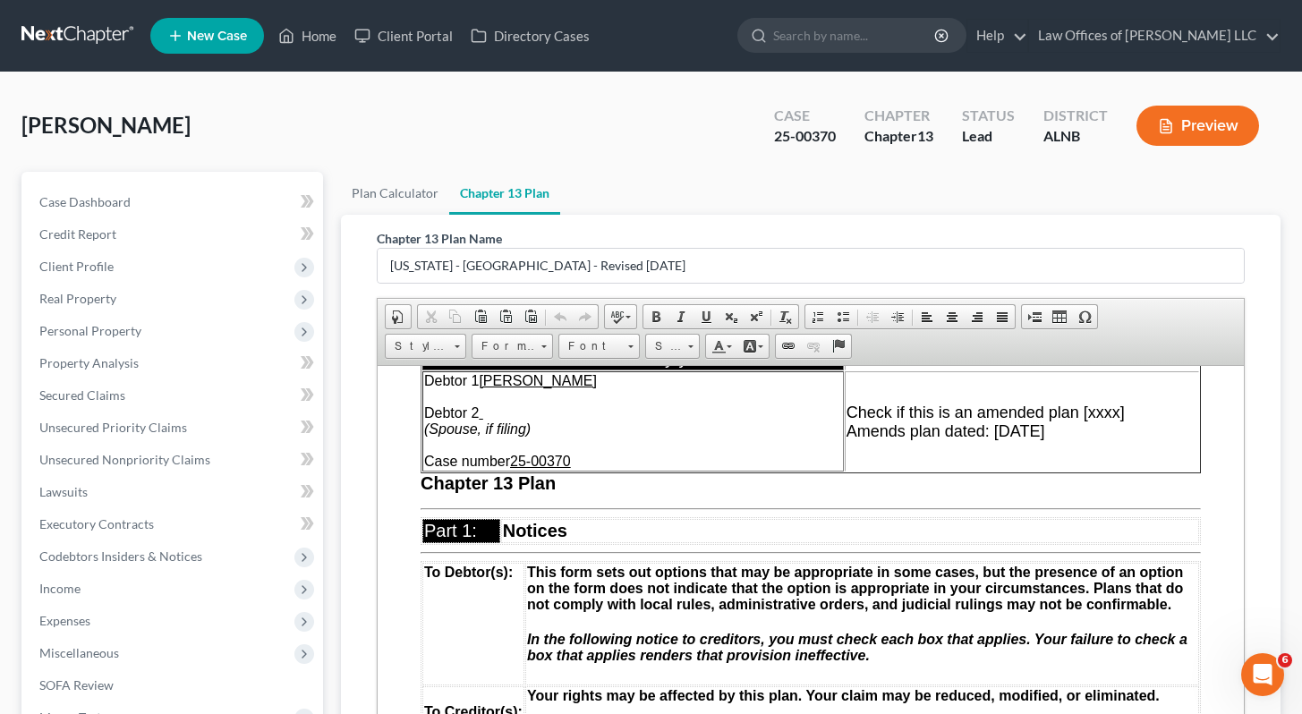
click at [1100, 436] on td "Check if this is an amended plan [xxxx] Amends plan dated: June 26, 2025" at bounding box center [1021, 420] width 354 height 100
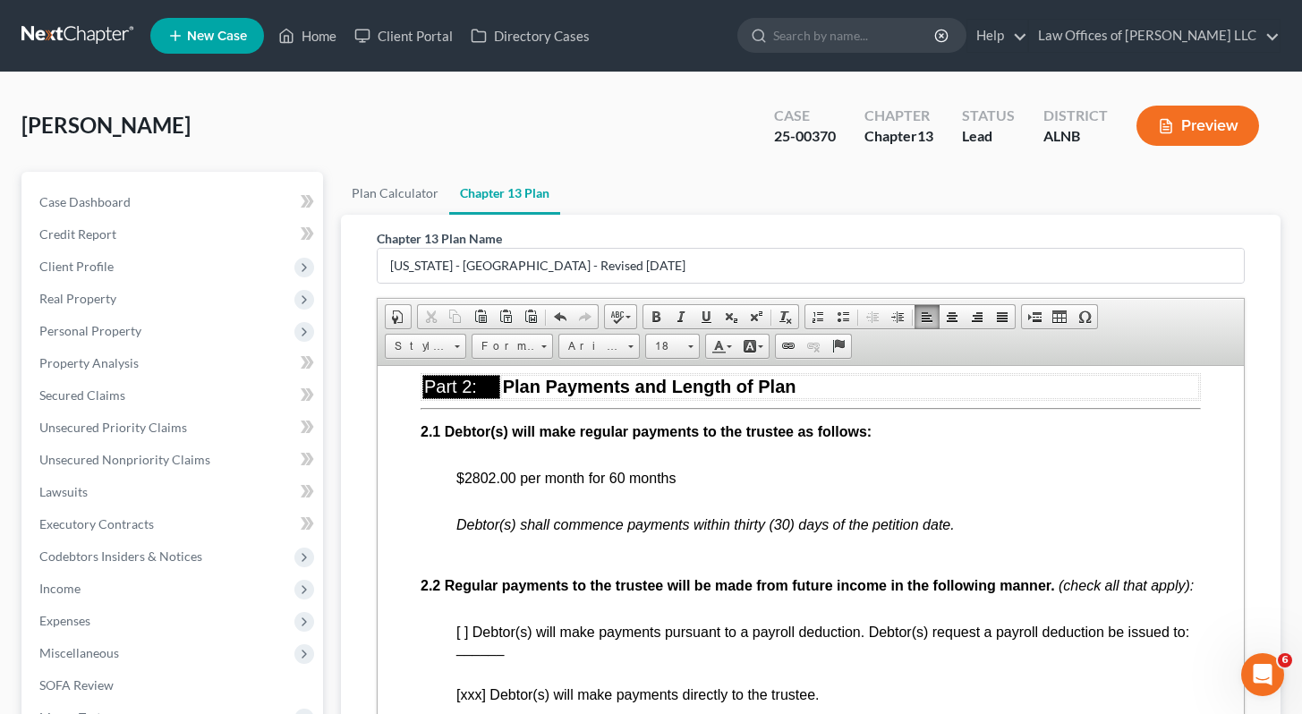
scroll to position [937, 0]
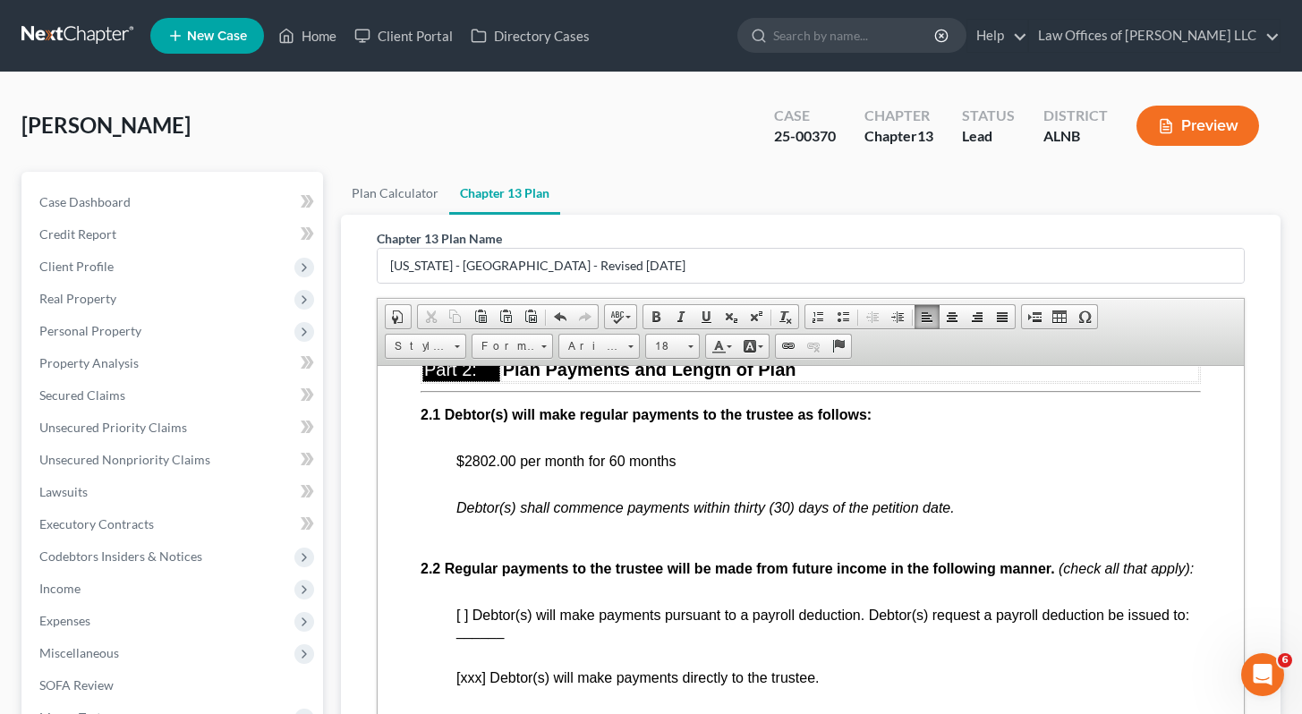
click at [516, 468] on span "$2802.00 per month for 60 months" at bounding box center [565, 460] width 220 height 15
click at [710, 466] on p "$2802.00 per month for 60 months" at bounding box center [827, 469] width 745 height 32
drag, startPoint x: 455, startPoint y: 473, endPoint x: 678, endPoint y: 484, distance: 224.0
click at [678, 484] on p "$2802.00 per month for 60 months" at bounding box center [827, 469] width 745 height 32
click at [708, 483] on p "$2802.00 per month for 60 months" at bounding box center [827, 469] width 745 height 32
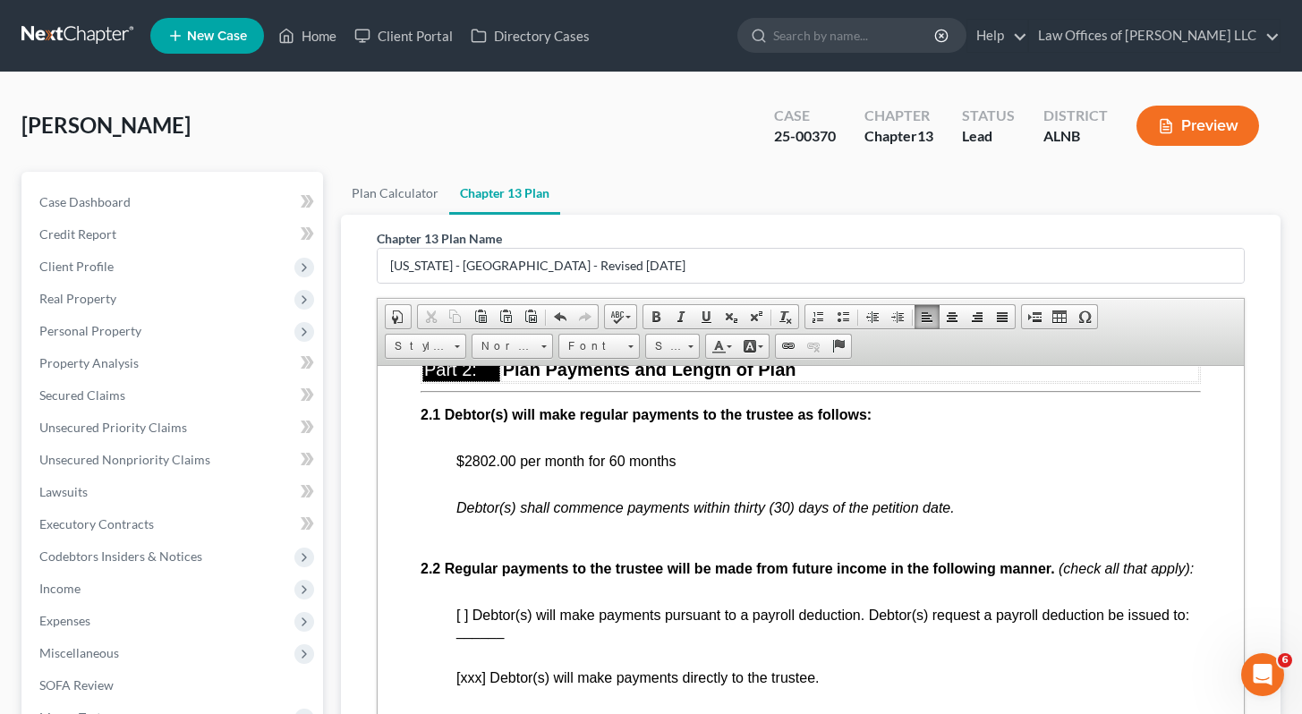
click at [702, 473] on p "$2802.00 per month for 60 months" at bounding box center [827, 469] width 745 height 32
click at [607, 468] on span "$2802.00 per month for 60 months and" at bounding box center [579, 460] width 248 height 15
click at [637, 468] on span "$2802.00 per month for 7 moths 60 months and" at bounding box center [606, 460] width 302 height 15
click at [673, 468] on span "$2802.00 per month for 7 months 60 months and" at bounding box center [610, 460] width 311 height 15
drag, startPoint x: 607, startPoint y: 471, endPoint x: 614, endPoint y: 502, distance: 32.1
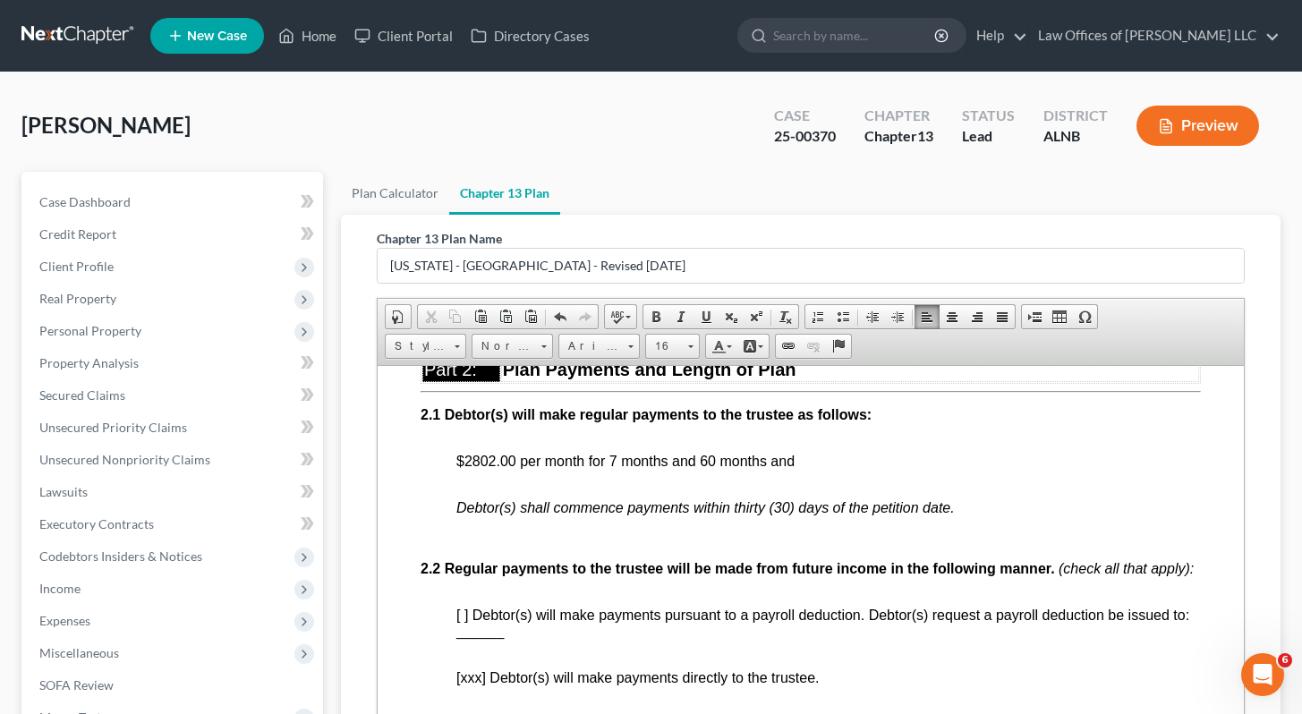
click at [608, 468] on span "$2802.00 per month for 7 months and 60 months and" at bounding box center [624, 460] width 338 height 15
click at [752, 468] on span "$2802.00 per month for the first 7 months and 60 months and" at bounding box center [649, 460] width 389 height 15
drag, startPoint x: 464, startPoint y: 478, endPoint x: 515, endPoint y: 476, distance: 51.0
click at [515, 468] on span "$2802.00 per month for the first 7 months and $3125.00 for the next 53 months" at bounding box center [707, 460] width 505 height 15
click at [821, 485] on p "$2802.00 per month for the first 7 months and $3125.00 for the next 53 months" at bounding box center [827, 469] width 745 height 32
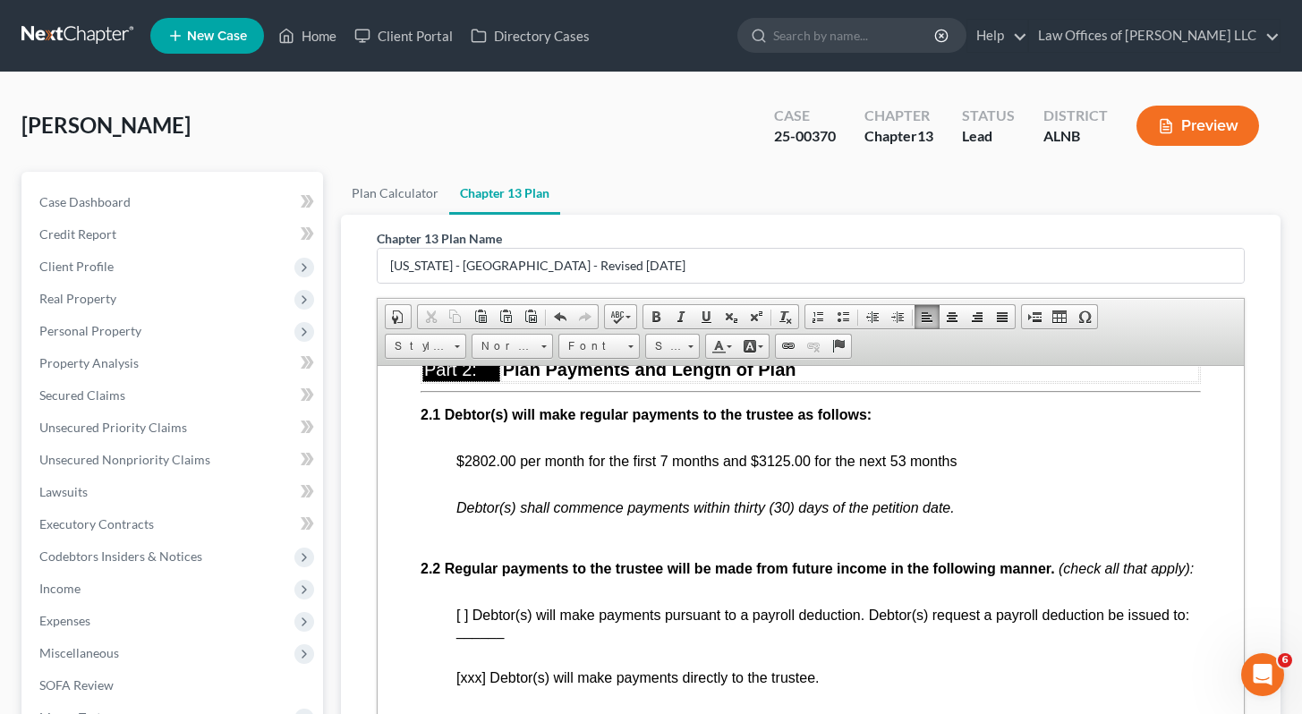
click at [815, 468] on span "$2802.00 per month for the first 7 months and $3125.00 for the next 53 months" at bounding box center [707, 460] width 505 height 15
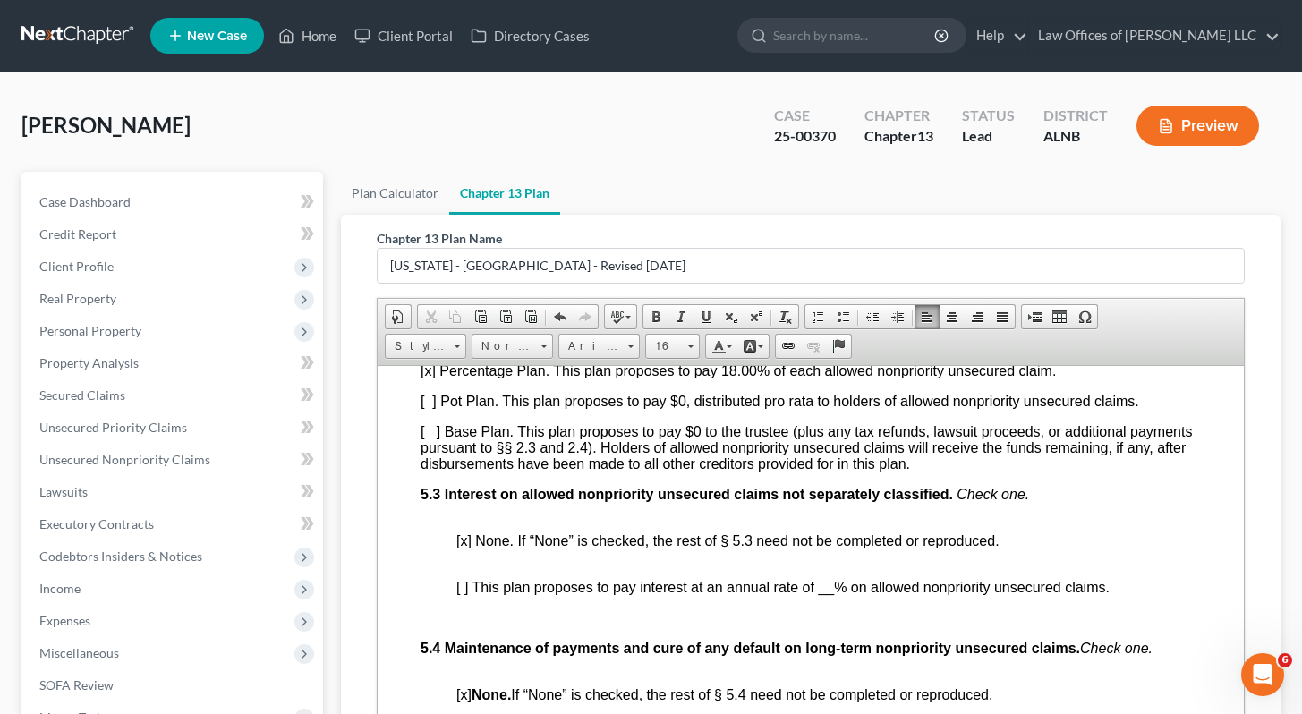
scroll to position [4460, 0]
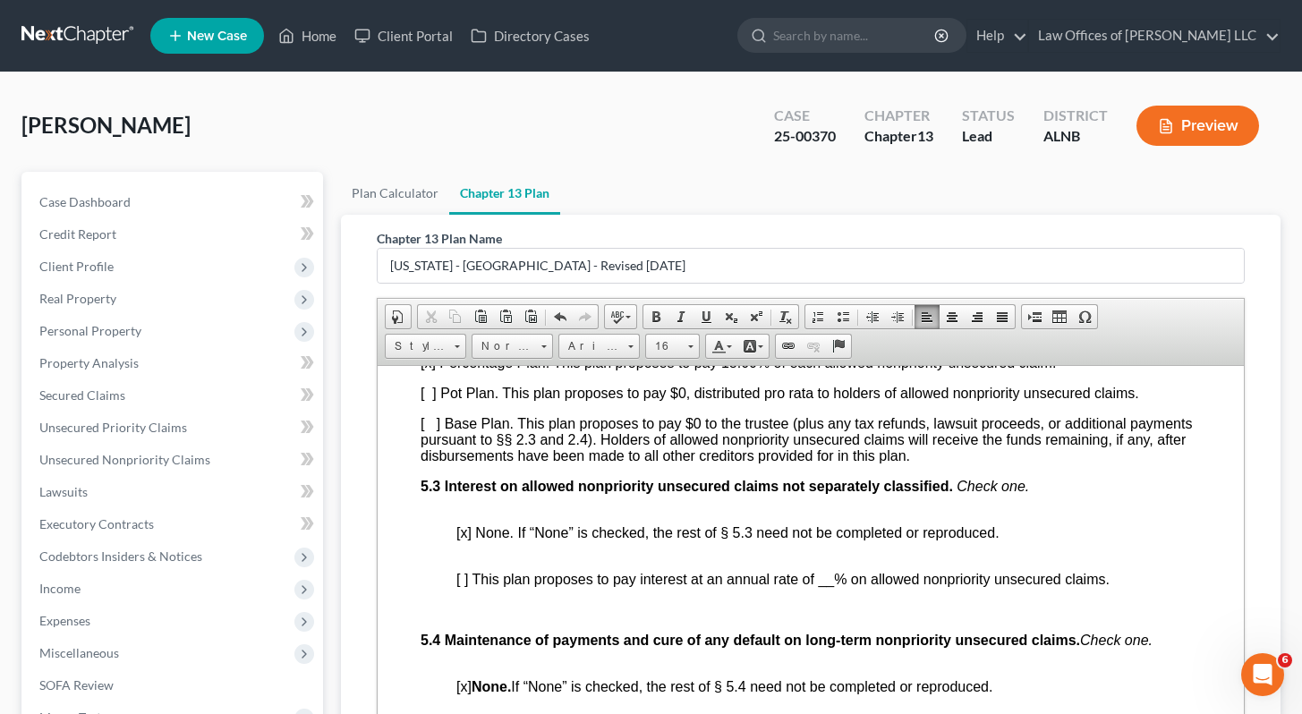
click at [736, 370] on span "[x] Percentage Plan. This plan proposes to pay 18.00% of each allowed nonpriori…" at bounding box center [737, 361] width 635 height 15
drag, startPoint x: 723, startPoint y: 464, endPoint x: 753, endPoint y: 466, distance: 29.6
click at [753, 370] on span "[x] Percentage Plan. This plan proposes to pay 73 .00% of each allowed nonprior…" at bounding box center [737, 361] width 635 height 15
click at [730, 464] on div "[ ] 100% Repayment Plan. This plan proposes to pay 100% of each allowed nonprio…" at bounding box center [810, 394] width 780 height 140
drag, startPoint x: 721, startPoint y: 466, endPoint x: 765, endPoint y: 469, distance: 43.9
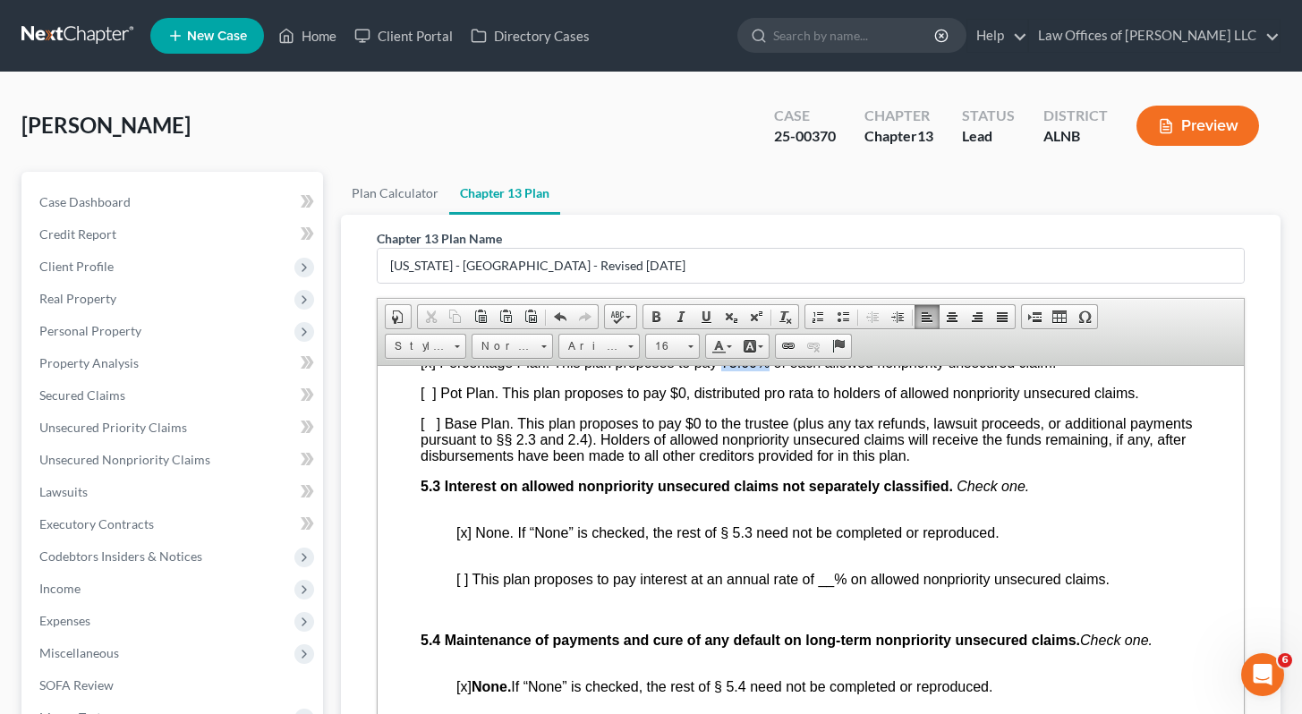
click at [765, 370] on span "[x] Percentage Plan. This plan proposes to pay 73 .00% of each allowed nonprior…" at bounding box center [737, 361] width 635 height 15
click at [656, 316] on span at bounding box center [656, 317] width 14 height 14
click at [727, 463] on span "[ ] Base Plan. This plan proposes to pay $0 to the trustee (plus any tax refund…" at bounding box center [805, 438] width 771 height 47
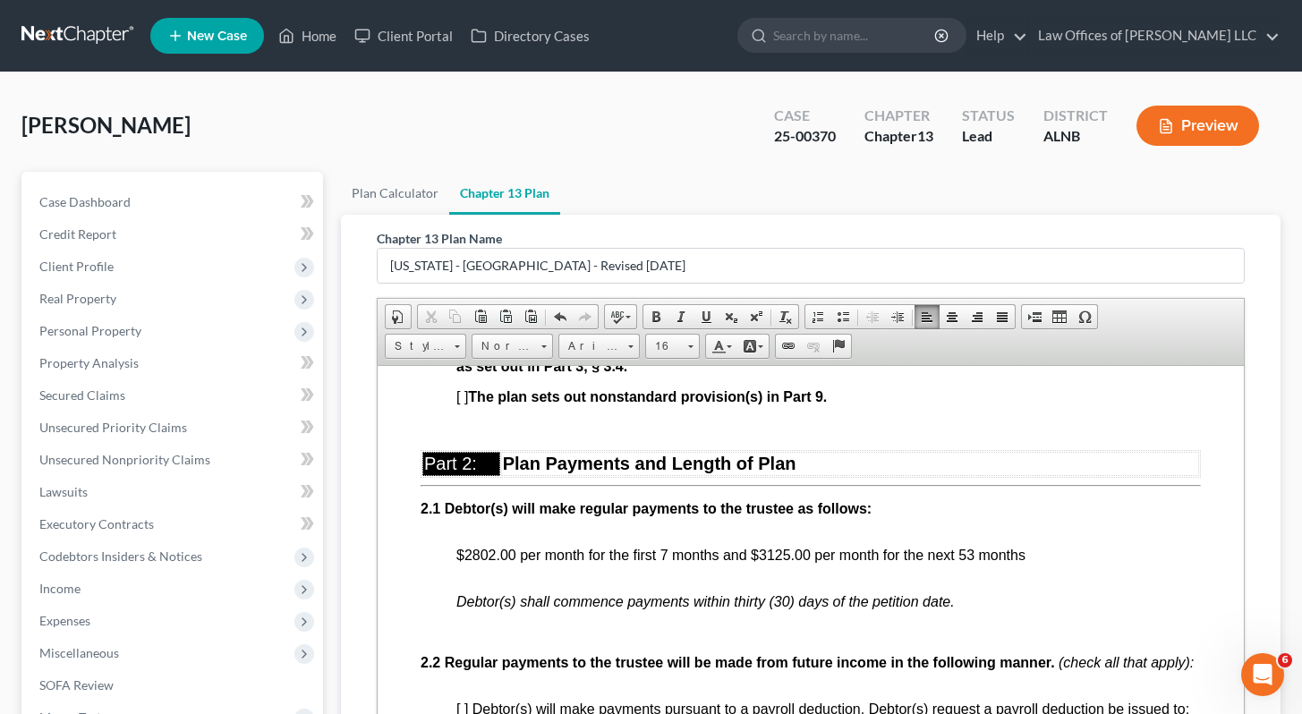
scroll to position [839, 0]
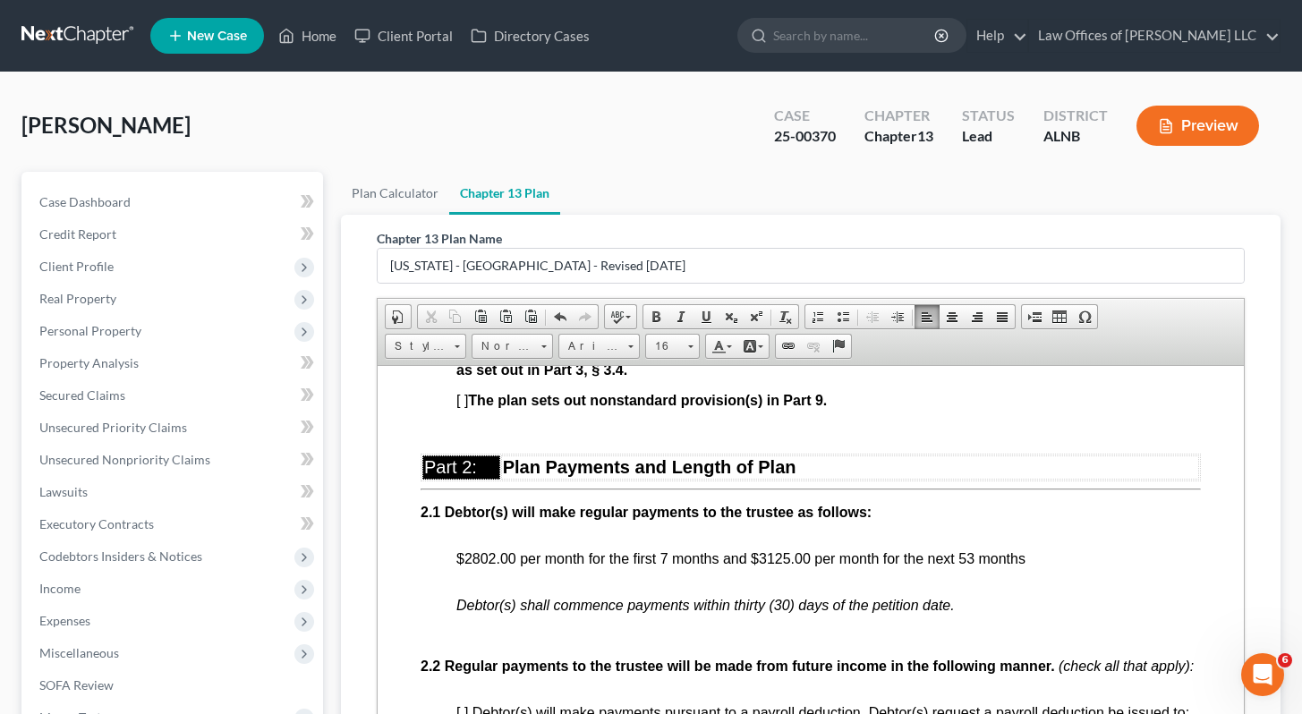
click at [457, 566] on span "$2802.00 per month for the first 7 months and $3125.00 per month for the next 5…" at bounding box center [741, 557] width 573 height 15
drag, startPoint x: 458, startPoint y: 567, endPoint x: 514, endPoint y: 570, distance: 55.5
click at [514, 566] on span "$2802.00 per month for the first 7 months and $3125.00 per month for the next 5…" at bounding box center [741, 557] width 573 height 15
click at [654, 311] on span at bounding box center [656, 317] width 14 height 14
click at [848, 566] on span "$2802.00 per month for the first 7 months and $3125.00 per month for the next 5…" at bounding box center [739, 557] width 569 height 15
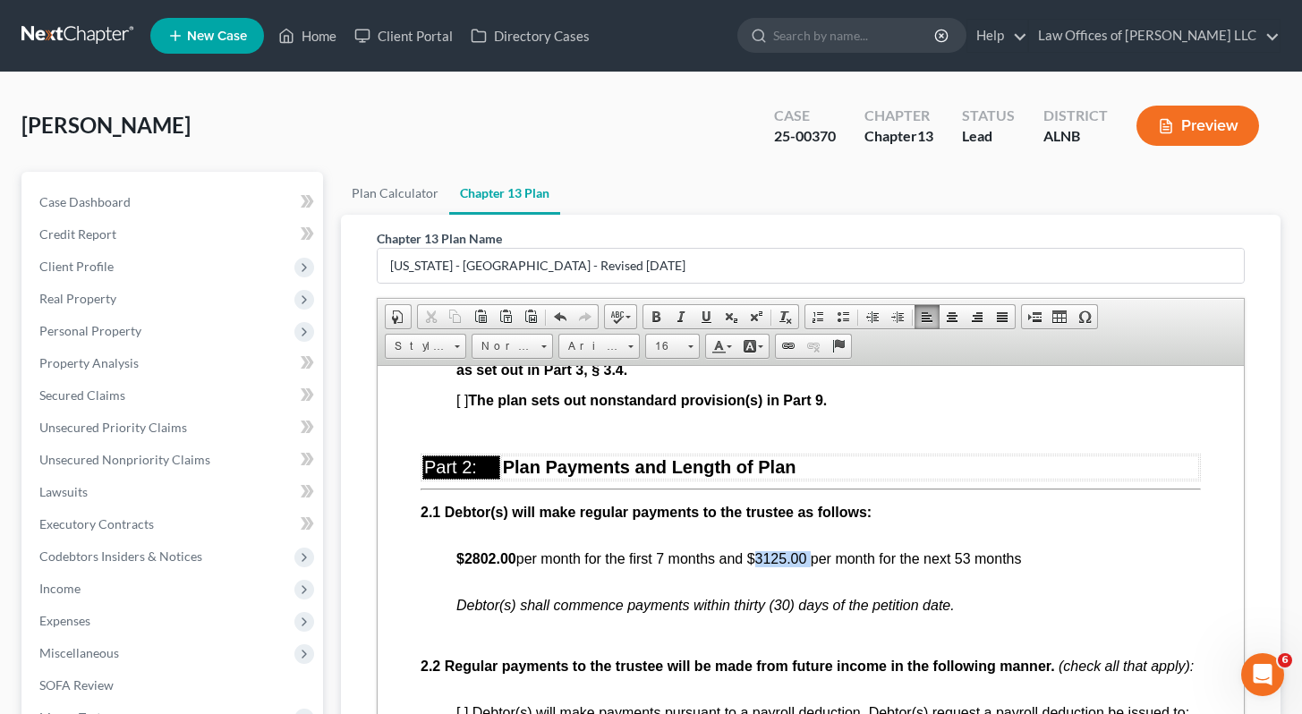
drag, startPoint x: 753, startPoint y: 570, endPoint x: 809, endPoint y: 571, distance: 55.5
click at [809, 566] on span "$2802.00 per month for the first 7 months and $3125.00 per month for the next 5…" at bounding box center [739, 557] width 569 height 15
click at [656, 311] on span at bounding box center [656, 317] width 14 height 14
click at [768, 566] on strong "$3125.00" at bounding box center [772, 557] width 60 height 15
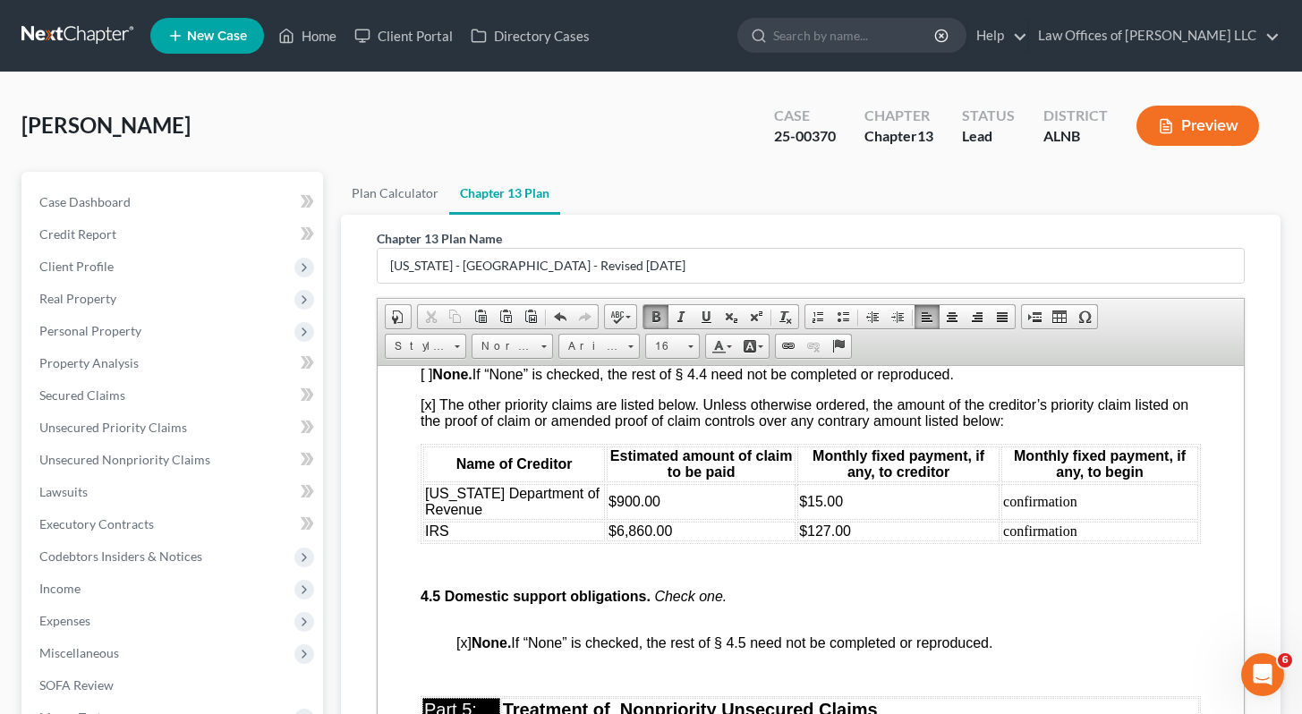
scroll to position [3885, 0]
click at [813, 537] on span "$127.00" at bounding box center [824, 529] width 52 height 15
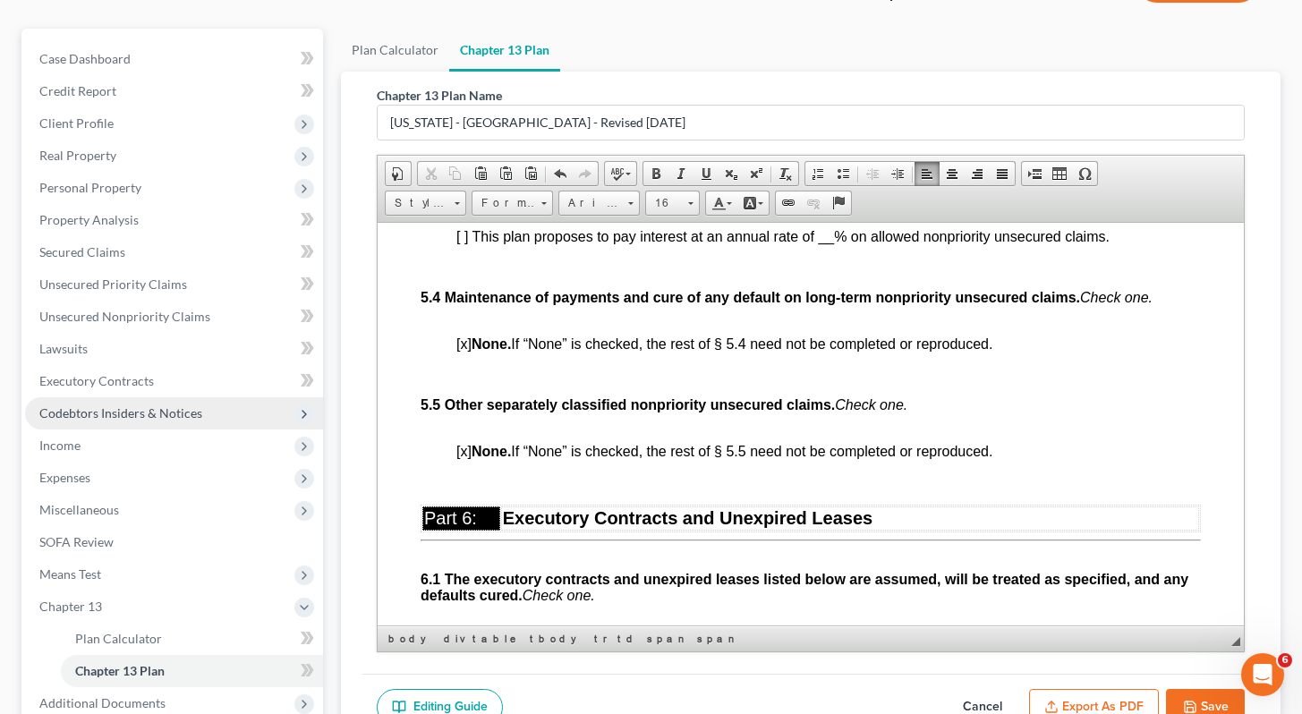
scroll to position [215, 0]
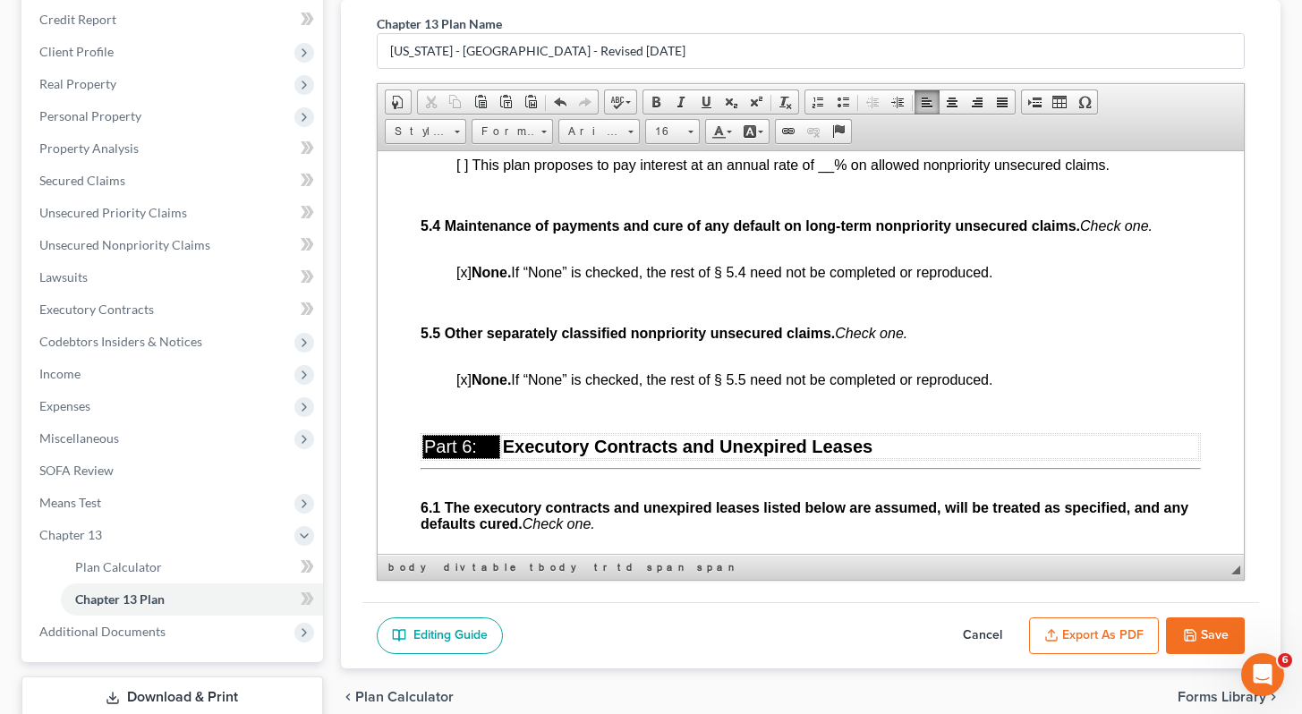
click at [465, 279] on span "[x] None. If “None” is checked, the rest of § 5.4 need not be completed or repr…" at bounding box center [723, 271] width 536 height 15
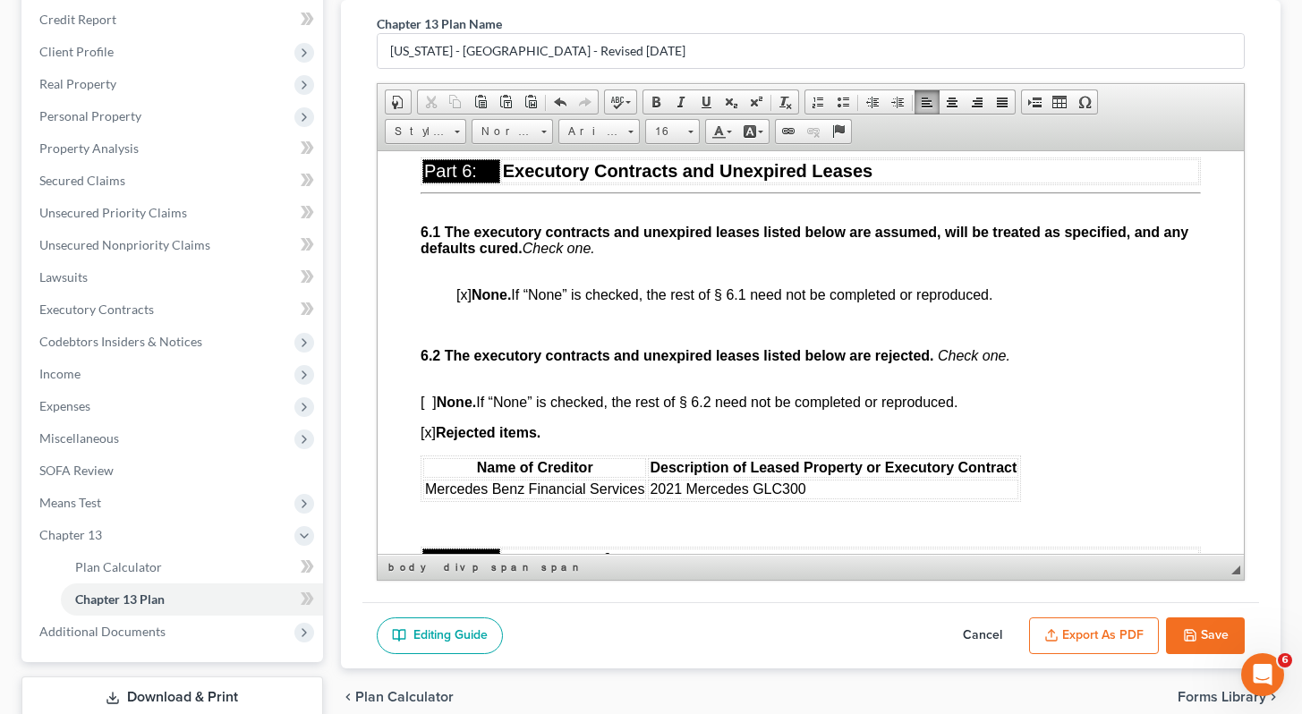
scroll to position [4937, 0]
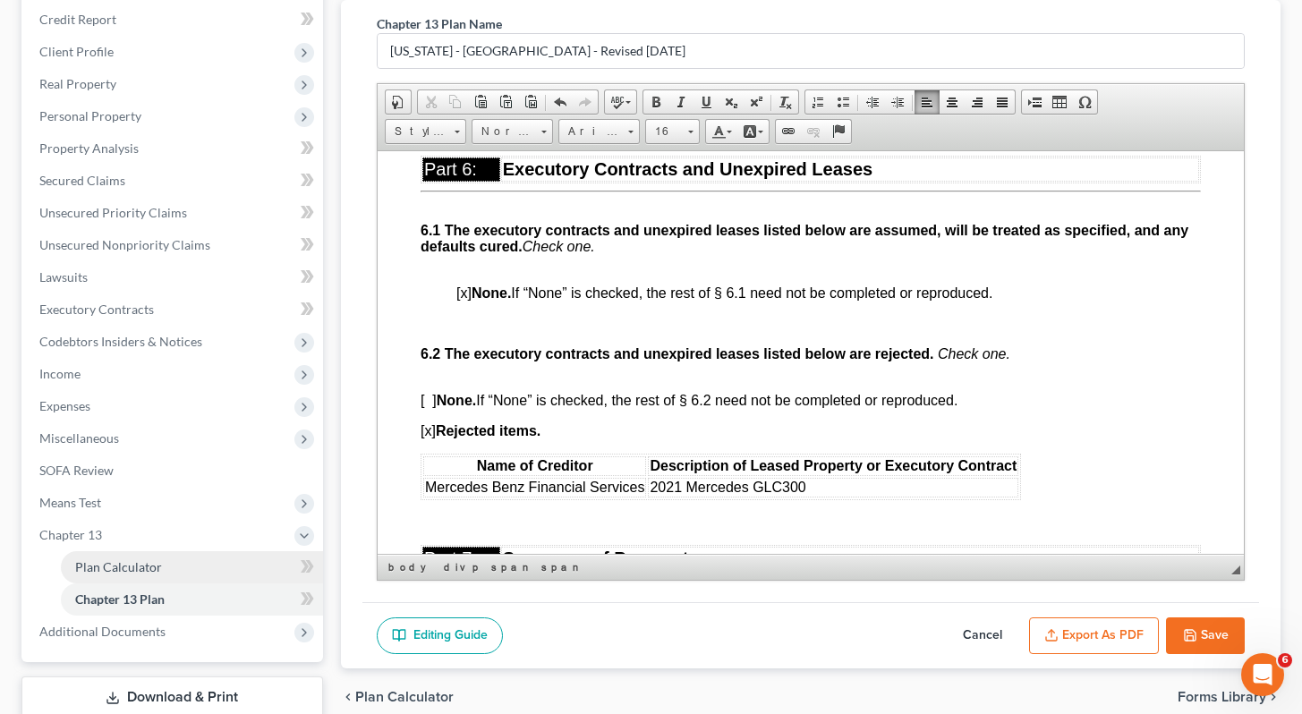
click at [156, 561] on span "Plan Calculator" at bounding box center [118, 566] width 87 height 15
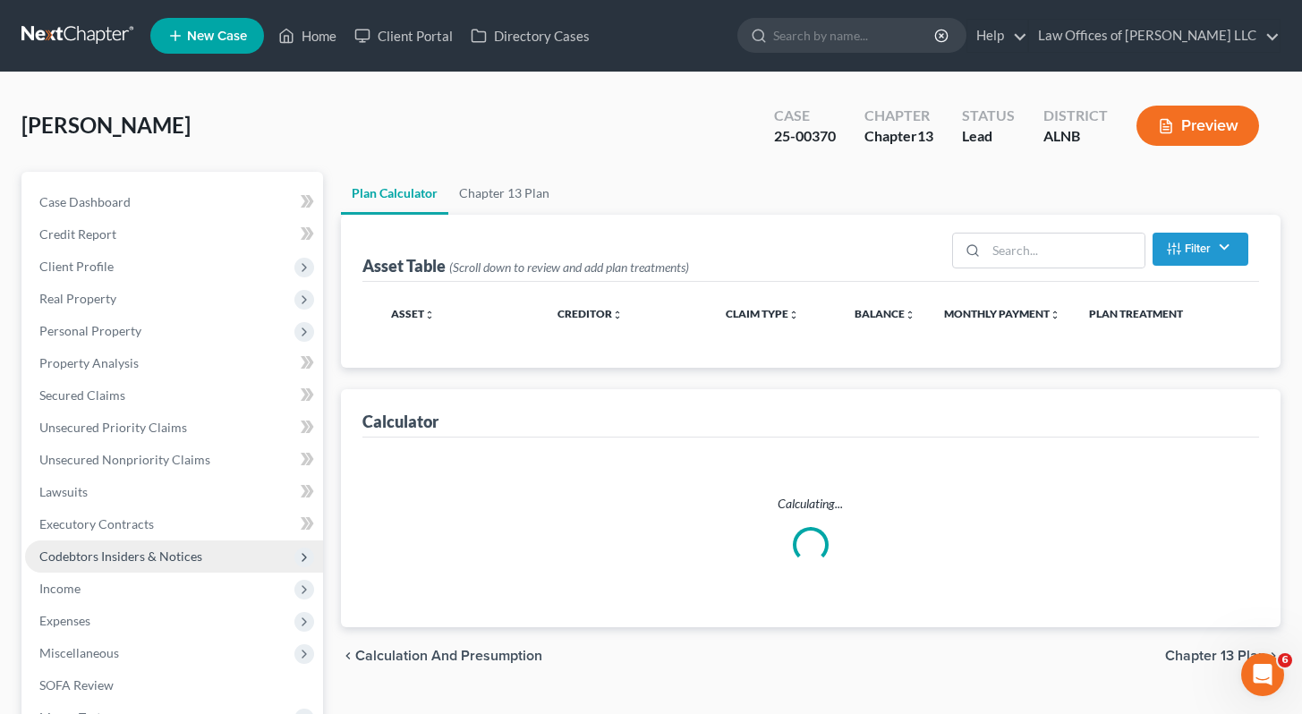
select select "59"
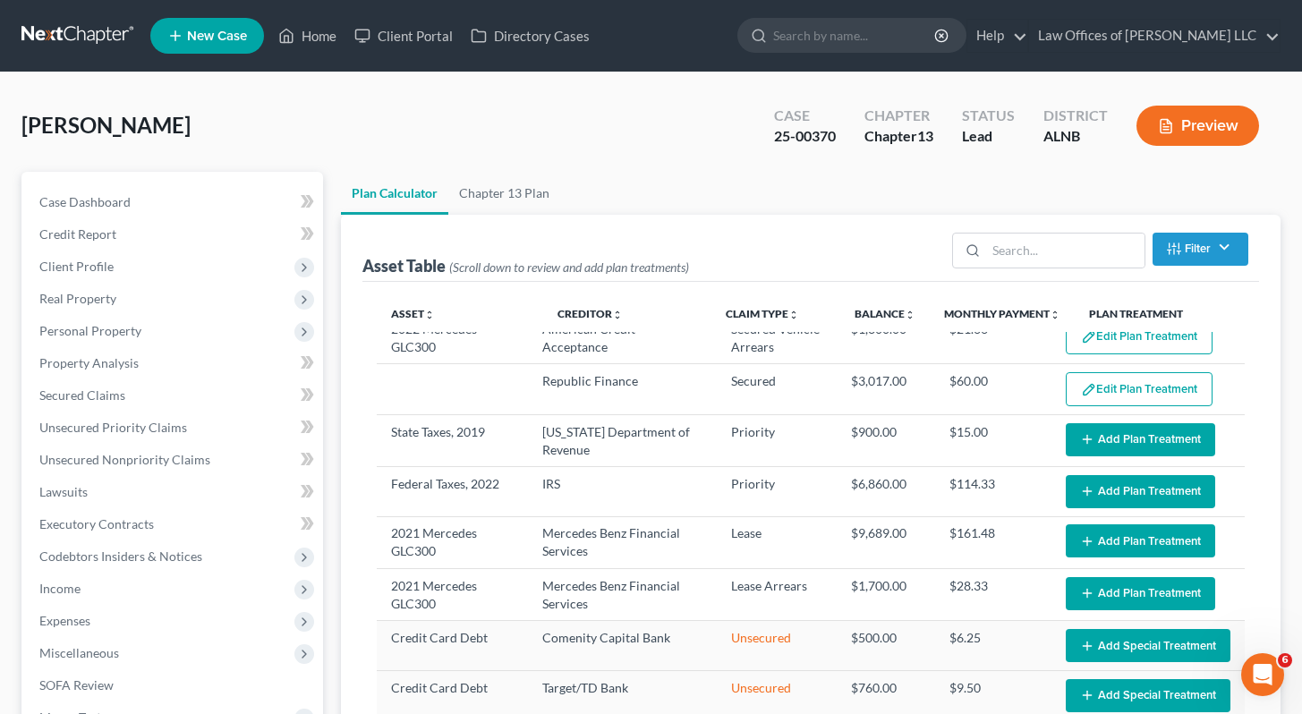
scroll to position [239, 0]
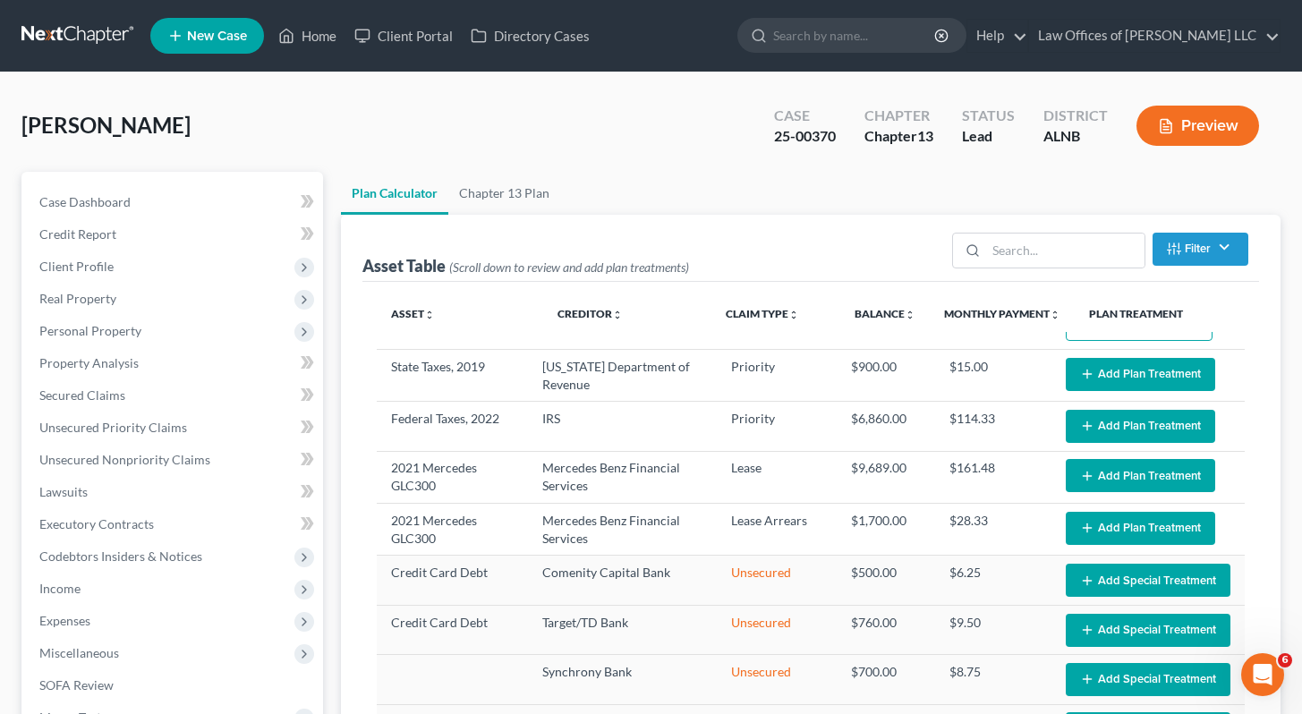
select select "59"
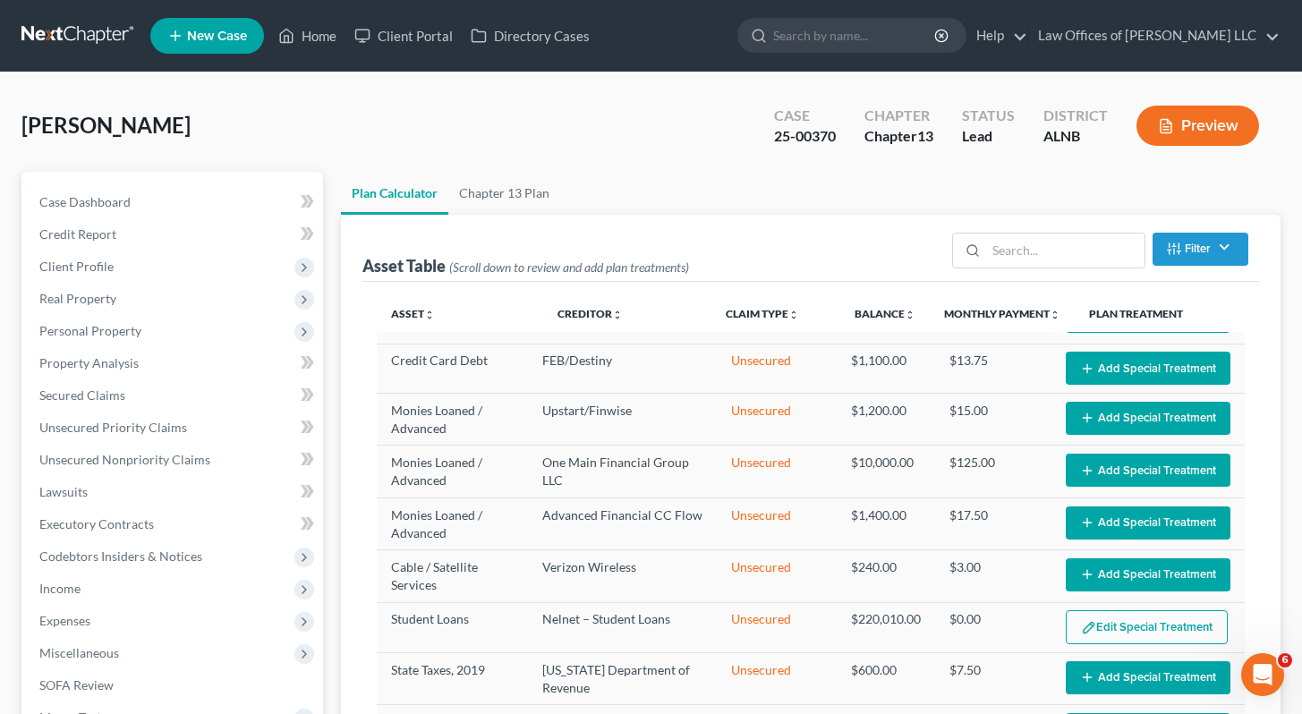
scroll to position [1716, 0]
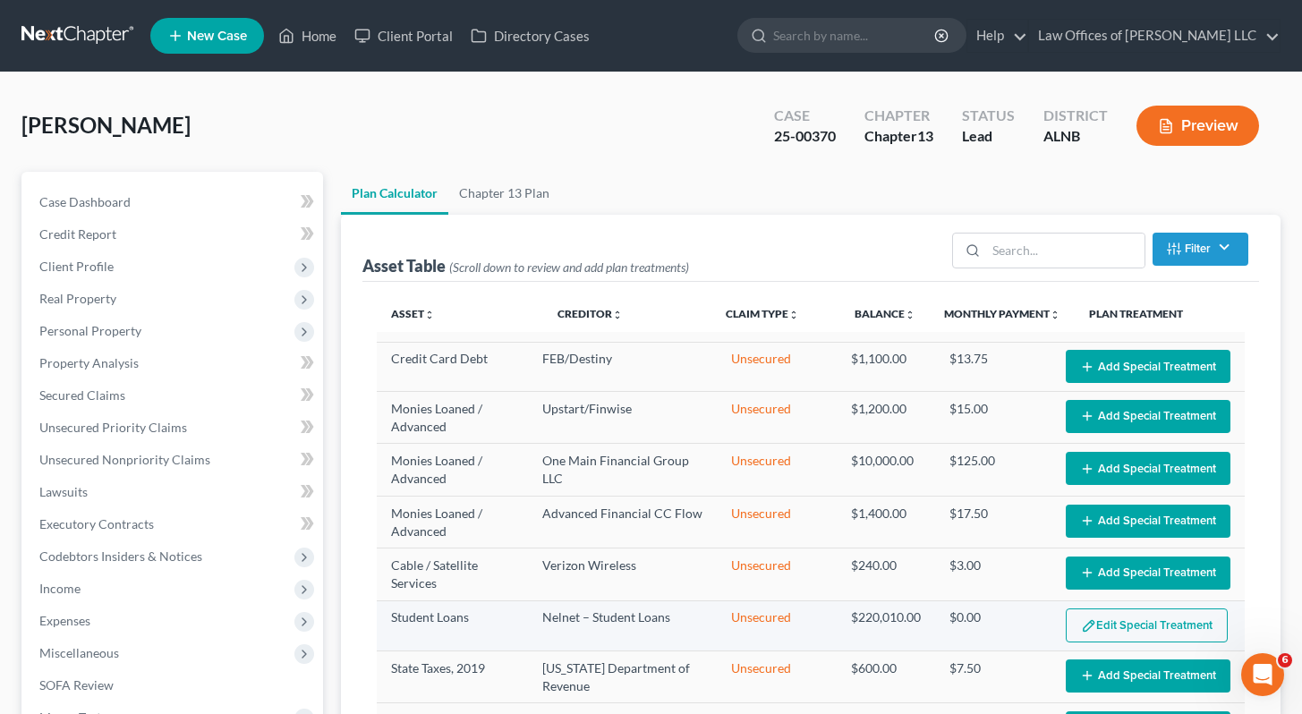
click at [1157, 623] on button "Edit Special Treatment" at bounding box center [1147, 626] width 162 height 34
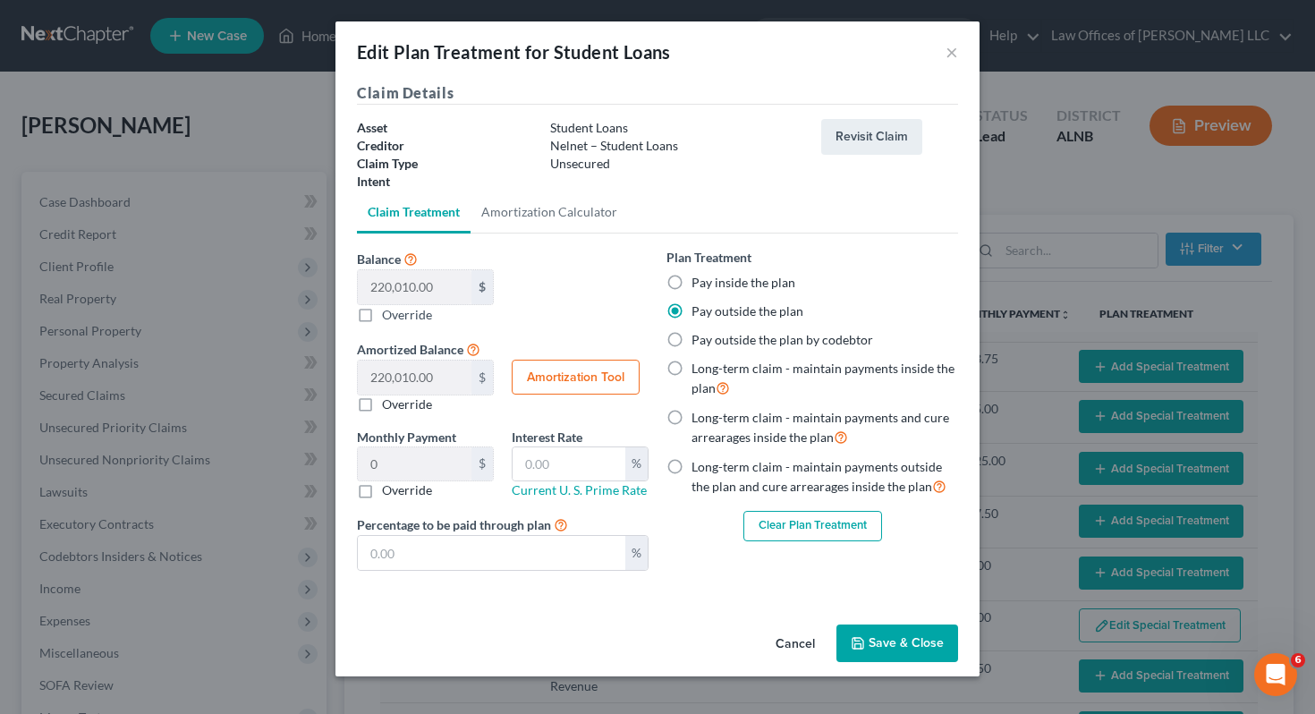
click at [692, 463] on label "Long-term claim - maintain payments outside the plan and cure arrearages inside…" at bounding box center [825, 477] width 267 height 38
click at [699, 463] on input "Long-term claim - maintain payments outside the plan and cure arrearages inside…" at bounding box center [705, 464] width 12 height 12
radio input "true"
click at [933, 643] on button "Save & Close" at bounding box center [898, 644] width 122 height 38
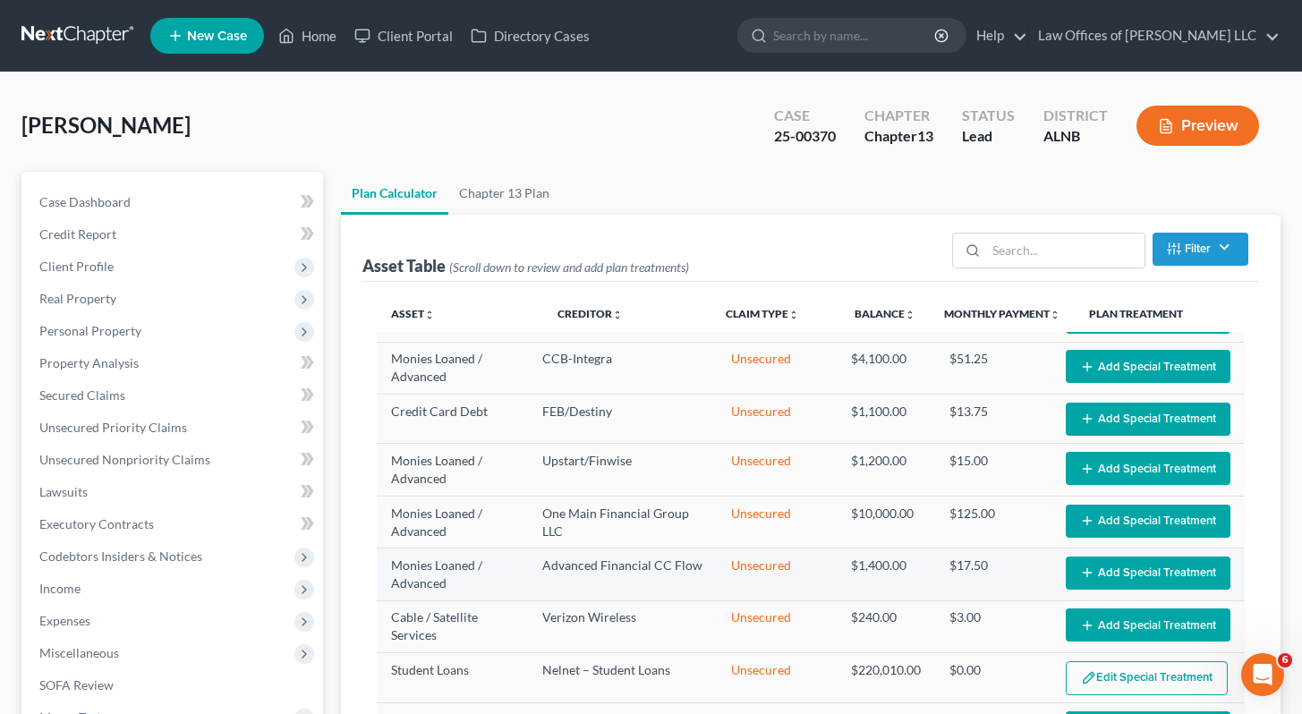
select select "59"
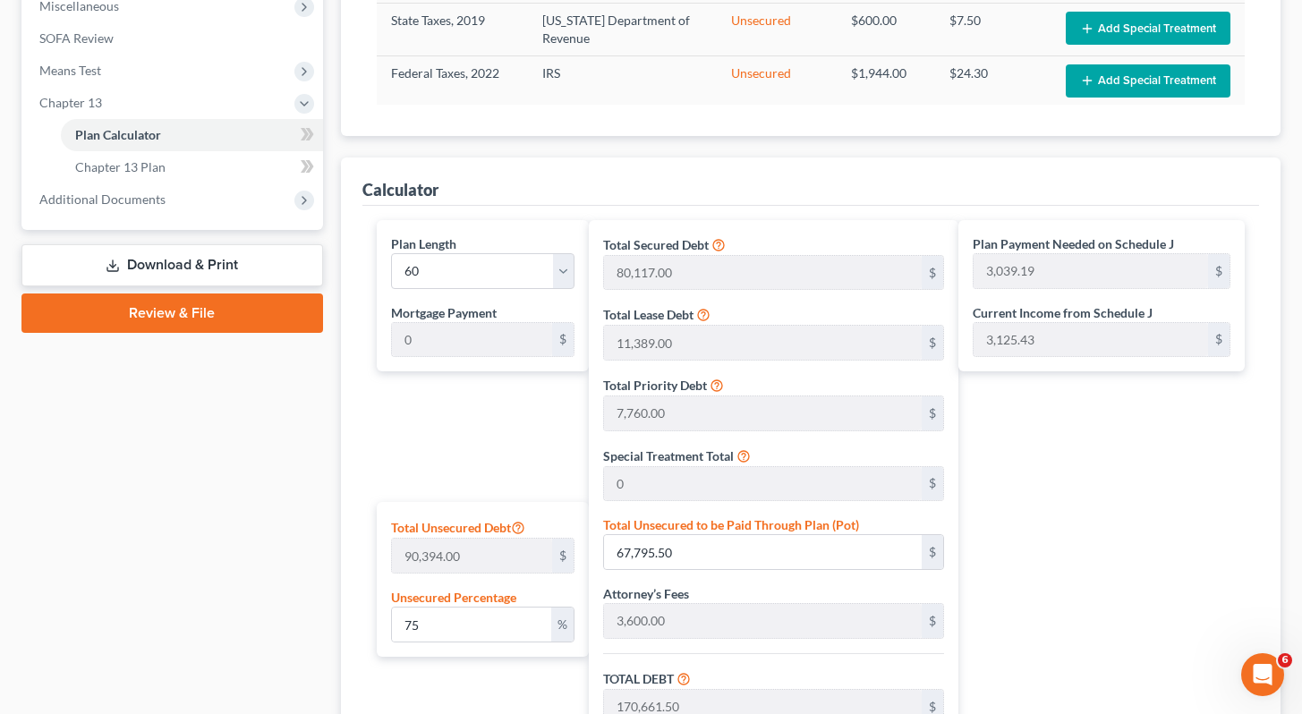
scroll to position [614, 0]
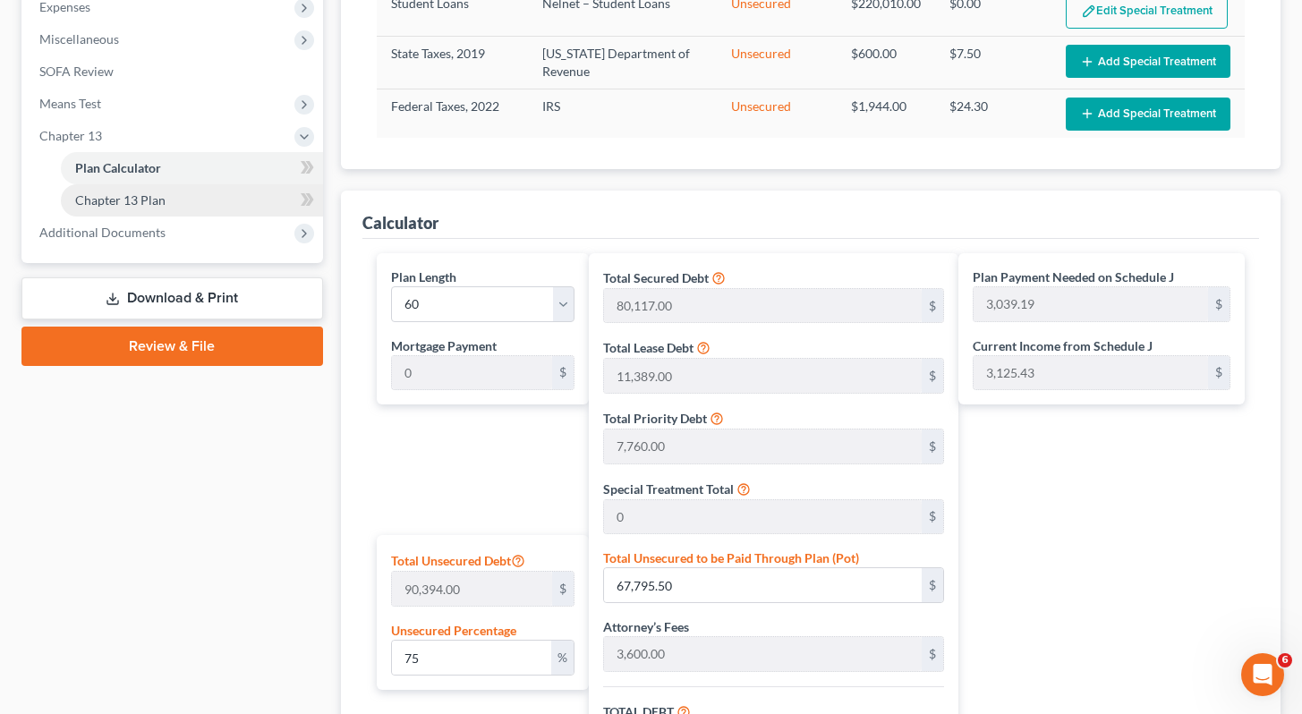
click at [156, 202] on span "Chapter 13 Plan" at bounding box center [120, 199] width 90 height 15
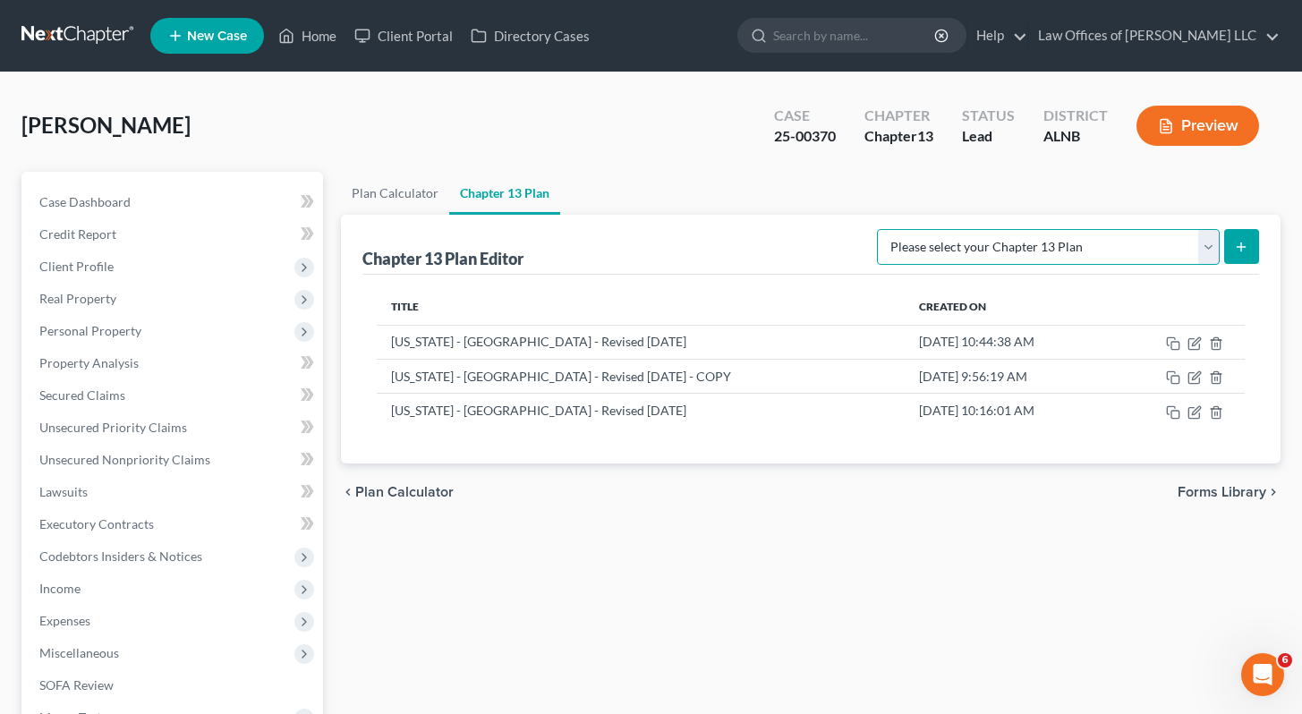
click at [1216, 252] on select "Please select your Chapter 13 Plan Alabama - Northern District - Revised 1/1/19…" at bounding box center [1048, 247] width 343 height 36
select select "0"
click at [925, 229] on select "Please select your Chapter 13 Plan Alabama - Northern District - Revised 1/1/19…" at bounding box center [1048, 247] width 343 height 36
click at [1254, 246] on button "submit" at bounding box center [1241, 246] width 35 height 35
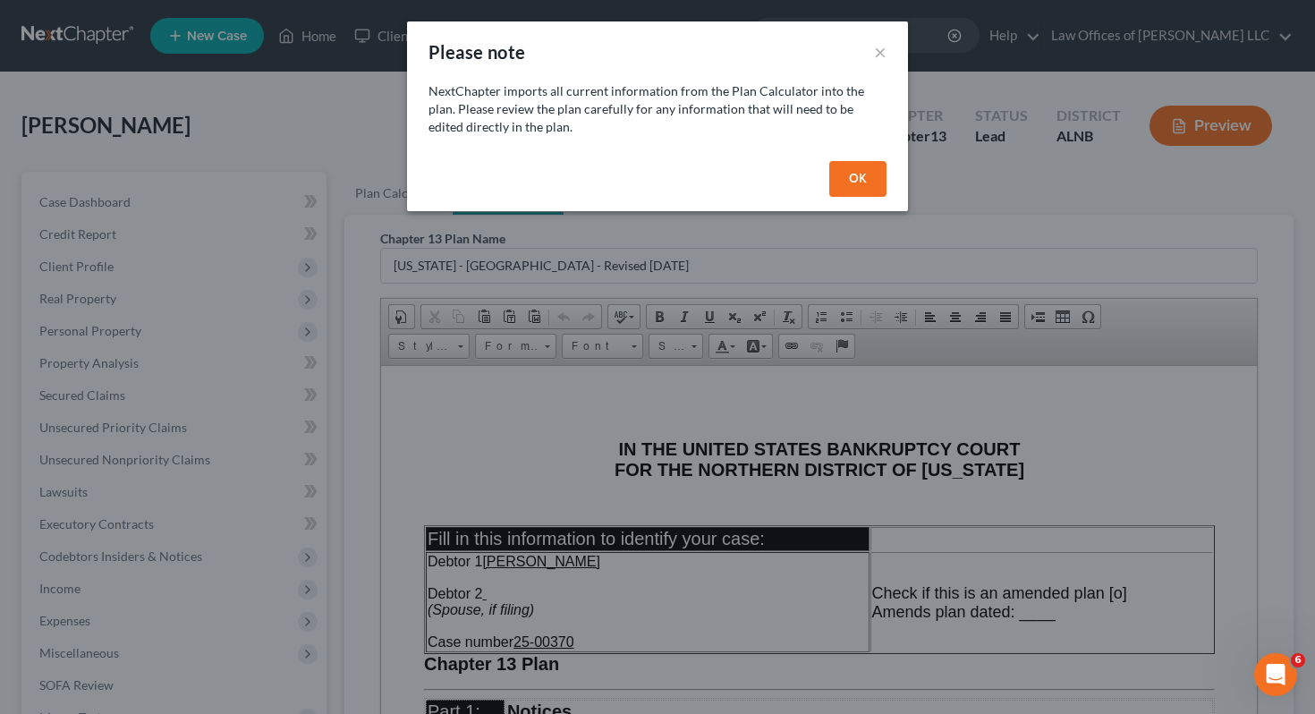
click at [870, 183] on button "OK" at bounding box center [858, 179] width 57 height 36
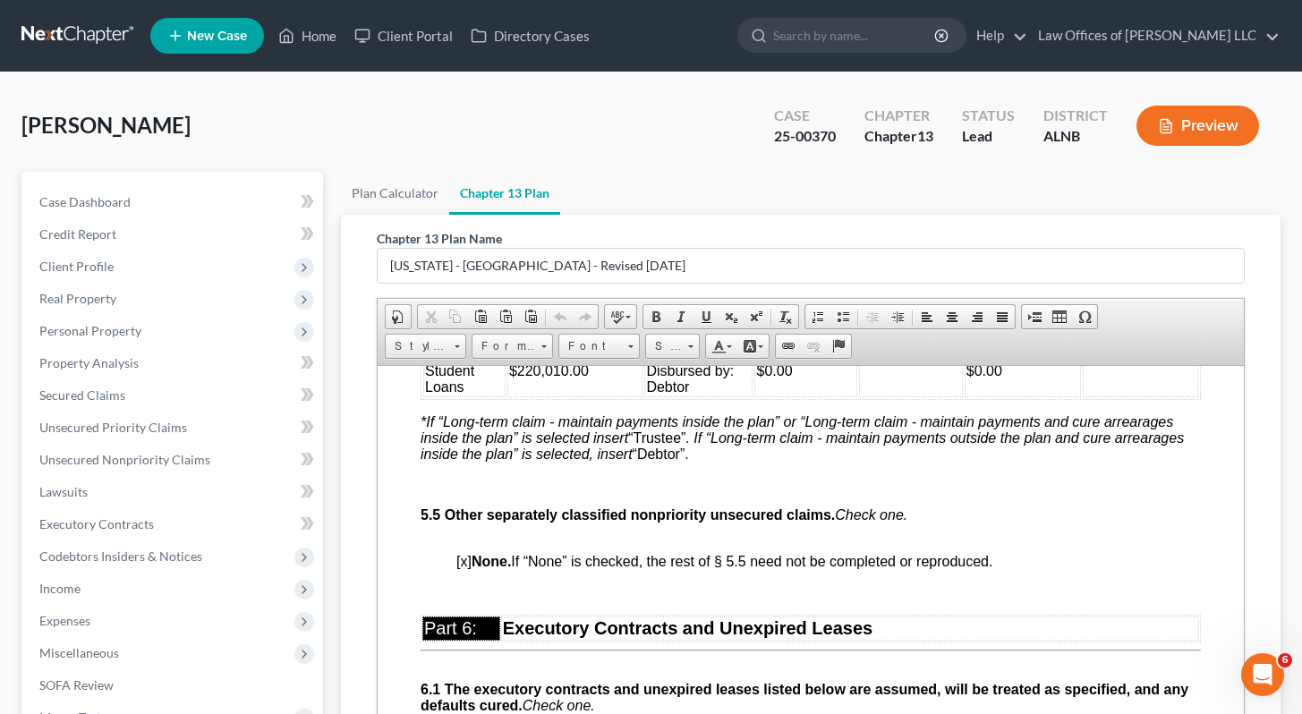
scroll to position [5035, 0]
click at [698, 396] on td "$0.00 Disbursed by: Debtor" at bounding box center [697, 371] width 108 height 52
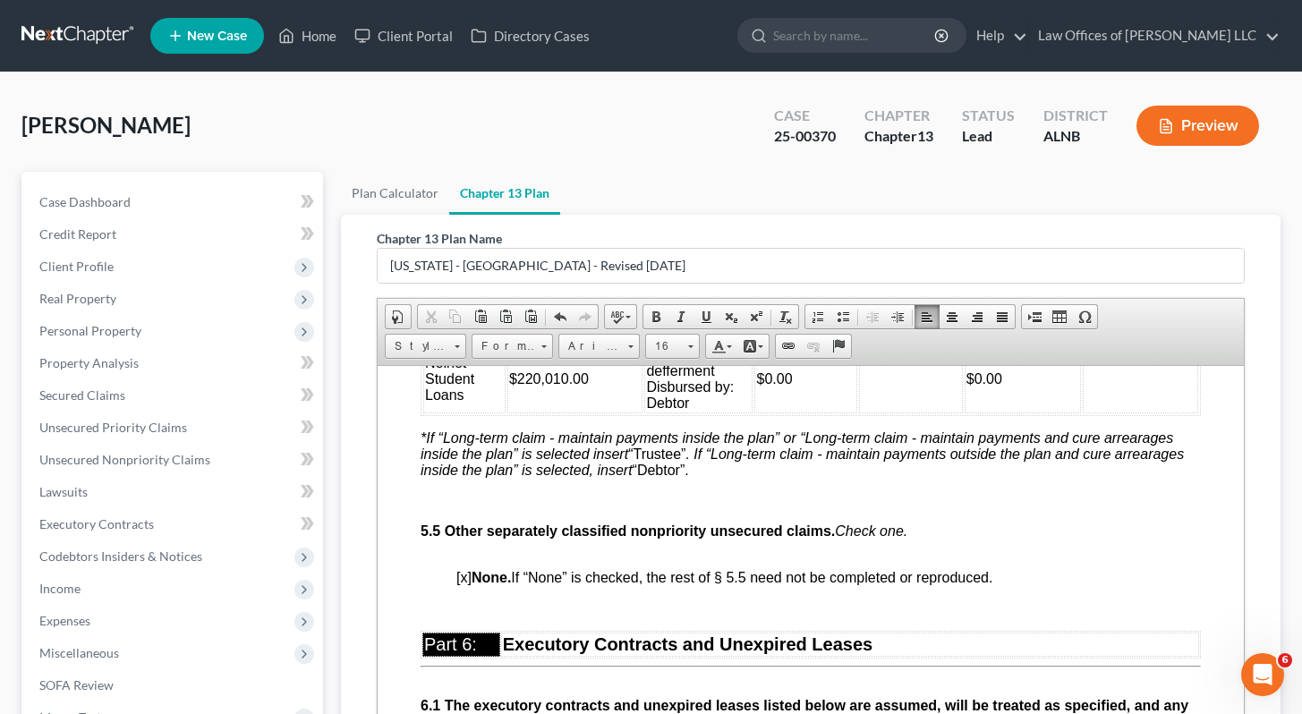
click at [918, 413] on td at bounding box center [910, 379] width 104 height 68
click at [1133, 413] on td at bounding box center [1139, 379] width 115 height 68
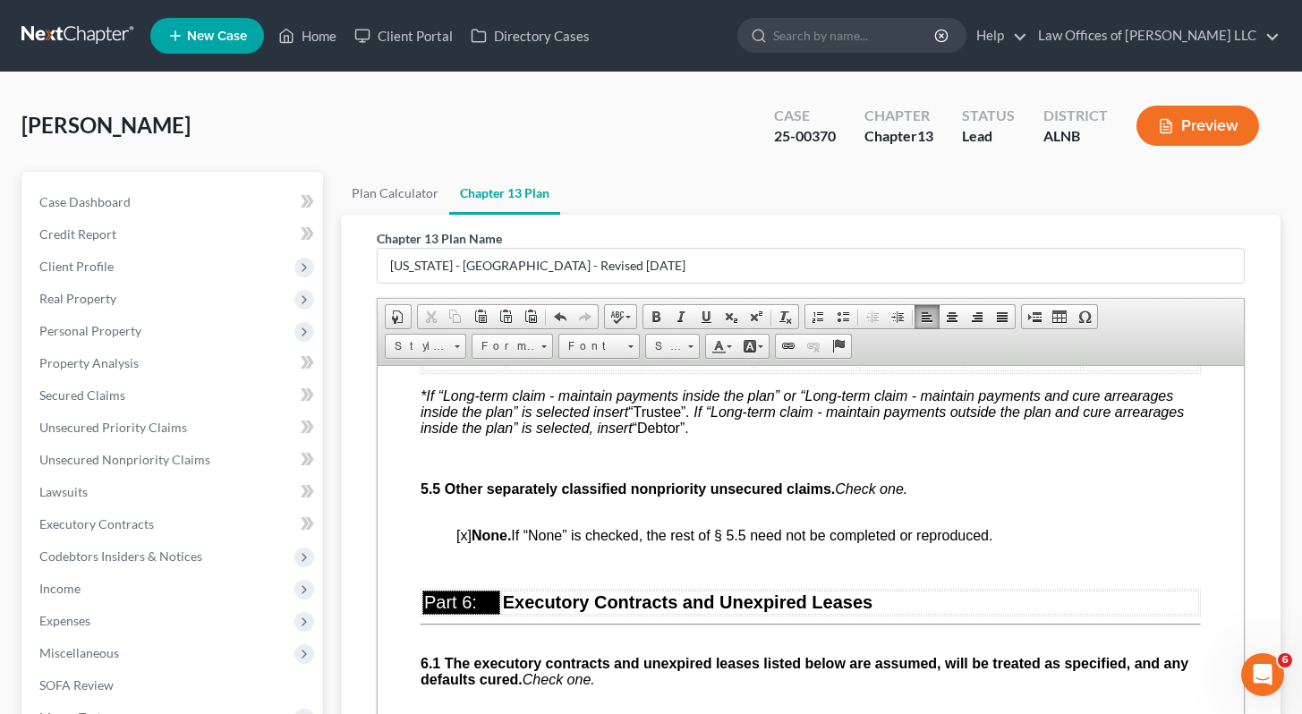
scroll to position [5077, 0]
